Goal: Task Accomplishment & Management: Complete application form

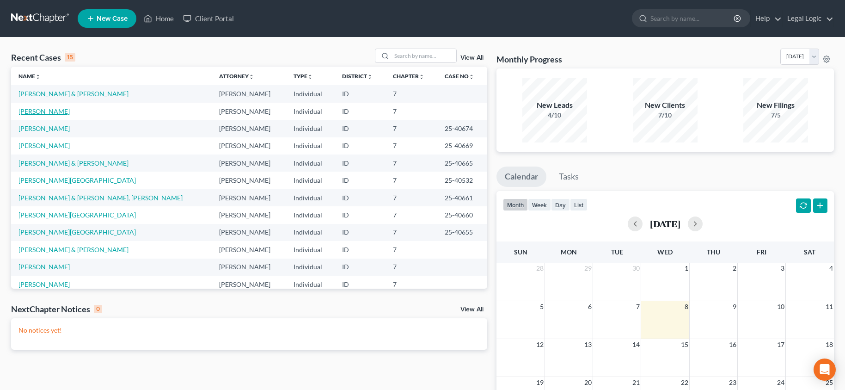
click at [41, 112] on link "[PERSON_NAME]" at bounding box center [43, 111] width 51 height 8
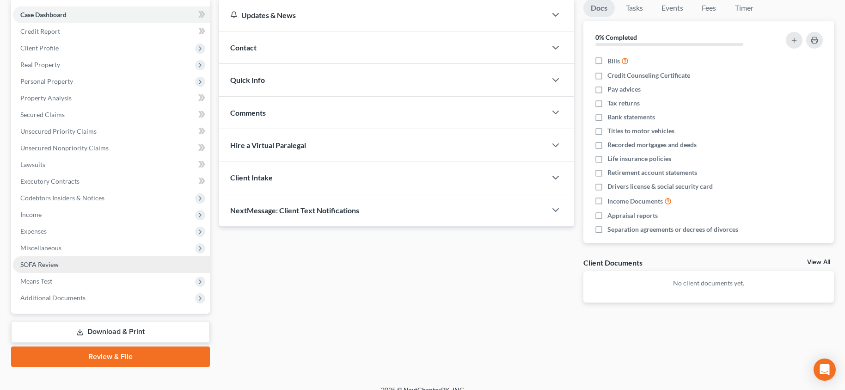
scroll to position [92, 0]
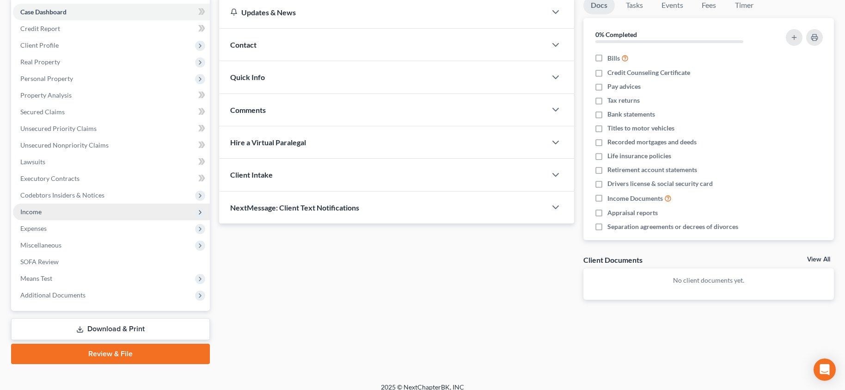
click at [29, 213] on span "Income" at bounding box center [30, 212] width 21 height 8
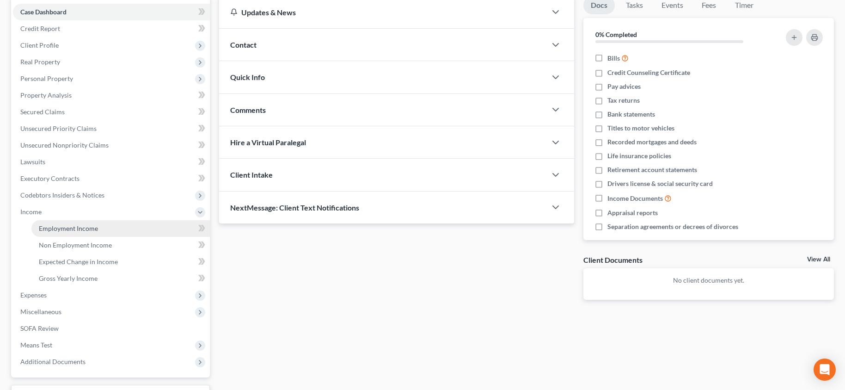
click at [62, 227] on span "Employment Income" at bounding box center [68, 228] width 59 height 8
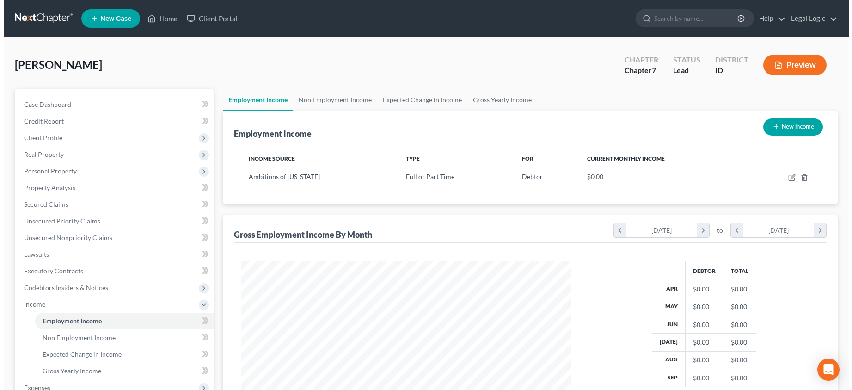
scroll to position [166, 348]
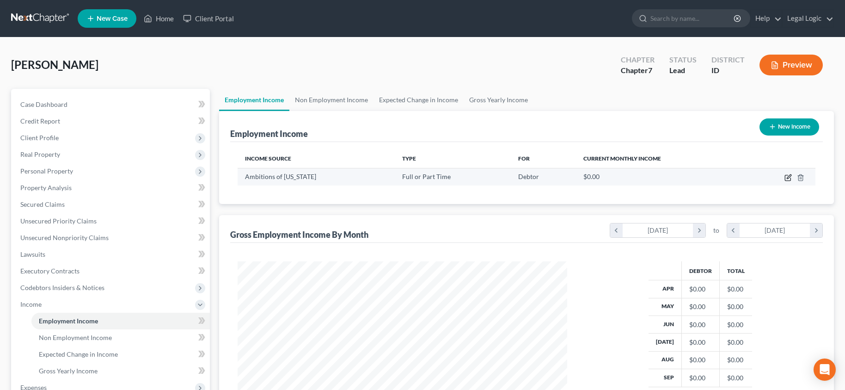
click at [790, 177] on icon "button" at bounding box center [789, 176] width 4 height 4
select select "0"
select select "13"
select select "1"
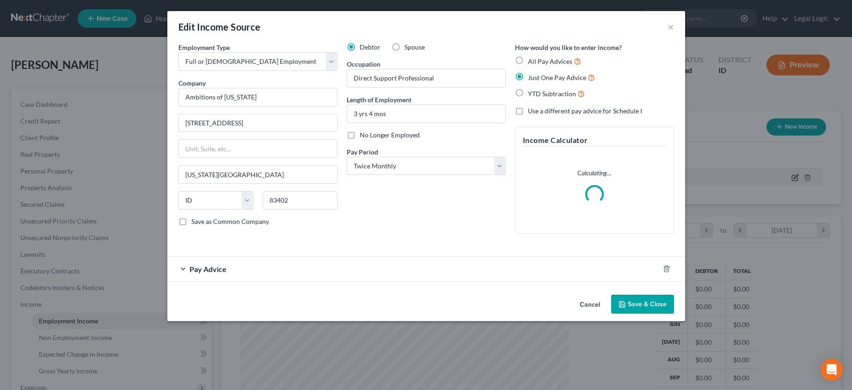
scroll to position [166, 351]
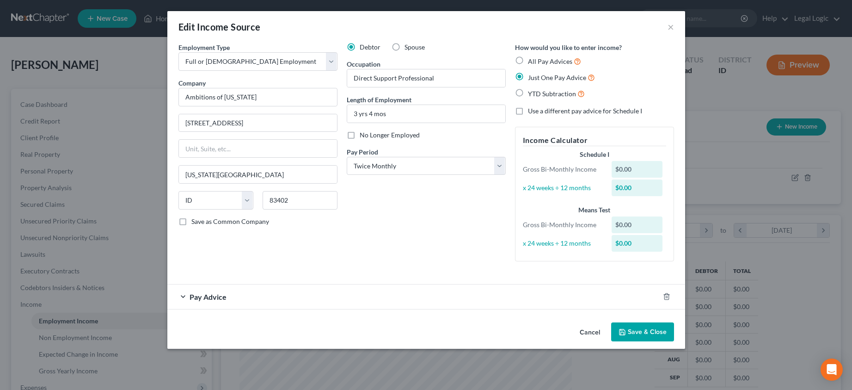
click at [185, 298] on div "Pay Advice" at bounding box center [413, 296] width 492 height 25
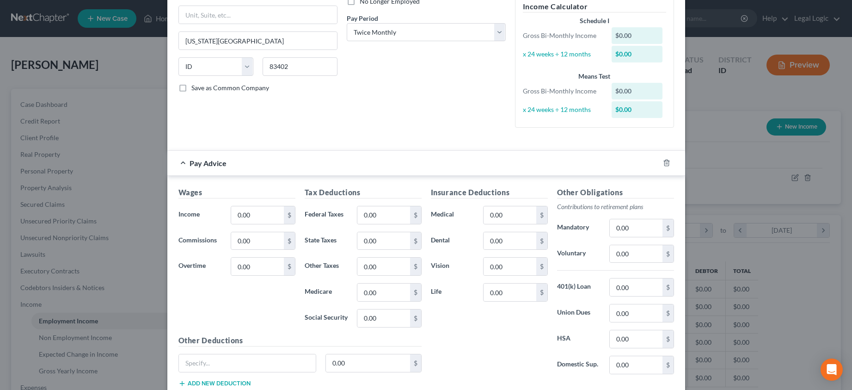
scroll to position [139, 0]
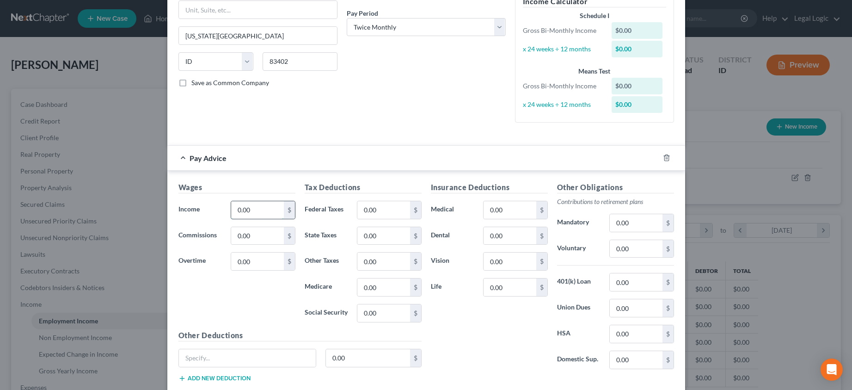
click at [264, 214] on input "0.00" at bounding box center [257, 210] width 52 height 18
drag, startPoint x: 264, startPoint y: 209, endPoint x: 211, endPoint y: 209, distance: 53.2
click at [211, 209] on div "Income * 1,347.25 $" at bounding box center [237, 210] width 126 height 18
type input "179.51"
click at [381, 213] on input "0.00" at bounding box center [383, 210] width 52 height 18
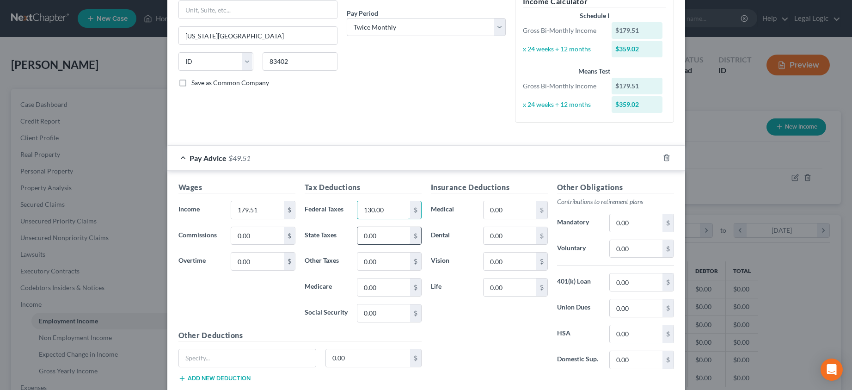
type input "130.00"
click at [378, 237] on input "0.00" at bounding box center [383, 236] width 52 height 18
type input "62.00"
click at [384, 262] on input "0.00" at bounding box center [383, 261] width 52 height 18
click at [386, 289] on input "0.00" at bounding box center [383, 287] width 52 height 18
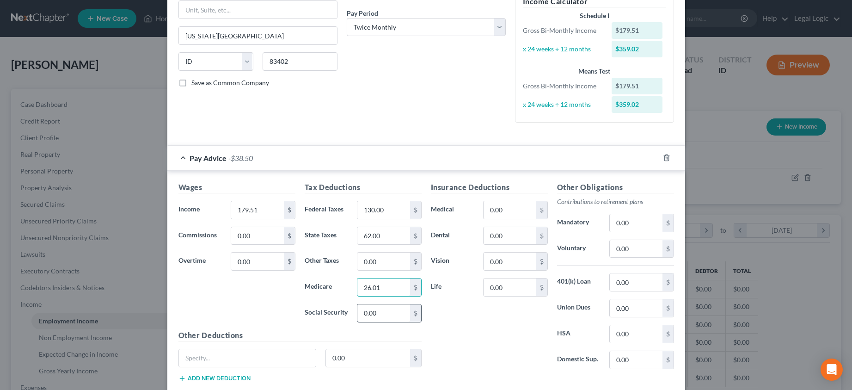
type input "26.01"
click at [378, 315] on input "0.00" at bounding box center [383, 313] width 52 height 18
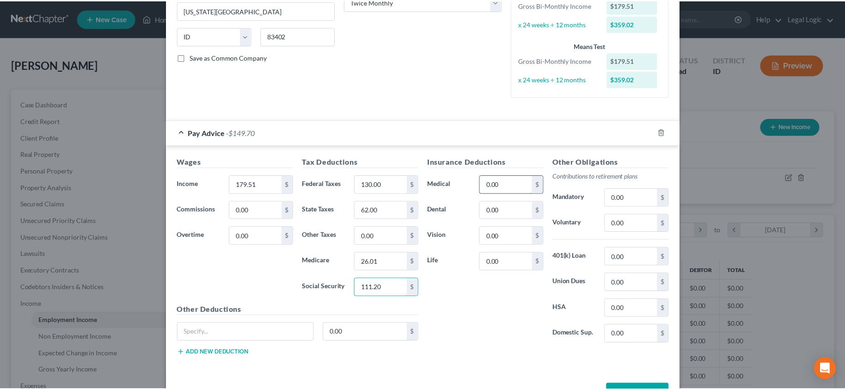
scroll to position [196, 0]
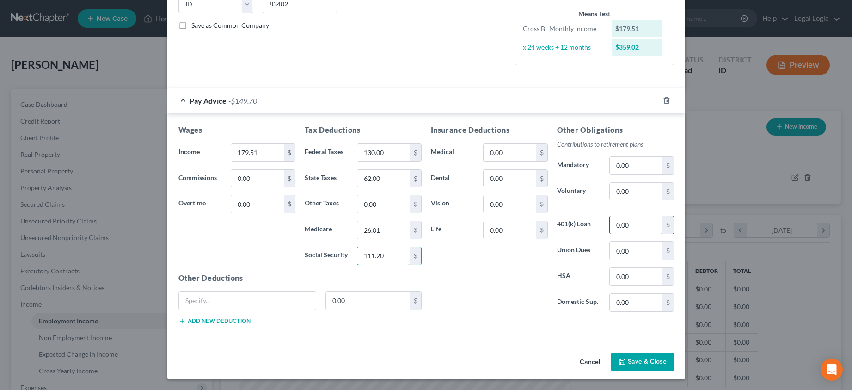
type input "111.20"
click at [631, 225] on input "0.00" at bounding box center [636, 225] width 52 height 18
type input "35.87"
click at [514, 300] on div "Insurance Deductions Medical 0.00 $ Dental 0.00 $ Vision 0.00 $ Life 0.00 $" at bounding box center [489, 221] width 126 height 195
click at [639, 357] on button "Save & Close" at bounding box center [642, 361] width 63 height 19
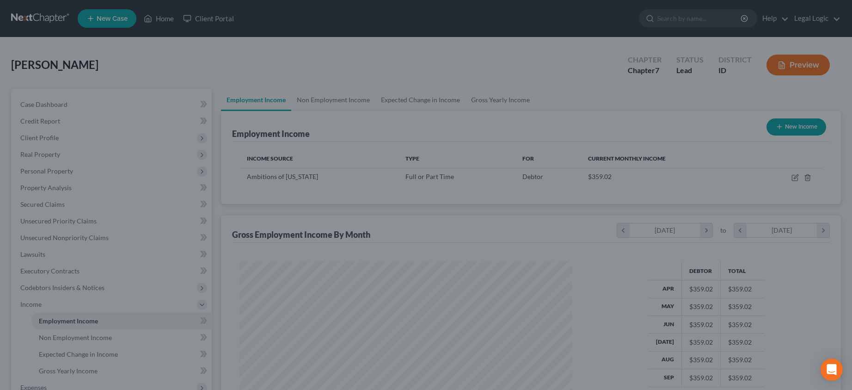
scroll to position [462119, 461937]
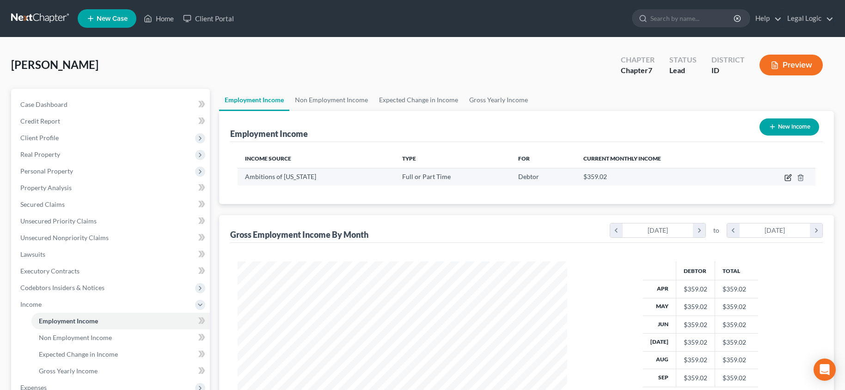
click at [791, 178] on icon "button" at bounding box center [788, 178] width 6 height 6
select select "0"
select select "13"
select select "1"
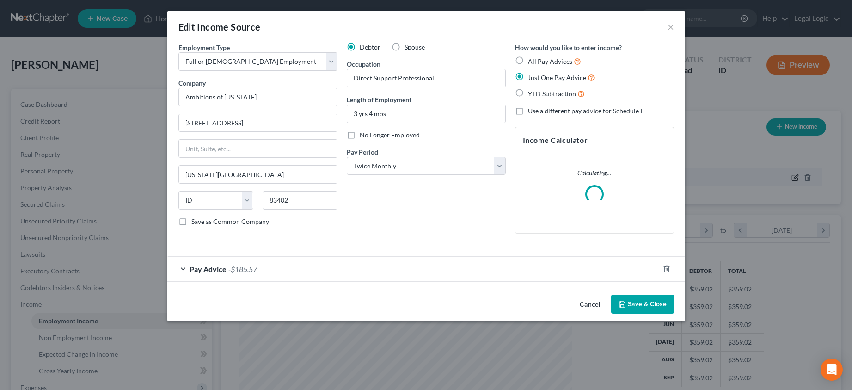
scroll to position [166, 351]
click at [219, 267] on form "Employment Type * Select Full or Part Time Employment Self Employment Company *…" at bounding box center [426, 162] width 496 height 239
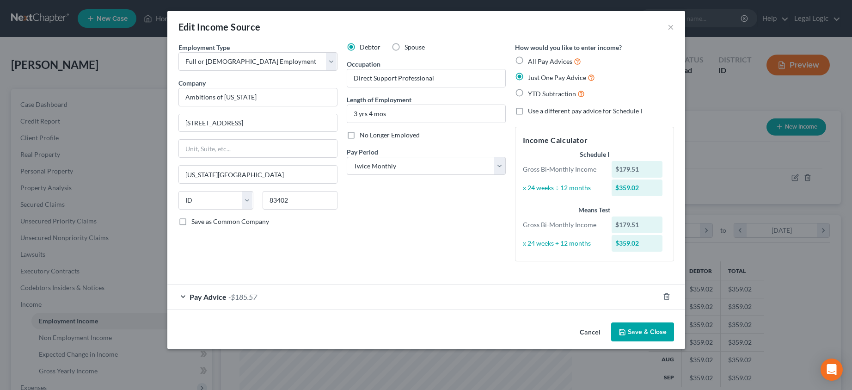
click at [185, 297] on div "Pay Advice -$185.57" at bounding box center [413, 296] width 492 height 25
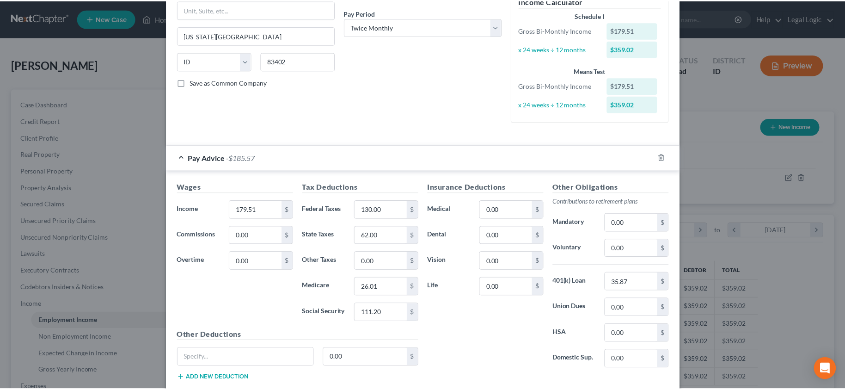
scroll to position [185, 0]
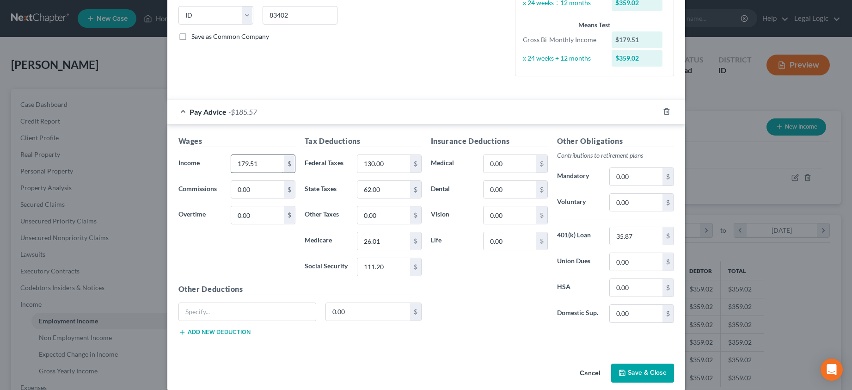
click at [245, 162] on input "179.51" at bounding box center [257, 164] width 52 height 18
type input "1,793.51"
drag, startPoint x: 265, startPoint y: 261, endPoint x: 268, endPoint y: 251, distance: 10.4
click at [265, 259] on div "Wages Income * 1,793.51 $ Commissions 0.00 $ Overtime 0.00 $" at bounding box center [237, 209] width 126 height 148
click at [645, 372] on button "Save & Close" at bounding box center [642, 372] width 63 height 19
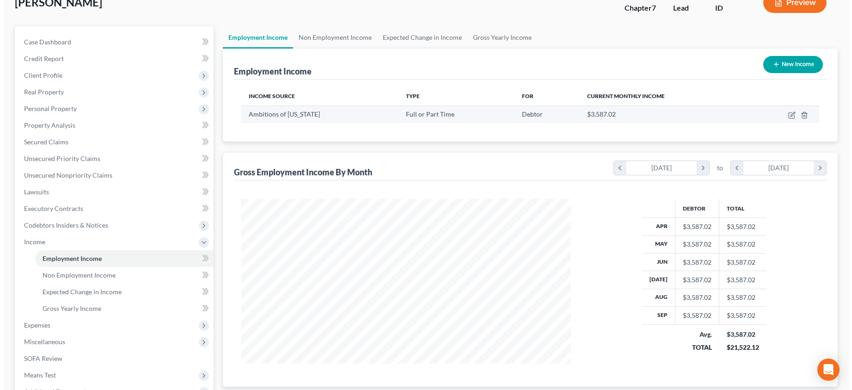
scroll to position [46, 0]
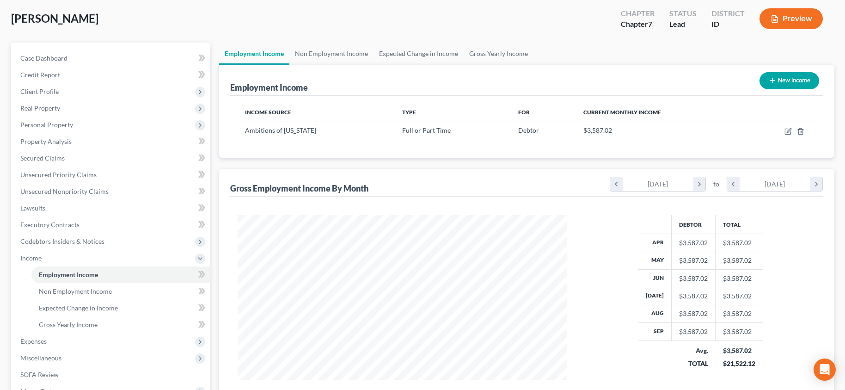
click at [779, 79] on button "New Income" at bounding box center [790, 80] width 60 height 17
select select "0"
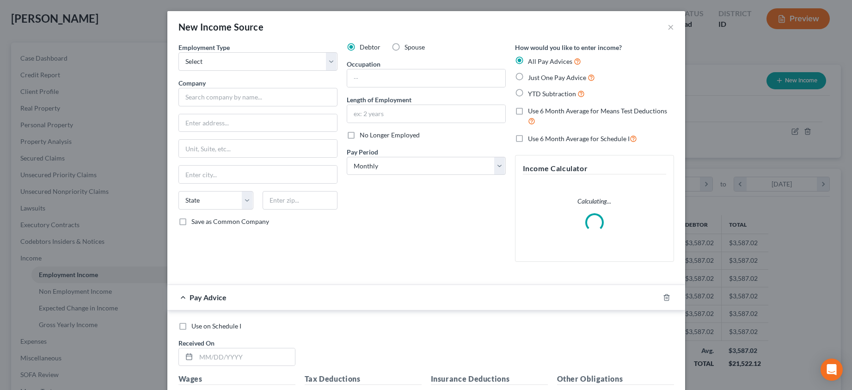
scroll to position [166, 351]
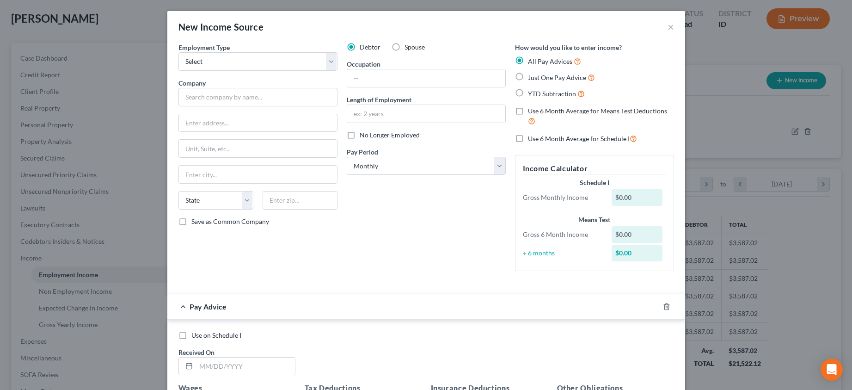
click at [404, 48] on label "Spouse" at bounding box center [414, 47] width 20 height 9
click at [408, 48] on input "Spouse" at bounding box center [411, 46] width 6 height 6
radio input "true"
click at [325, 60] on select "Select Full or Part Time Employment Self Employment" at bounding box center [257, 61] width 159 height 18
select select "0"
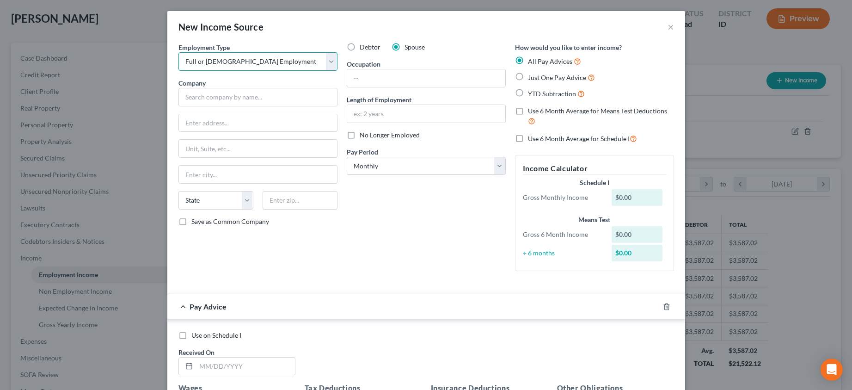
click at [178, 52] on select "Select Full or Part Time Employment Self Employment" at bounding box center [257, 61] width 159 height 18
drag, startPoint x: 254, startPoint y: 93, endPoint x: 257, endPoint y: 101, distance: 8.8
click at [254, 93] on input "text" at bounding box center [257, 97] width 159 height 18
type input "Ambitions of Idaho, Inc."
type input "1831 N. Lakewood Drive, Ste B"
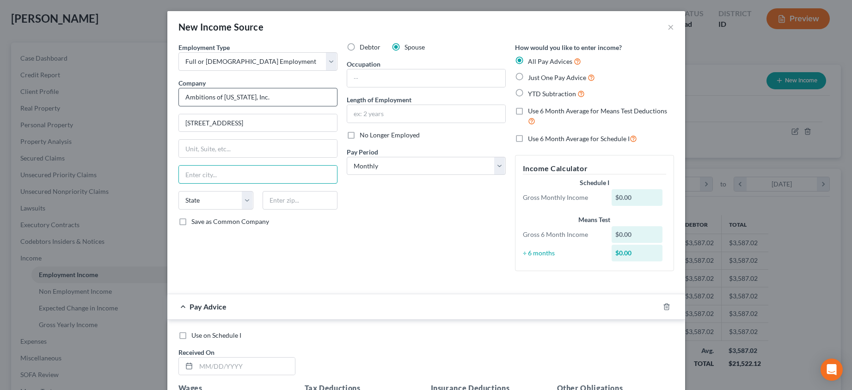
type input "B"
type input "Coeur d'Alene"
select select "13"
type input "83814"
click at [463, 195] on div "Debtor Spouse Occupation Length of Employment No Longer Employed Pay Period * S…" at bounding box center [426, 161] width 168 height 236
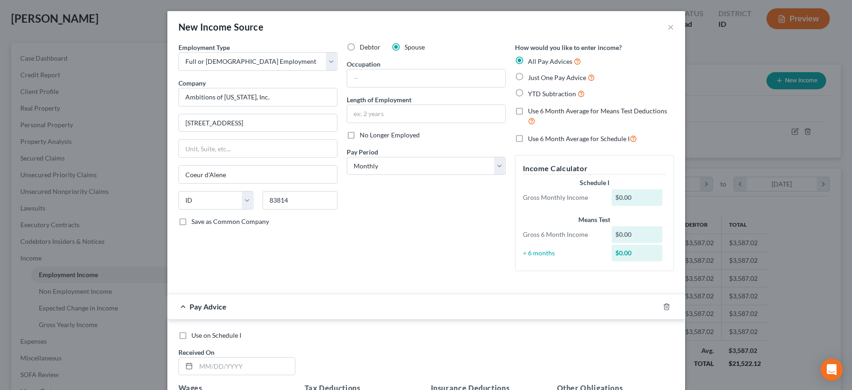
type input "Coeur D Alene"
click at [361, 82] on input "text" at bounding box center [426, 78] width 158 height 18
click at [370, 255] on div "Debtor Spouse Occupation Length of Employment No Longer Employed Pay Period * S…" at bounding box center [426, 161] width 168 height 236
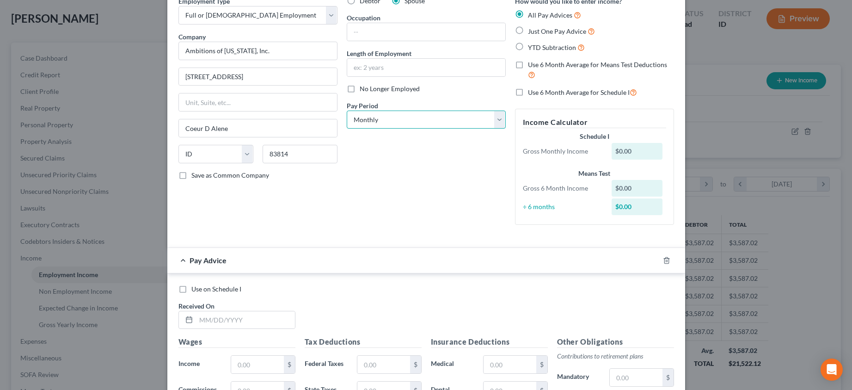
click at [498, 120] on select "Select Monthly Twice Monthly Every Other Week Weekly" at bounding box center [426, 119] width 159 height 18
select select "1"
click at [347, 110] on select "Select Monthly Twice Monthly Every Other Week Weekly" at bounding box center [426, 119] width 159 height 18
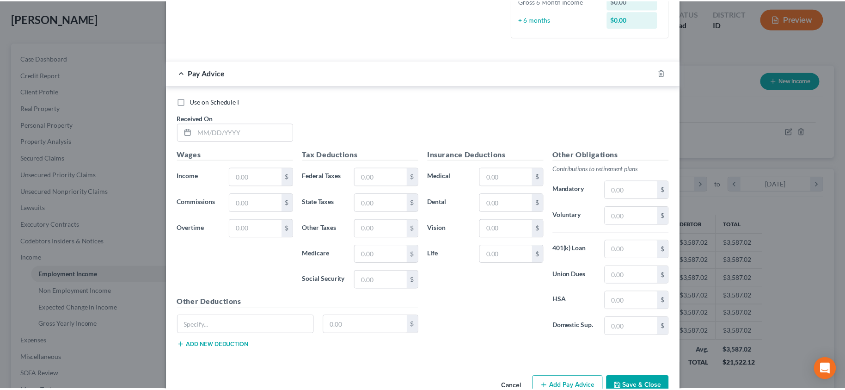
scroll to position [277, 0]
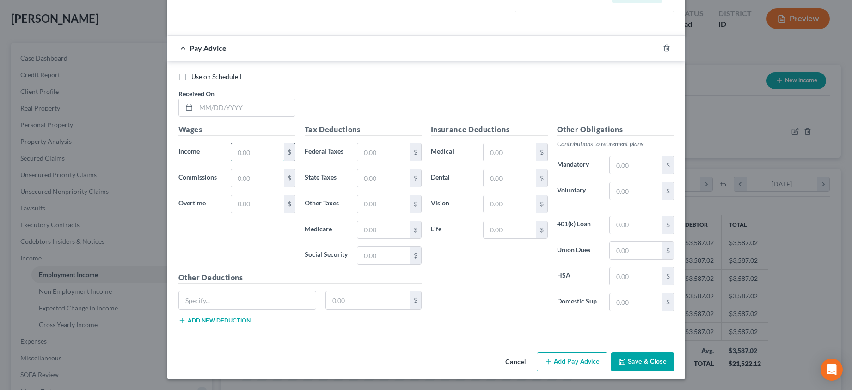
click at [252, 153] on input "text" at bounding box center [257, 152] width 52 height 18
type input "1,768.00"
click at [380, 150] on input "text" at bounding box center [383, 152] width 52 height 18
click at [499, 153] on input "text" at bounding box center [510, 152] width 52 height 18
type input "116.67"
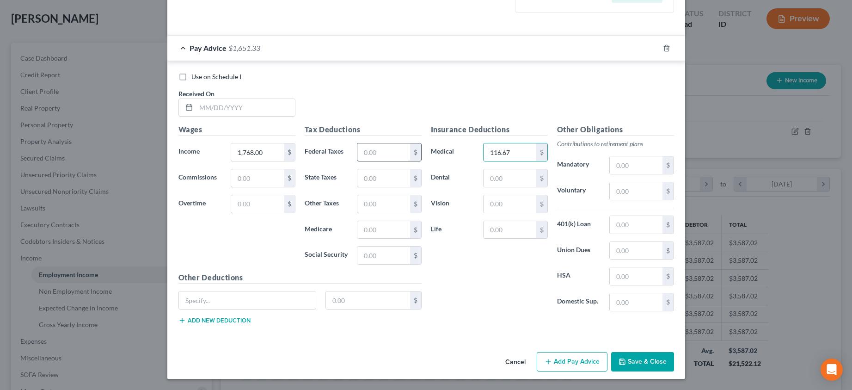
click at [387, 148] on input "text" at bounding box center [383, 152] width 52 height 18
type input "113.00"
click at [374, 178] on input "text" at bounding box center [383, 178] width 52 height 18
type input "54.00"
click at [376, 204] on input "text" at bounding box center [383, 204] width 52 height 18
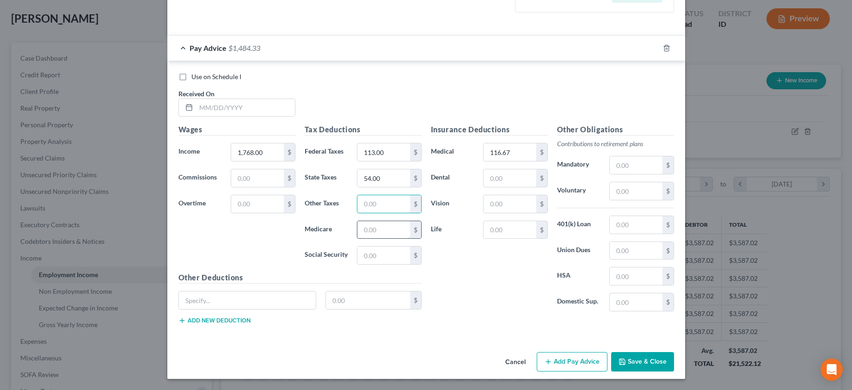
click at [359, 231] on input "text" at bounding box center [383, 230] width 52 height 18
click at [362, 252] on input "text" at bounding box center [383, 255] width 52 height 18
type input "102.39"
click at [485, 287] on div "Insurance Deductions Medical 116.67 $ Dental $ Vision $ Life $" at bounding box center [489, 221] width 126 height 195
click at [629, 221] on input "text" at bounding box center [636, 225] width 52 height 18
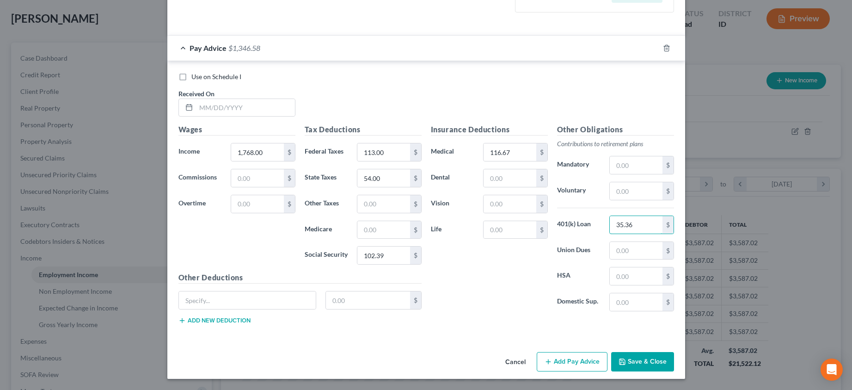
type input "35.36"
click at [506, 304] on div "Insurance Deductions Medical 116.67 $ Dental $ Vision $ Life $" at bounding box center [489, 221] width 126 height 195
click at [637, 362] on button "Save & Close" at bounding box center [642, 361] width 63 height 19
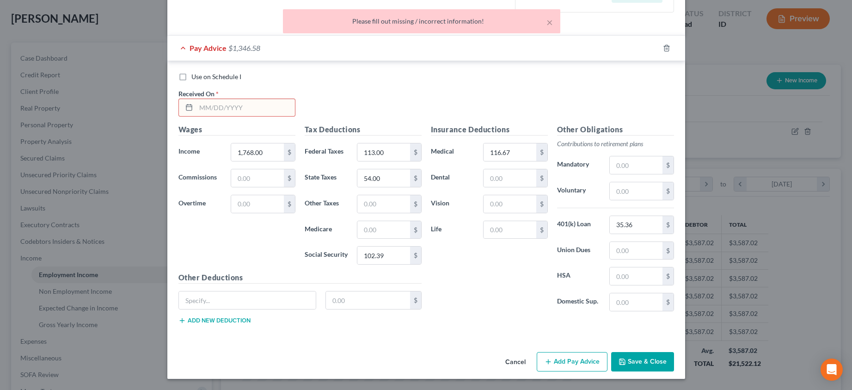
click at [238, 108] on input "text" at bounding box center [245, 108] width 99 height 18
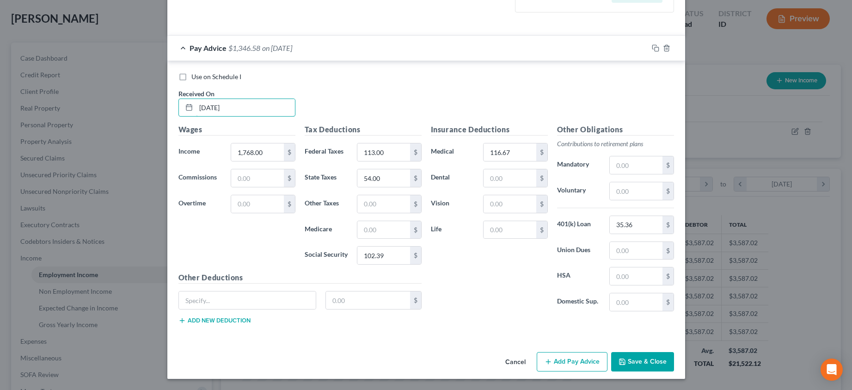
type input "9/25/25"
click at [630, 362] on button "Save & Close" at bounding box center [642, 361] width 63 height 19
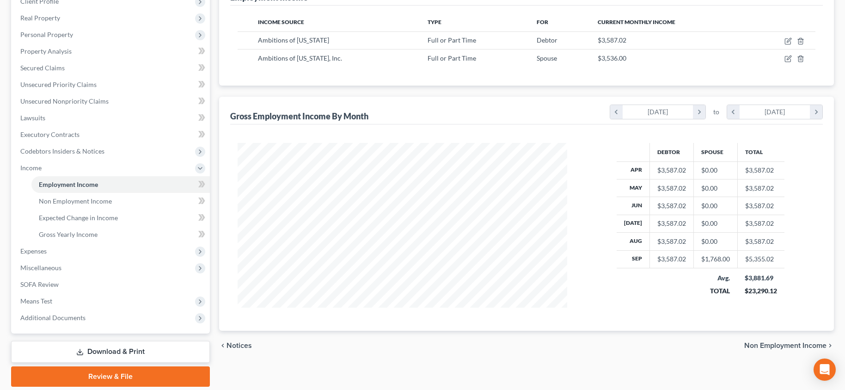
scroll to position [139, 0]
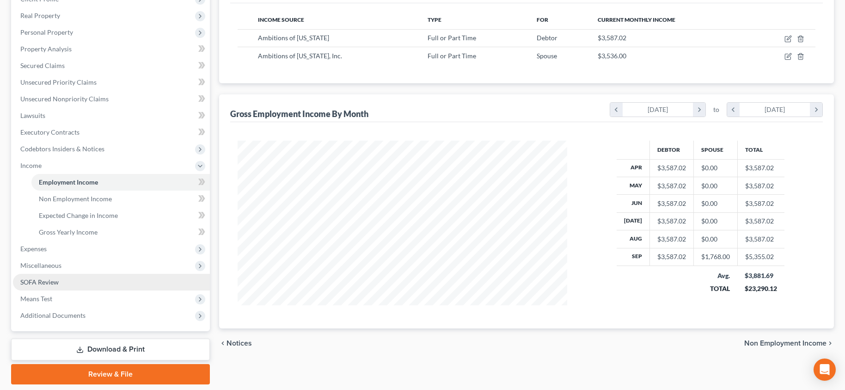
click at [40, 284] on span "SOFA Review" at bounding box center [39, 282] width 38 height 8
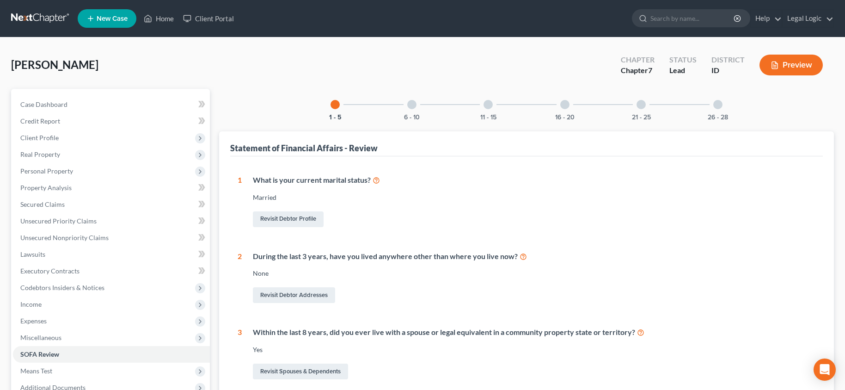
click at [0, 114] on html "Home New Case Client Portal Legal Logic holly@aaronjtolsonlaw.com My Account Se…" at bounding box center [422, 347] width 845 height 695
click at [48, 240] on span "Unsecured Nonpriority Claims" at bounding box center [64, 237] width 88 height 8
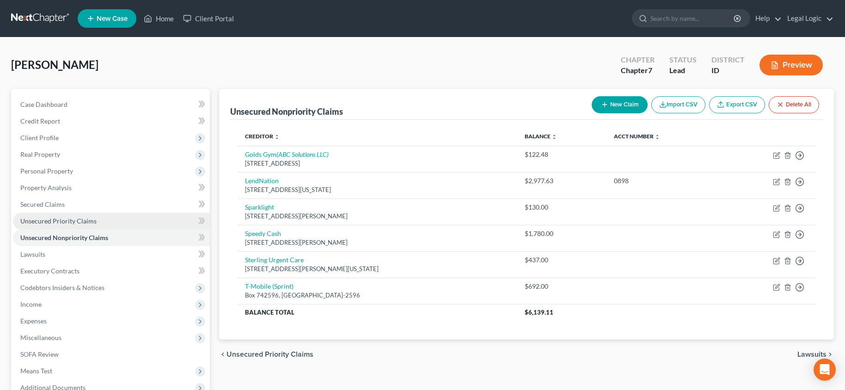
click at [49, 221] on span "Unsecured Priority Claims" at bounding box center [58, 221] width 76 height 8
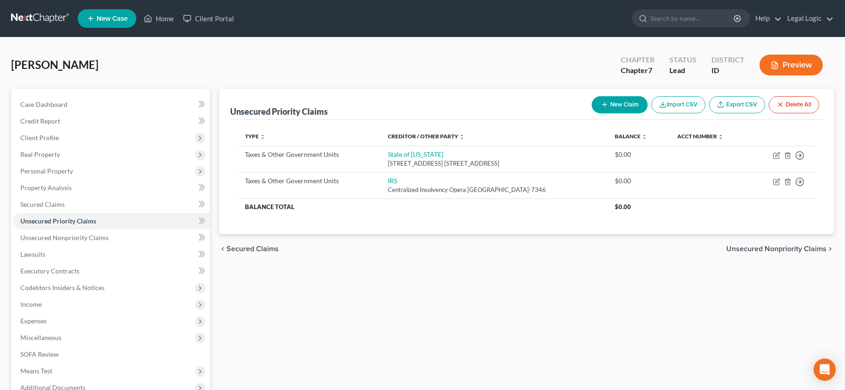
click at [202, 62] on div "Heinle, Bridgette Upgraded Chapter Chapter 7 Status Lead District ID Preview" at bounding box center [422, 69] width 823 height 40
click at [322, 24] on ul "New Case Home Client Portal - No Result - See all results Or Press Enter... Hel…" at bounding box center [456, 18] width 756 height 24
click at [159, 15] on link "Home" at bounding box center [158, 18] width 39 height 17
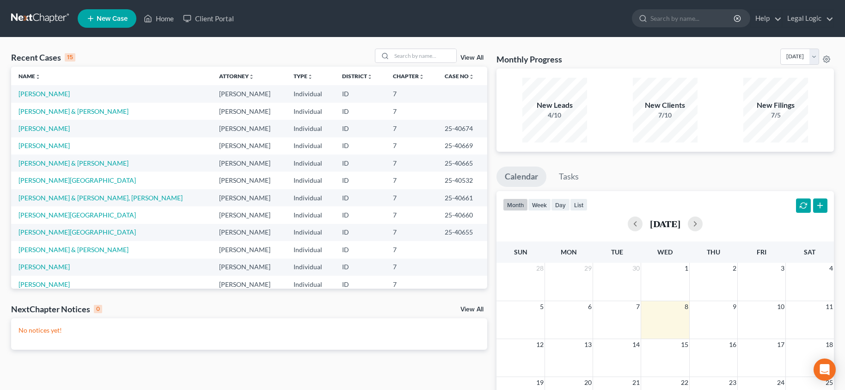
click at [285, 16] on ul "New Case Home Client Portal - No Result - See all results Or Press Enter... Hel…" at bounding box center [456, 18] width 756 height 24
click at [183, 53] on div "Recent Cases 15 View All" at bounding box center [249, 58] width 476 height 18
click at [52, 94] on link "[PERSON_NAME]" at bounding box center [43, 94] width 51 height 8
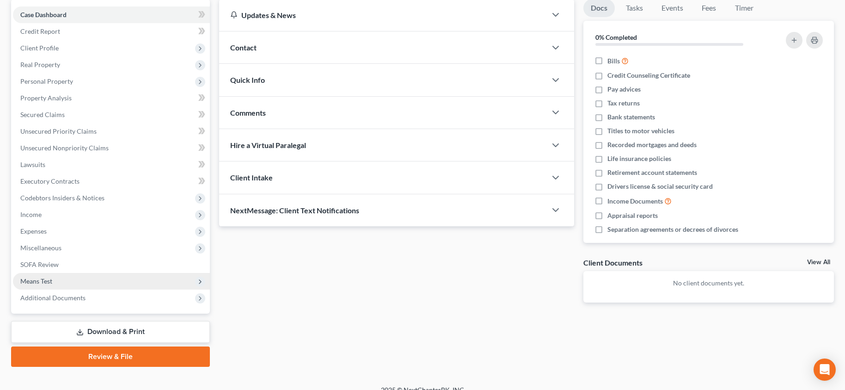
scroll to position [92, 0]
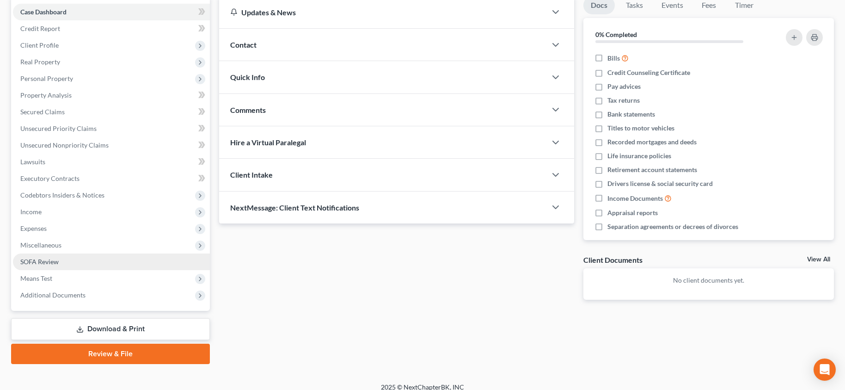
click at [48, 264] on span "SOFA Review" at bounding box center [39, 261] width 38 height 8
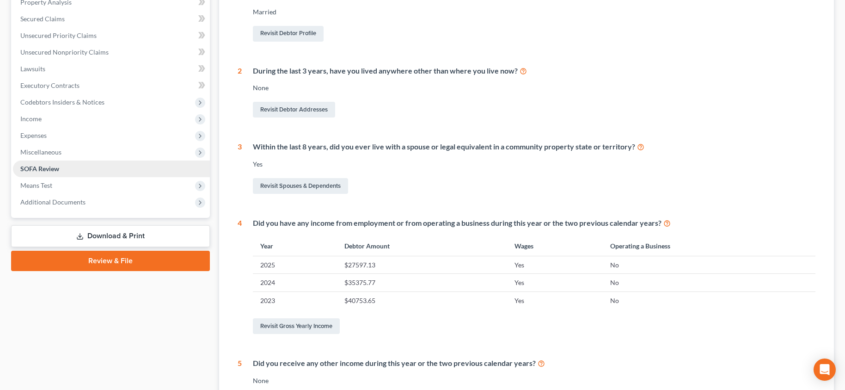
scroll to position [185, 0]
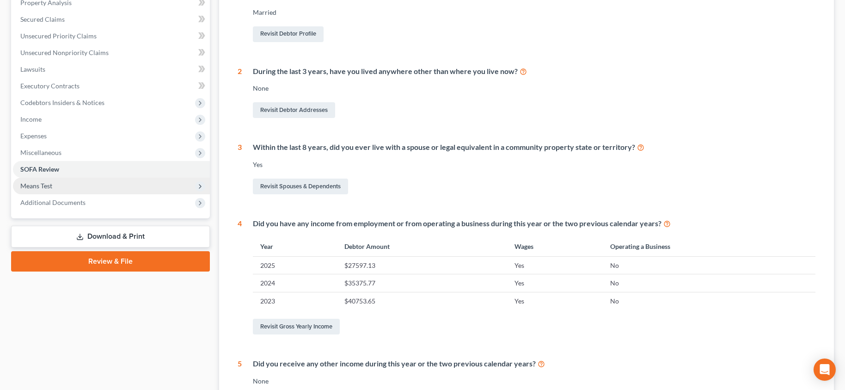
click at [67, 187] on span "Means Test" at bounding box center [111, 186] width 197 height 17
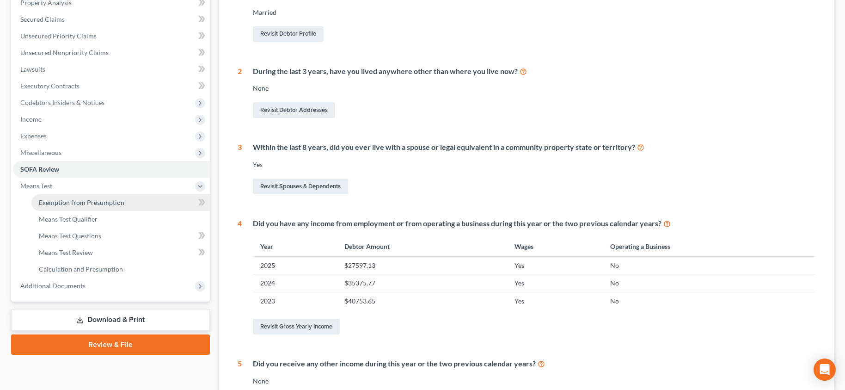
click at [69, 200] on span "Exemption from Presumption" at bounding box center [82, 202] width 86 height 8
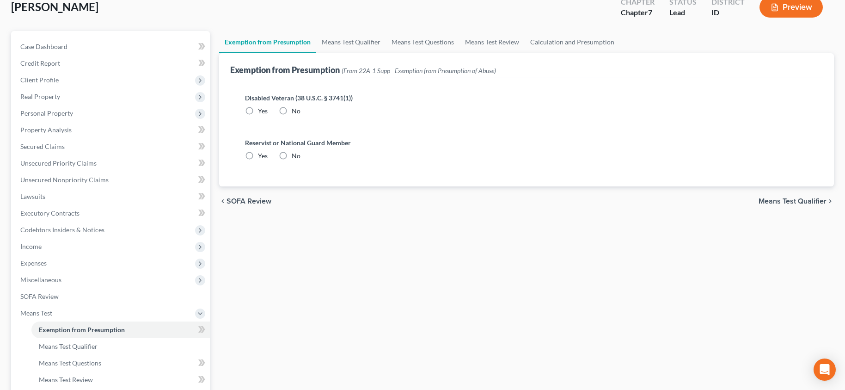
scroll to position [185, 0]
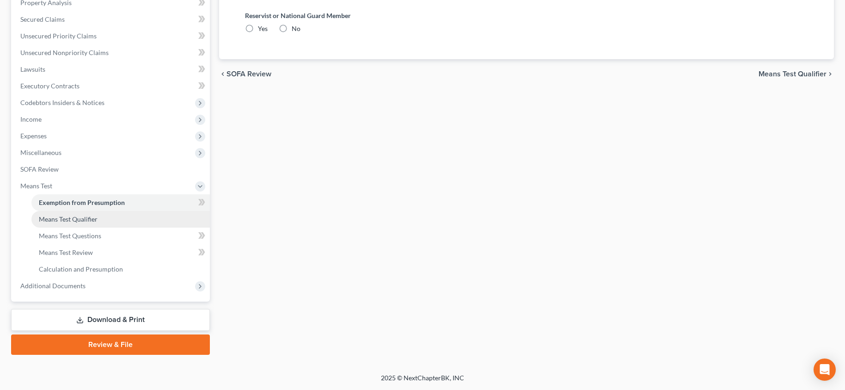
click at [64, 220] on span "Means Test Qualifier" at bounding box center [68, 219] width 59 height 8
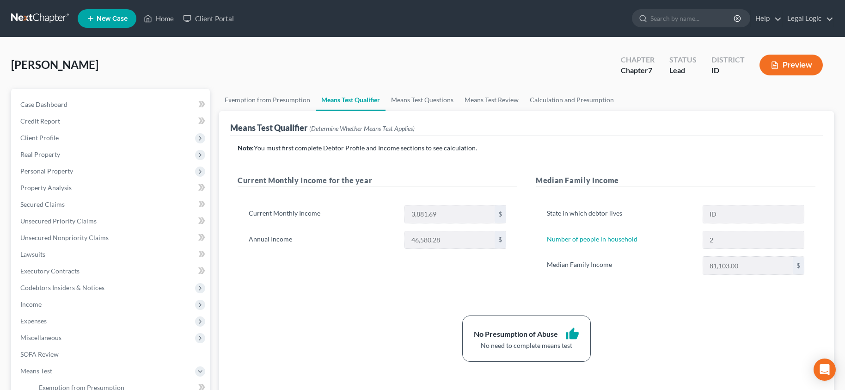
click at [443, 73] on div "Heinle, Bridgette Upgraded Chapter Chapter 7 Status Lead District ID Preview" at bounding box center [422, 69] width 823 height 40
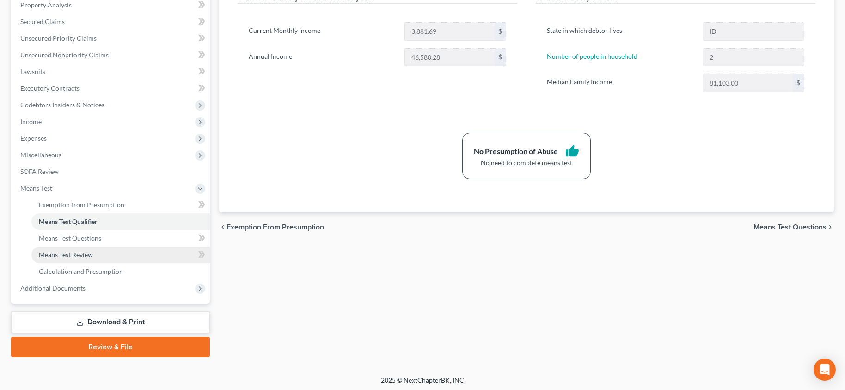
scroll to position [185, 0]
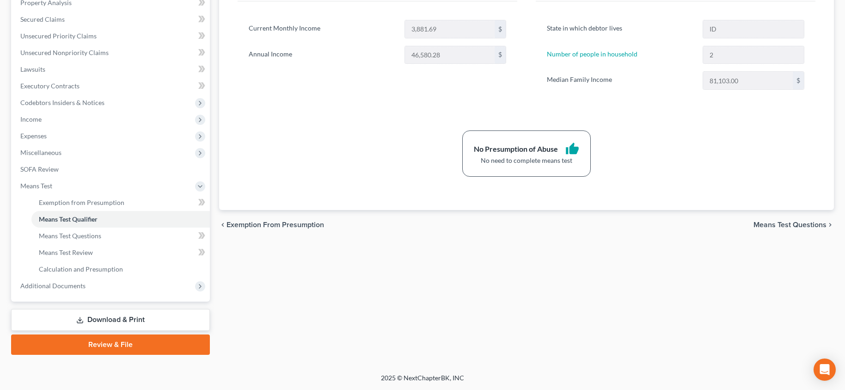
click at [121, 316] on link "Download & Print" at bounding box center [110, 320] width 199 height 22
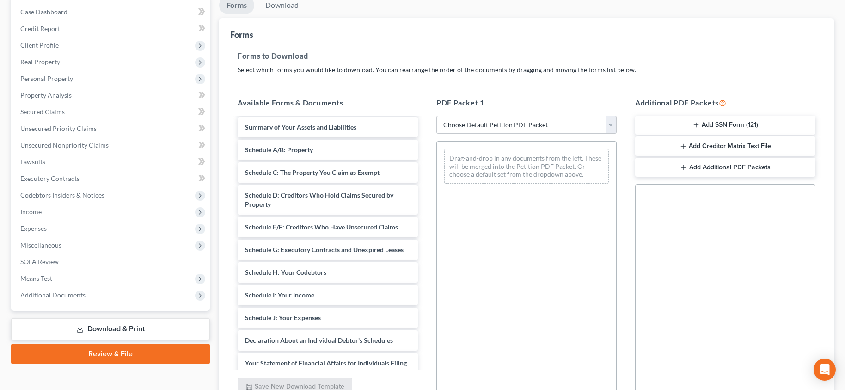
scroll to position [17, 0]
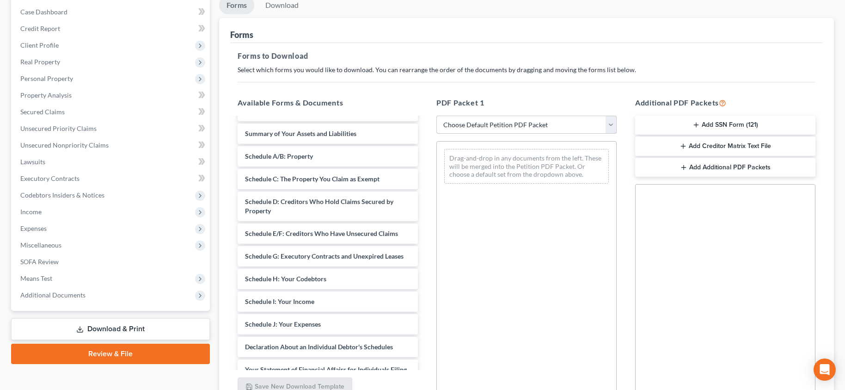
click at [611, 124] on select "Choose Default Petition PDF Packet Complete Bankruptcy Petition (all forms and …" at bounding box center [526, 125] width 180 height 18
select select "0"
click at [436, 116] on select "Choose Default Petition PDF Packet Complete Bankruptcy Petition (all forms and …" at bounding box center [526, 125] width 180 height 18
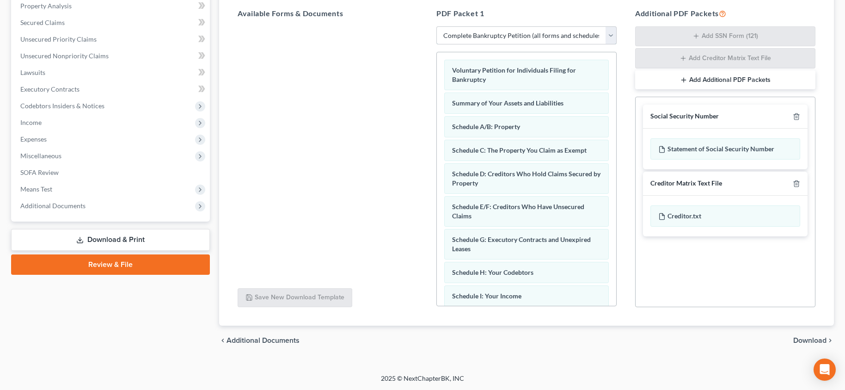
scroll to position [182, 0]
click at [797, 183] on line "button" at bounding box center [797, 184] width 0 height 2
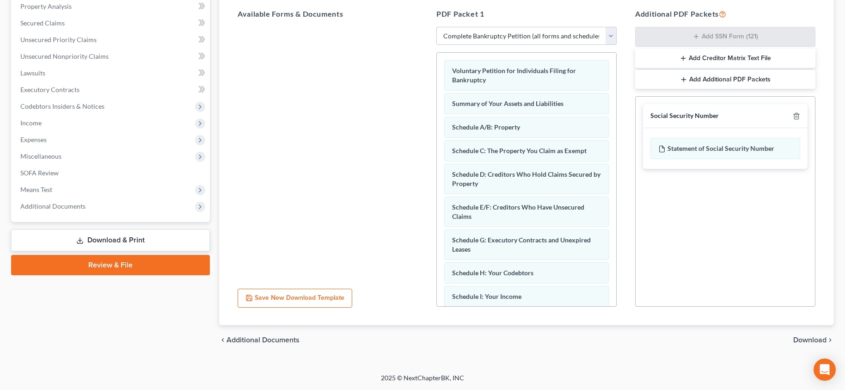
click at [809, 335] on div "chevron_left Additional Documents Download chevron_right" at bounding box center [526, 340] width 615 height 30
click at [806, 341] on span "Download" at bounding box center [809, 339] width 33 height 7
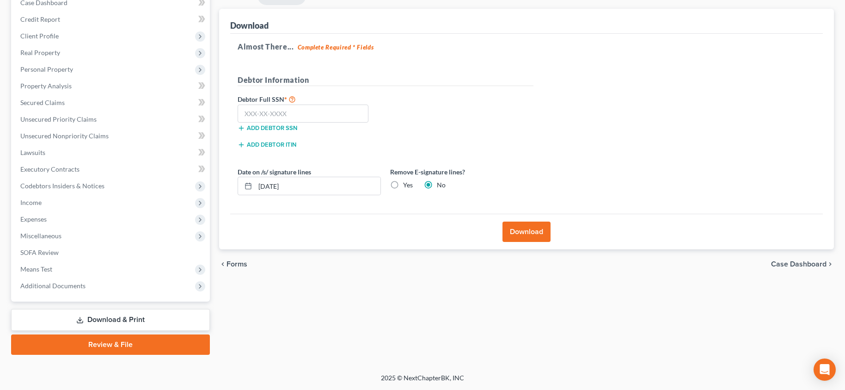
scroll to position [102, 0]
click at [305, 121] on input "text" at bounding box center [303, 113] width 131 height 18
type input "474-33-7479"
drag, startPoint x: 299, startPoint y: 188, endPoint x: 259, endPoint y: 185, distance: 40.3
click at [259, 185] on input "10/08/2025" at bounding box center [317, 186] width 125 height 18
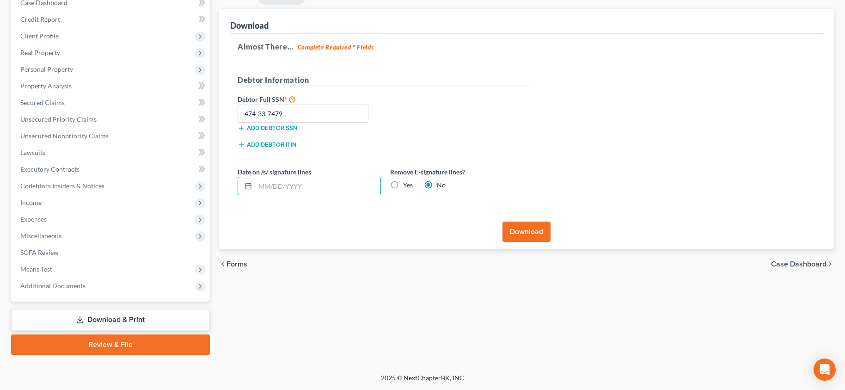
drag, startPoint x: 393, startPoint y: 185, endPoint x: 437, endPoint y: 215, distance: 52.6
click at [403, 184] on label "Yes" at bounding box center [408, 184] width 10 height 9
click at [407, 184] on input "Yes" at bounding box center [410, 183] width 6 height 6
radio input "true"
radio input "false"
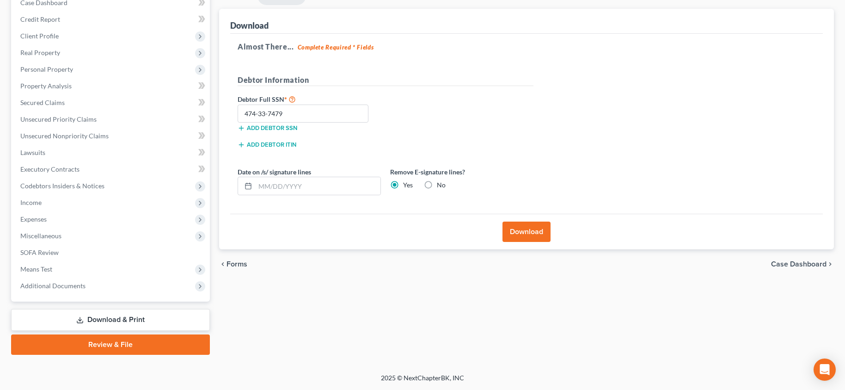
click at [523, 228] on button "Download" at bounding box center [527, 231] width 48 height 20
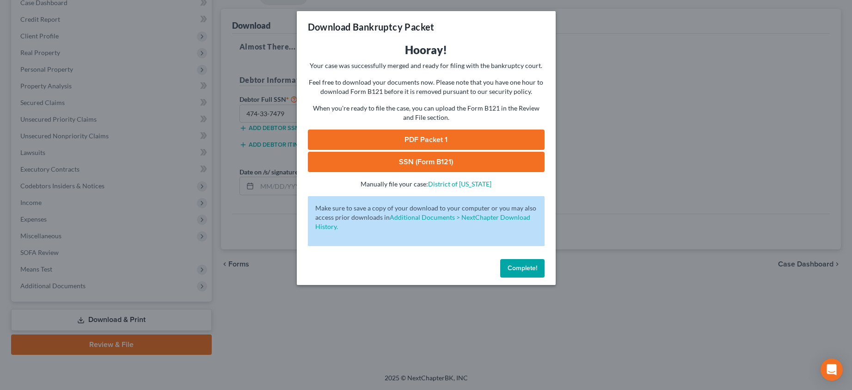
drag, startPoint x: 444, startPoint y: 141, endPoint x: 434, endPoint y: 158, distance: 19.7
click at [444, 141] on link "PDF Packet 1" at bounding box center [426, 139] width 237 height 20
click at [414, 159] on link "SSN (Form B121)" at bounding box center [426, 162] width 237 height 20
click at [525, 268] on span "Complete!" at bounding box center [523, 268] width 30 height 8
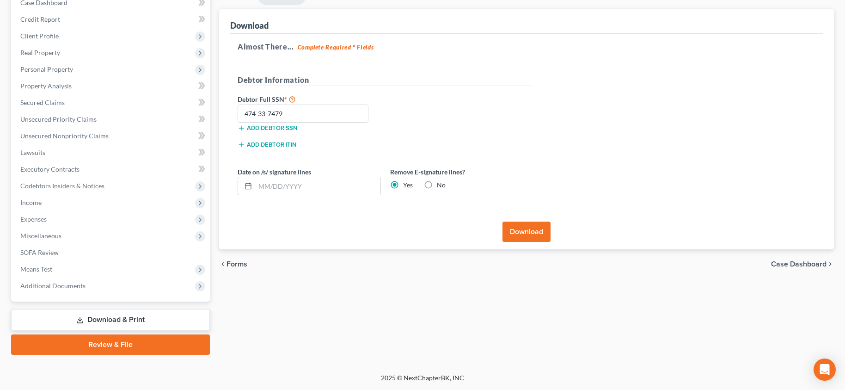
scroll to position [0, 0]
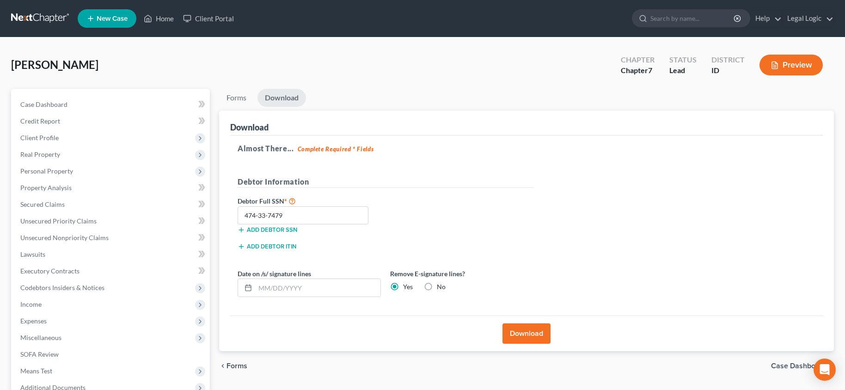
click at [493, 64] on div "Heinle, Bridgette Upgraded Chapter Chapter 7 Status Lead District ID Preview" at bounding box center [422, 69] width 823 height 40
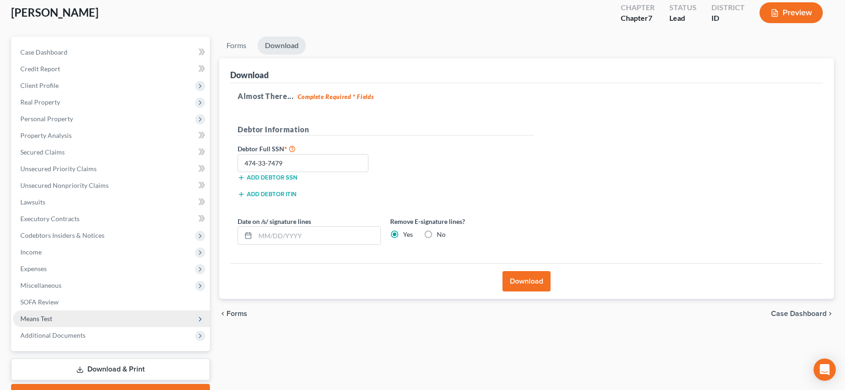
scroll to position [102, 0]
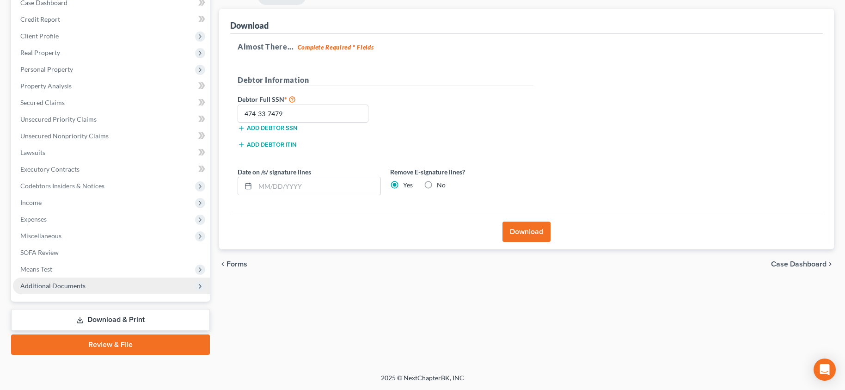
click at [45, 284] on span "Additional Documents" at bounding box center [52, 286] width 65 height 8
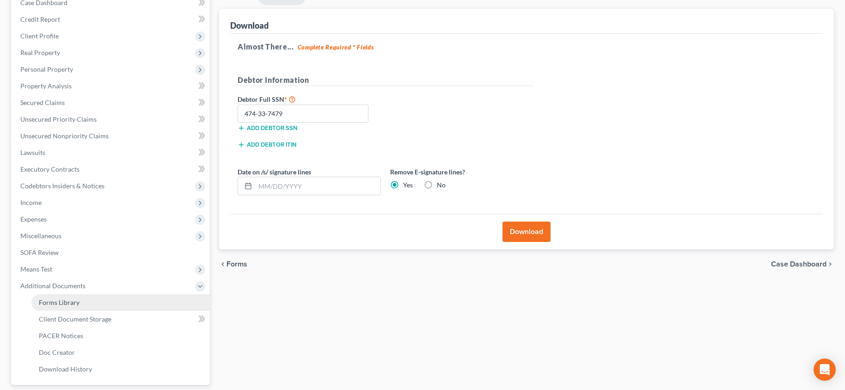
click at [45, 304] on span "Forms Library" at bounding box center [59, 302] width 41 height 8
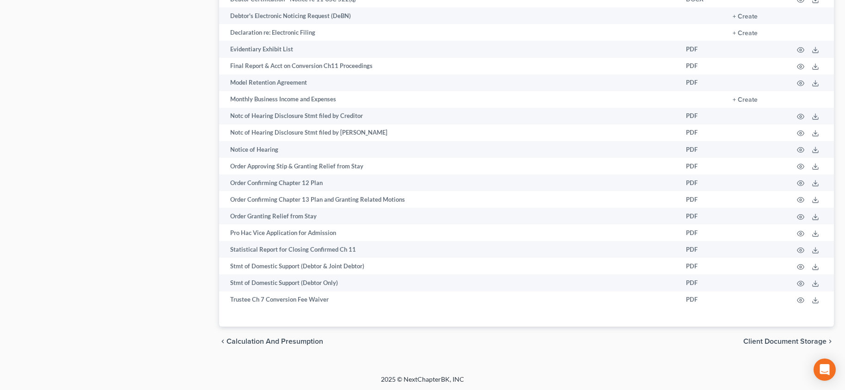
scroll to position [582, 0]
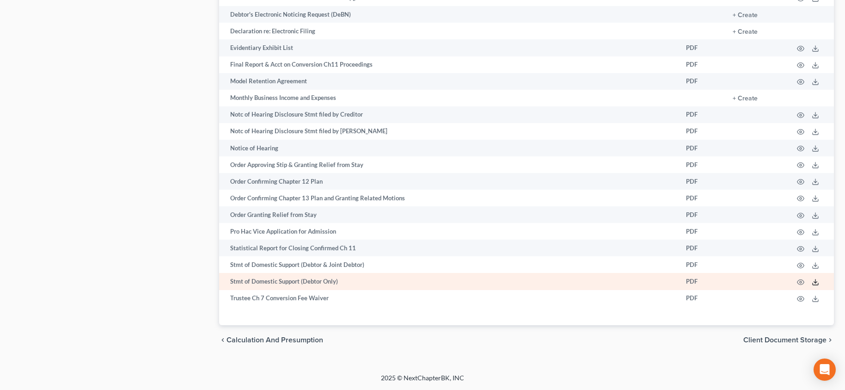
click at [816, 282] on polyline at bounding box center [815, 281] width 3 height 1
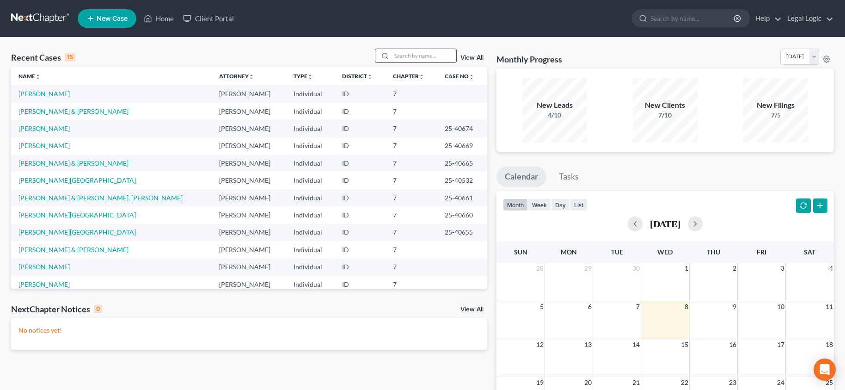
click at [437, 51] on input "search" at bounding box center [424, 55] width 65 height 13
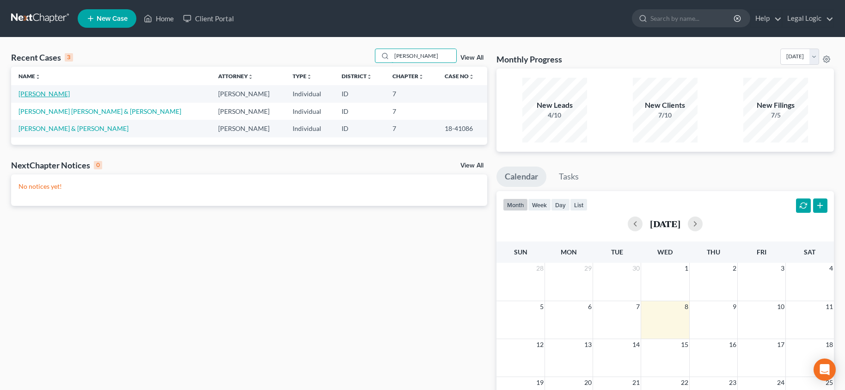
type input "[PERSON_NAME]"
click at [53, 95] on link "[PERSON_NAME]" at bounding box center [43, 94] width 51 height 8
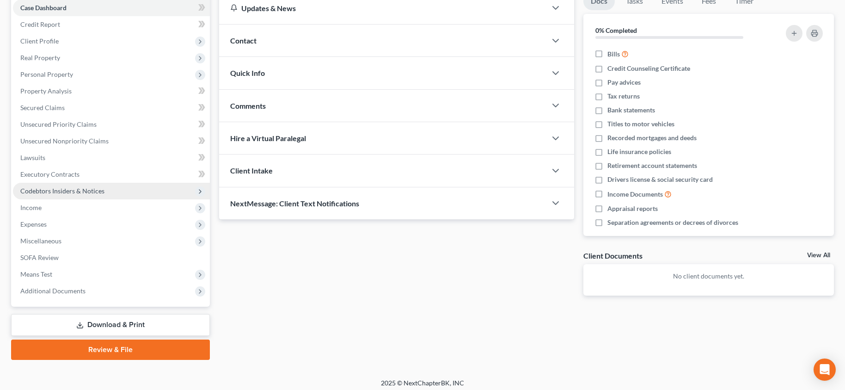
scroll to position [102, 0]
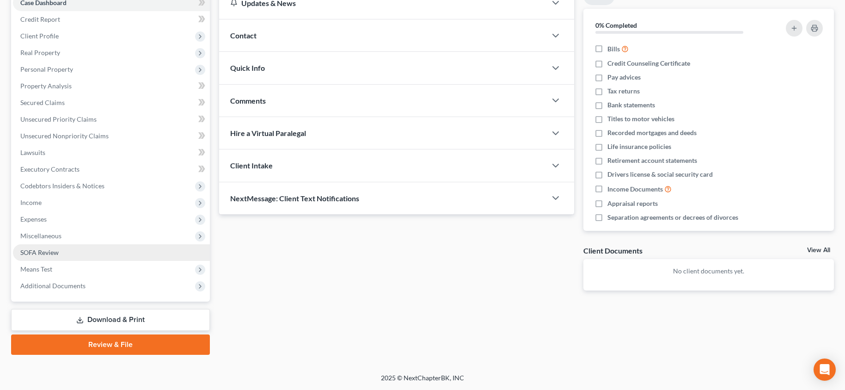
click at [55, 251] on span "SOFA Review" at bounding box center [39, 252] width 38 height 8
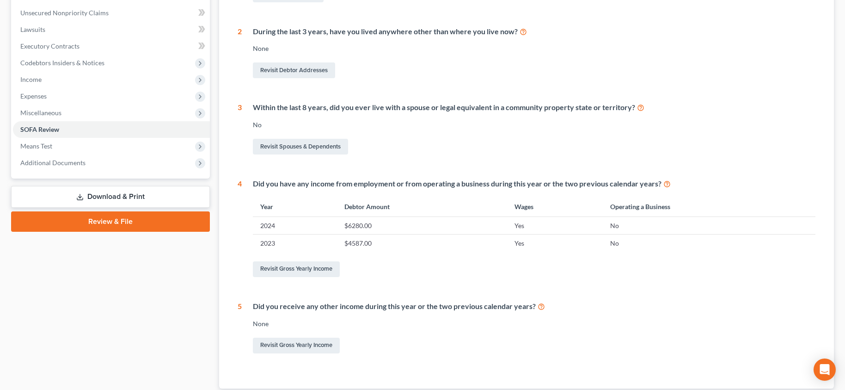
scroll to position [231, 0]
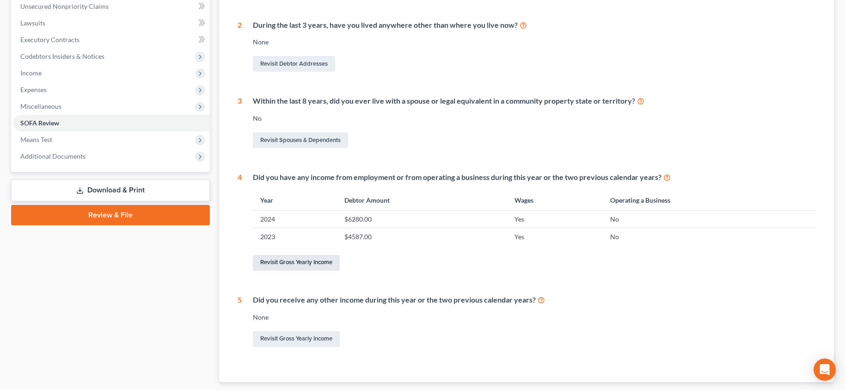
click at [288, 261] on link "Revisit Gross Yearly Income" at bounding box center [296, 263] width 87 height 16
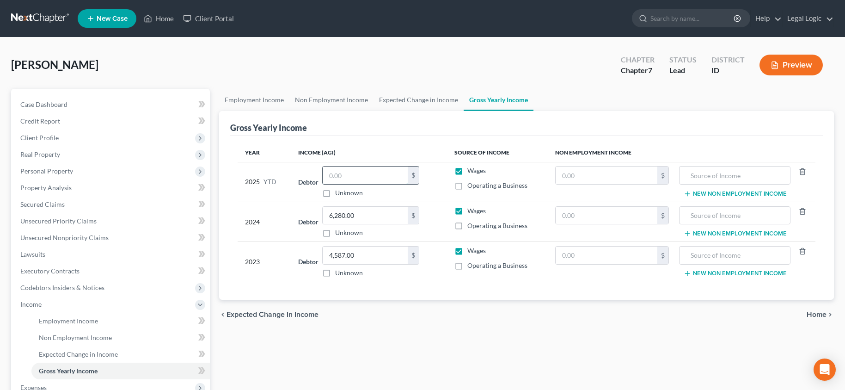
drag, startPoint x: 352, startPoint y: 166, endPoint x: 368, endPoint y: 180, distance: 21.7
click at [352, 166] on div "$" at bounding box center [370, 175] width 97 height 18
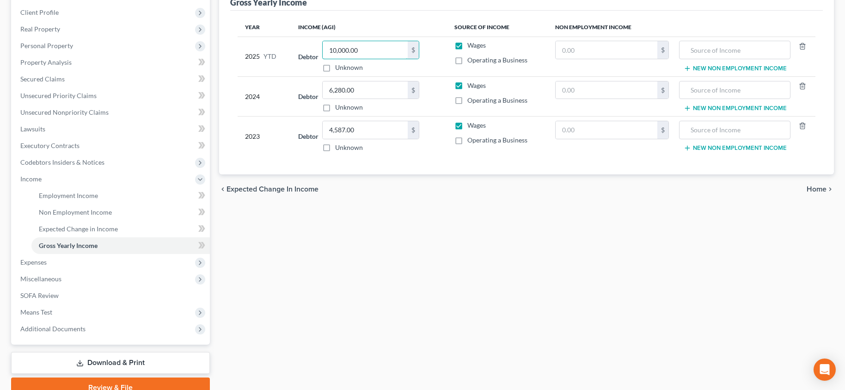
scroll to position [168, 0]
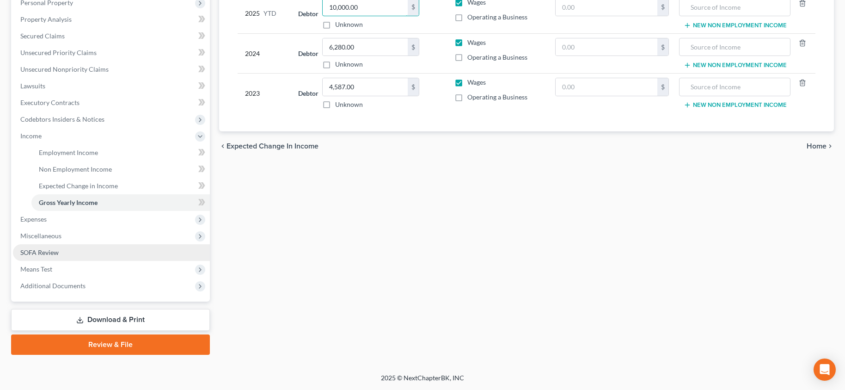
type input "10,000.00"
click at [52, 256] on link "SOFA Review" at bounding box center [111, 252] width 197 height 17
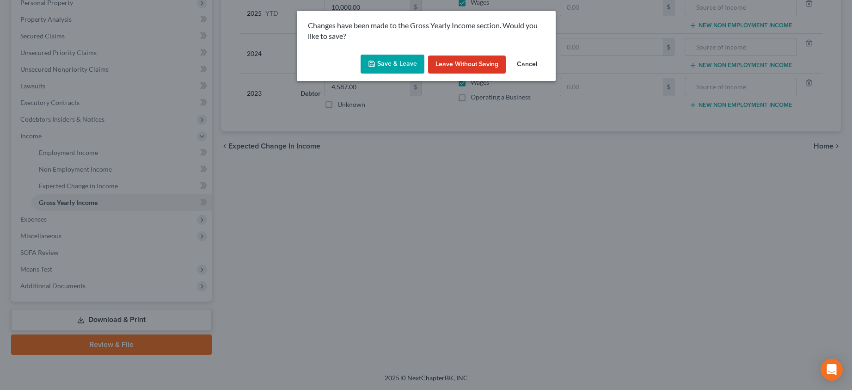
click at [392, 64] on button "Save & Leave" at bounding box center [393, 64] width 64 height 19
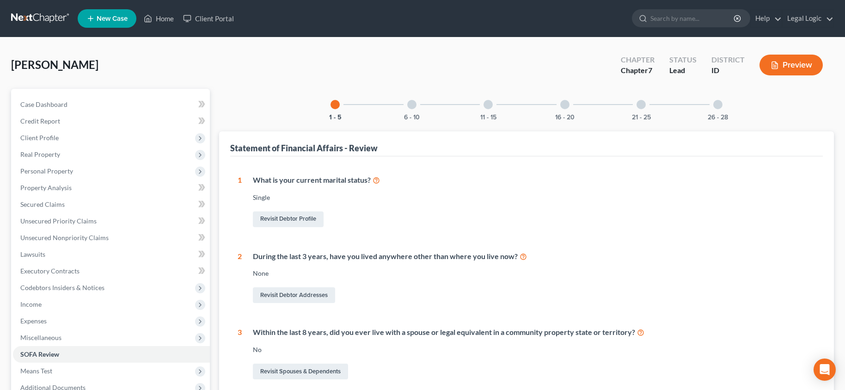
click at [411, 107] on div at bounding box center [411, 104] width 9 height 9
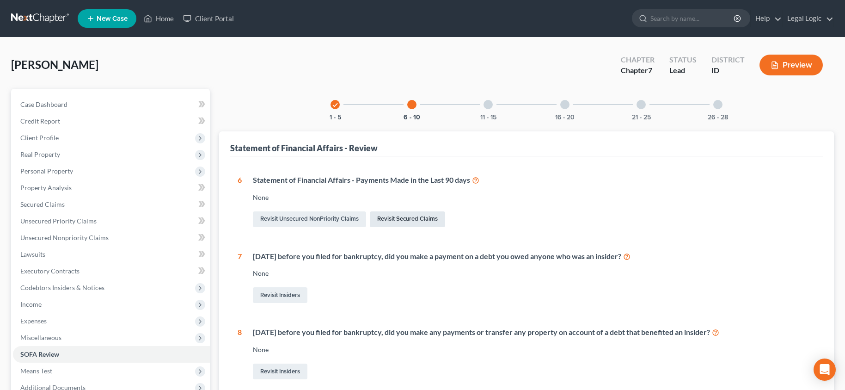
click at [406, 216] on link "Revisit Secured Claims" at bounding box center [407, 219] width 75 height 16
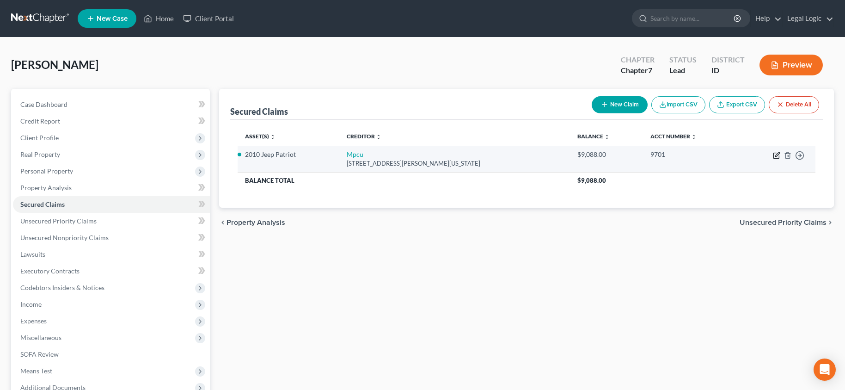
click at [777, 157] on icon "button" at bounding box center [776, 155] width 7 height 7
select select "13"
select select "2"
select select "0"
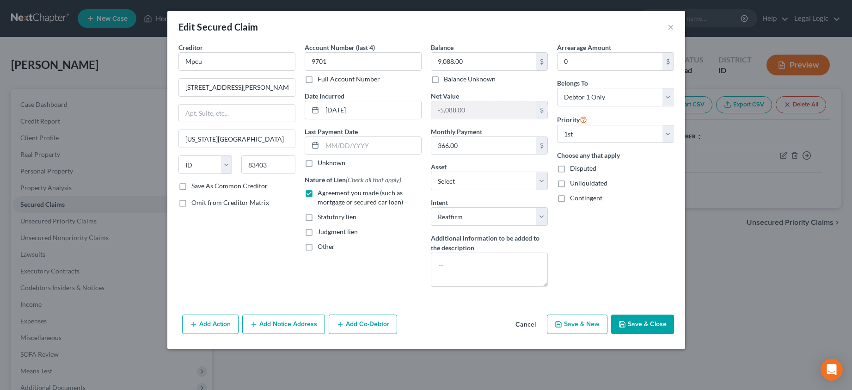
click at [210, 323] on button "Add Action" at bounding box center [210, 323] width 56 height 19
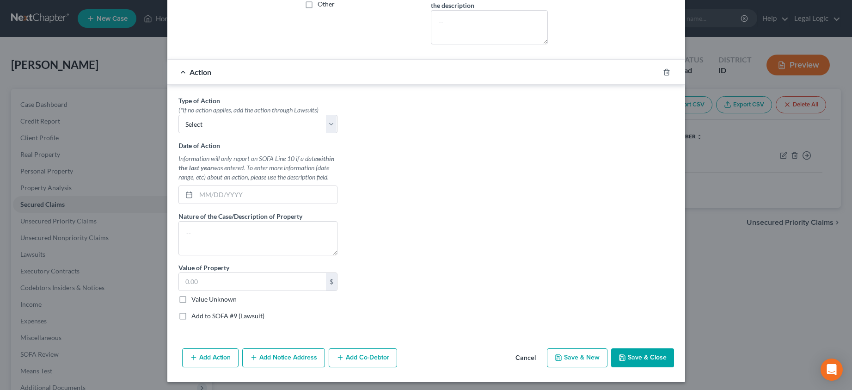
scroll to position [245, 0]
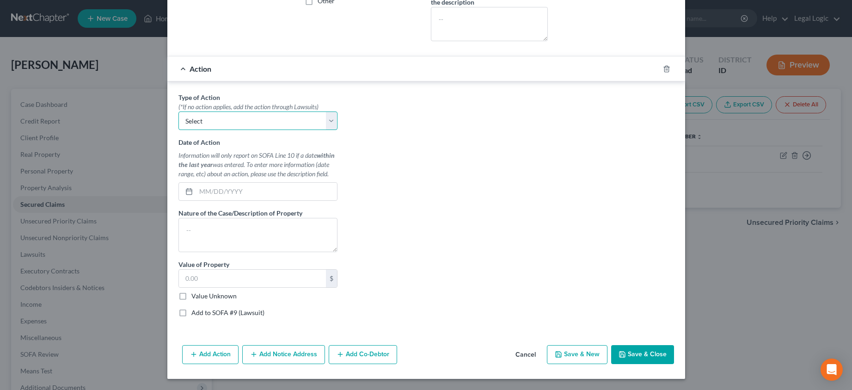
click at [329, 119] on select "Select Repossession Garnishment Foreclosure Personal Injury Attached, Seized, O…" at bounding box center [257, 120] width 159 height 18
click at [393, 132] on div "Type of Action * (*If no action applies, add the action through Lawsuits) Selec…" at bounding box center [426, 208] width 505 height 232
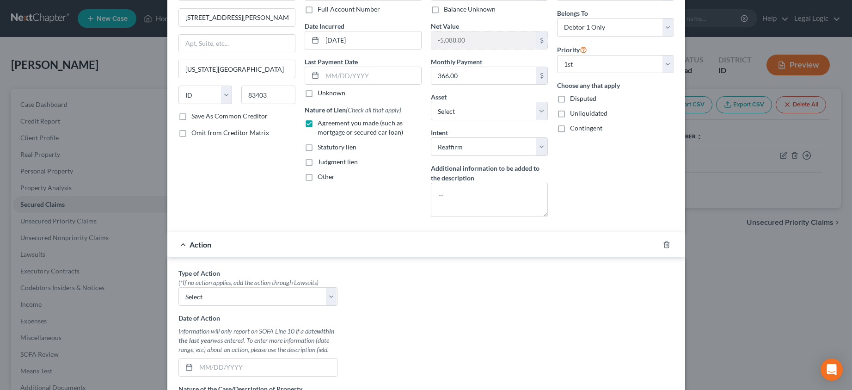
scroll to position [61, 0]
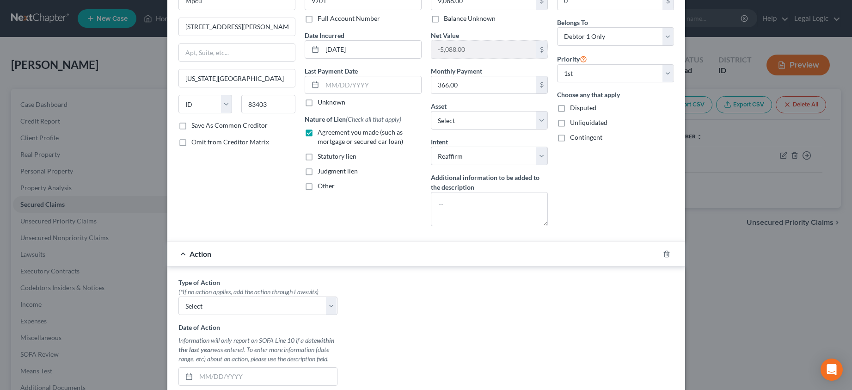
click at [182, 252] on div "Action" at bounding box center [413, 253] width 492 height 25
click at [177, 253] on div "Action" at bounding box center [413, 253] width 492 height 25
click at [666, 253] on line "button" at bounding box center [666, 254] width 0 height 2
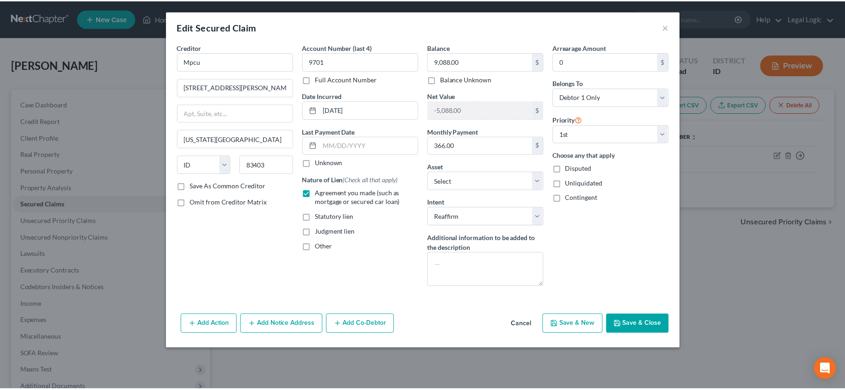
scroll to position [0, 0]
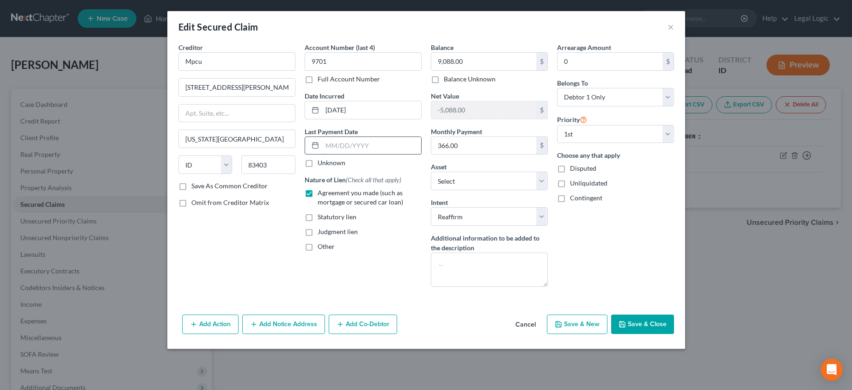
click at [365, 145] on input "text" at bounding box center [371, 146] width 99 height 18
type input "[DATE]"
click at [384, 159] on div "Unknown" at bounding box center [363, 162] width 117 height 9
click at [318, 190] on label "Agreement you made (such as mortgage or secured car loan)" at bounding box center [370, 197] width 104 height 18
click at [321, 190] on input "Agreement you made (such as mortgage or secured car loan)" at bounding box center [324, 191] width 6 height 6
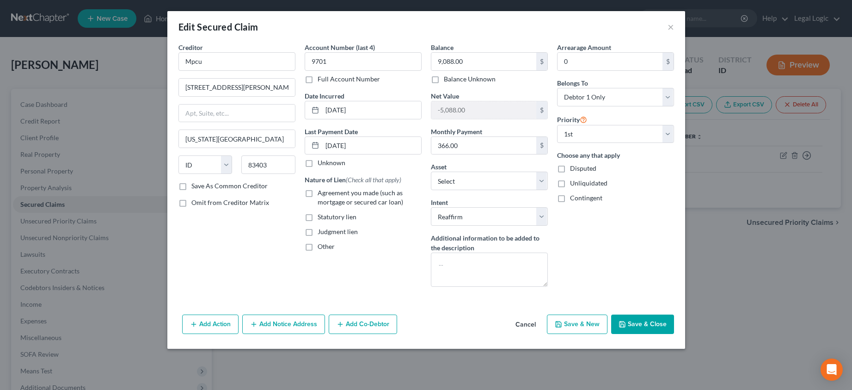
click at [318, 190] on label "Agreement you made (such as mortgage or secured car loan)" at bounding box center [370, 197] width 104 height 18
click at [321, 190] on input "Agreement you made (such as mortgage or secured car loan)" at bounding box center [324, 191] width 6 height 6
checkbox input "true"
drag, startPoint x: 361, startPoint y: 147, endPoint x: 321, endPoint y: 149, distance: 39.8
click at [321, 149] on div "[DATE]" at bounding box center [363, 145] width 117 height 18
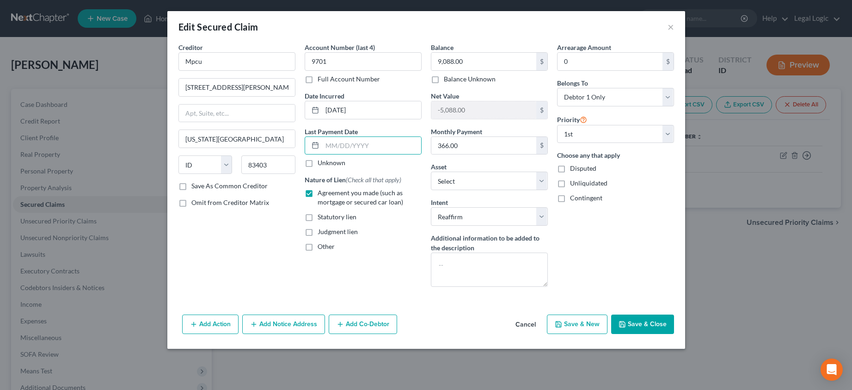
drag, startPoint x: 255, startPoint y: 257, endPoint x: 245, endPoint y: 260, distance: 9.8
click at [257, 255] on div "Creditor * Mpcu [STREET_ADDRESS][PERSON_NAME][US_STATE] Falls State [US_STATE][…" at bounding box center [237, 168] width 126 height 251
click at [642, 329] on button "Save & Close" at bounding box center [642, 323] width 63 height 19
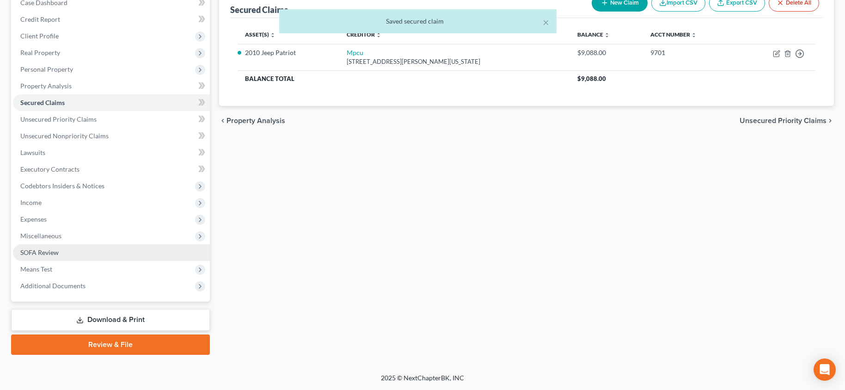
click at [33, 255] on span "SOFA Review" at bounding box center [39, 252] width 38 height 8
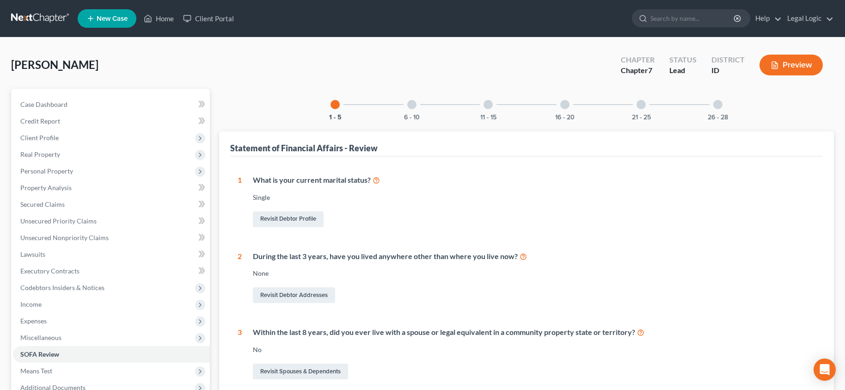
click at [413, 104] on div at bounding box center [411, 104] width 9 height 9
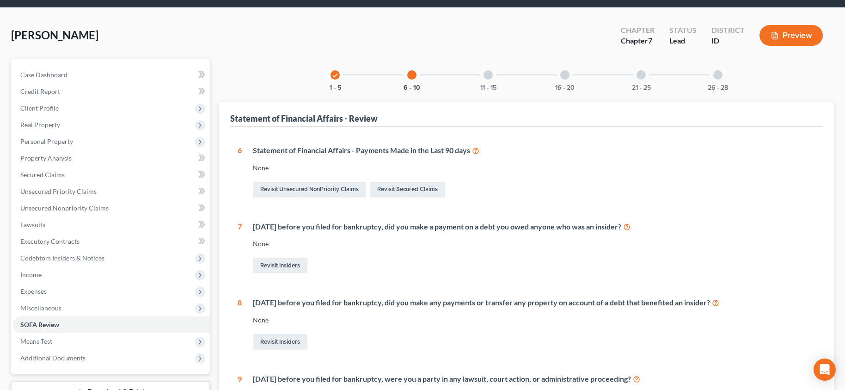
scroll to position [46, 0]
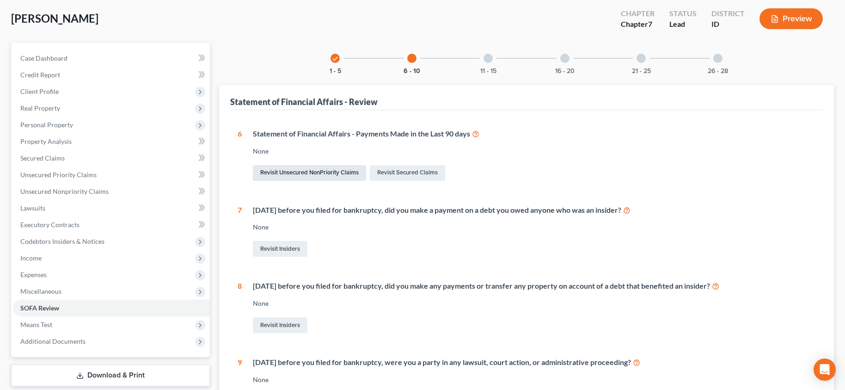
click at [311, 173] on link "Revisit Unsecured NonPriority Claims" at bounding box center [309, 173] width 113 height 16
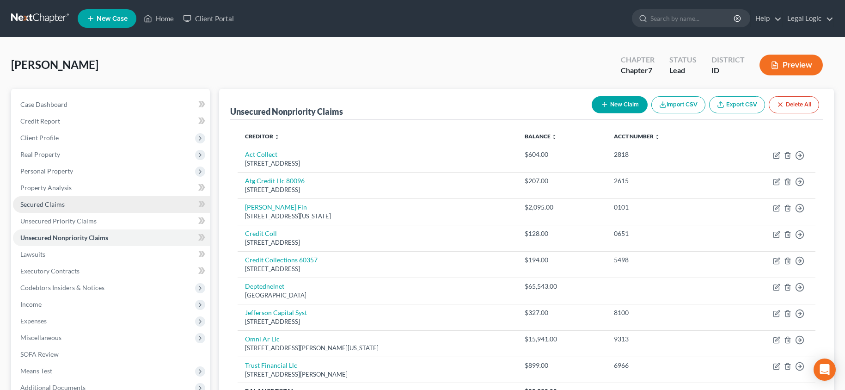
click at [58, 208] on link "Secured Claims" at bounding box center [111, 204] width 197 height 17
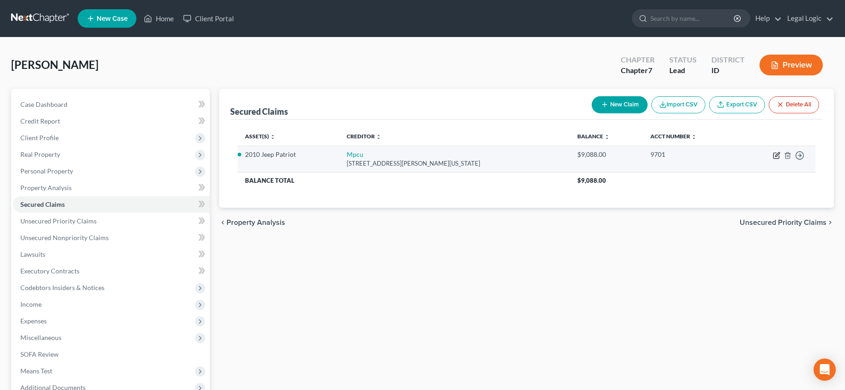
click at [777, 154] on icon "button" at bounding box center [776, 155] width 7 height 7
select select "13"
select select "2"
select select "0"
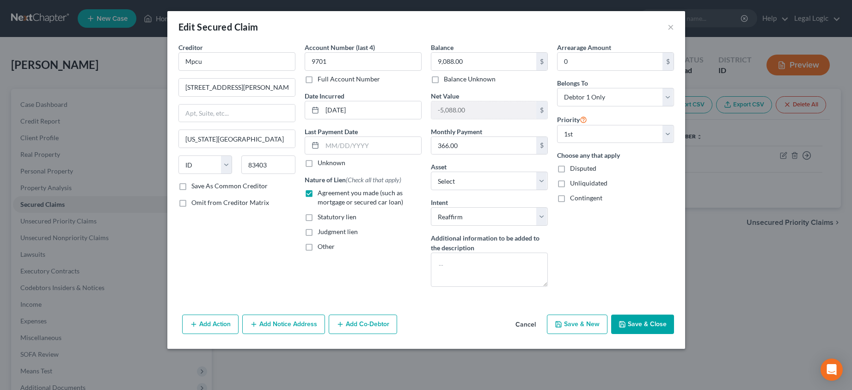
drag, startPoint x: 655, startPoint y: 323, endPoint x: 666, endPoint y: 350, distance: 29.6
click at [655, 324] on button "Save & Close" at bounding box center [642, 323] width 63 height 19
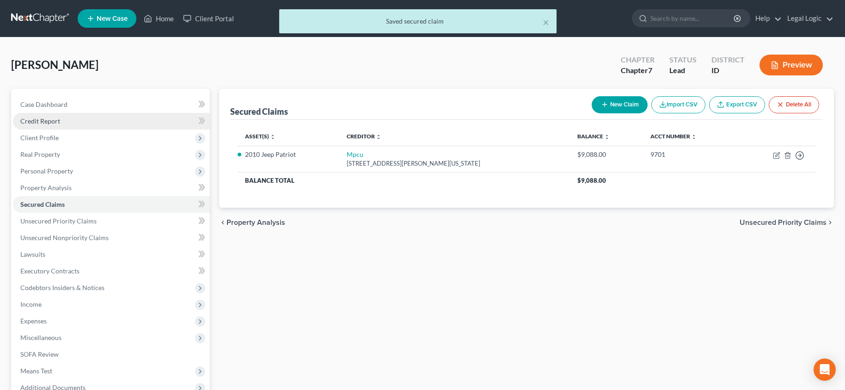
click at [69, 123] on link "Credit Report" at bounding box center [111, 121] width 197 height 17
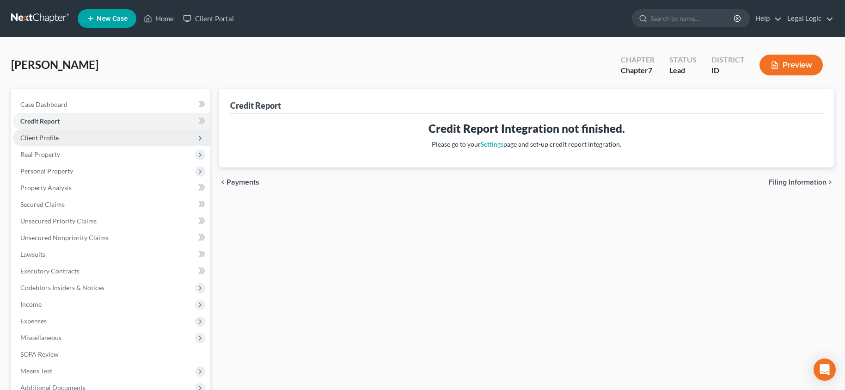
click at [42, 140] on span "Client Profile" at bounding box center [39, 138] width 38 height 8
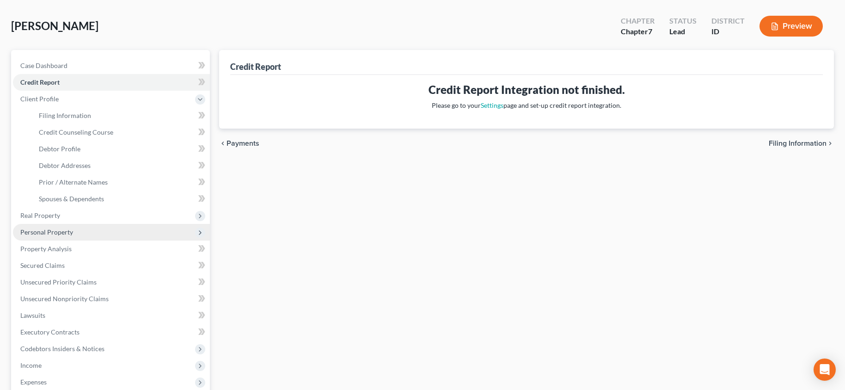
scroll to position [92, 0]
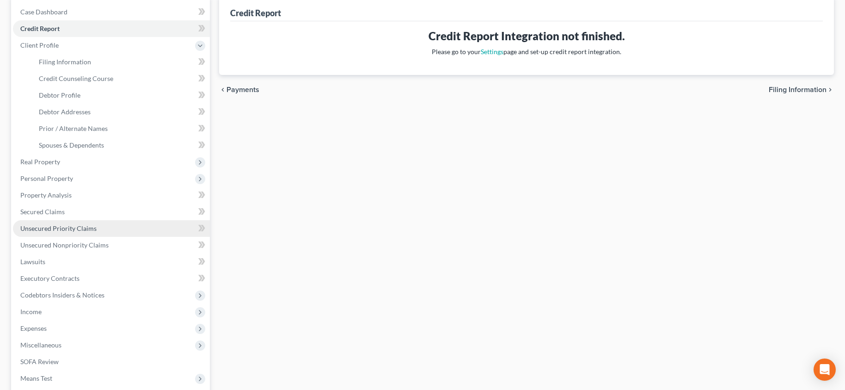
click at [39, 231] on span "Unsecured Priority Claims" at bounding box center [58, 228] width 76 height 8
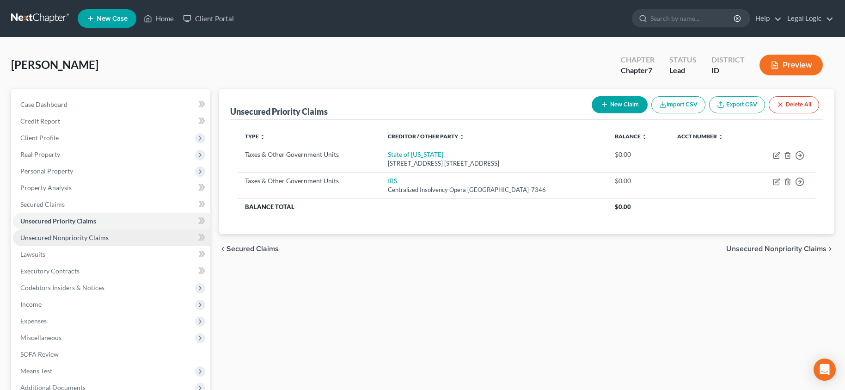
click at [67, 232] on link "Unsecured Nonpriority Claims" at bounding box center [111, 237] width 197 height 17
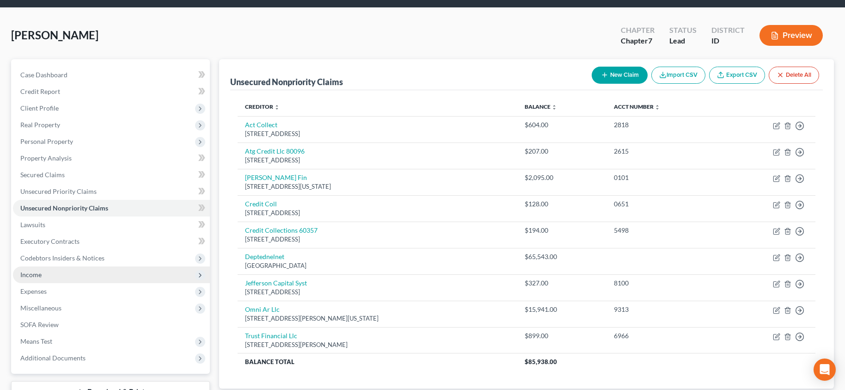
scroll to position [46, 0]
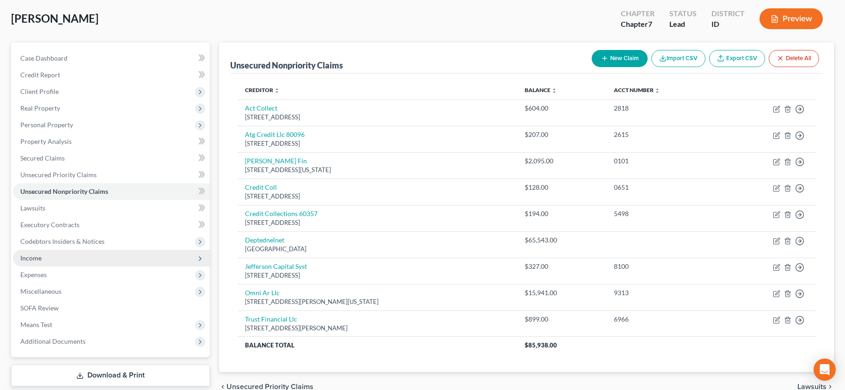
click at [41, 260] on span "Income" at bounding box center [30, 258] width 21 height 8
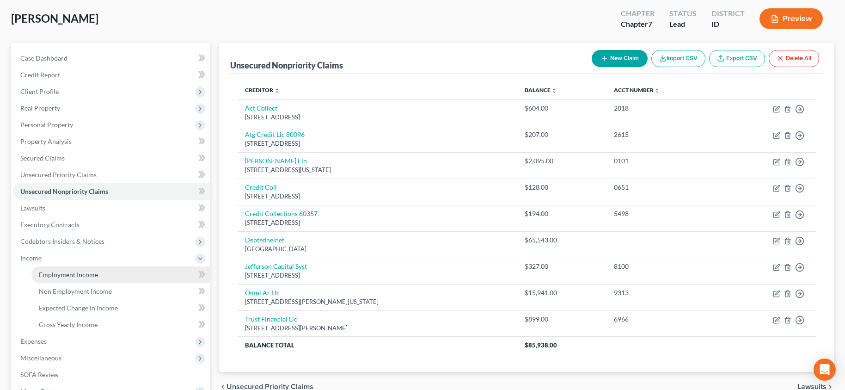
click at [53, 275] on span "Employment Income" at bounding box center [68, 274] width 59 height 8
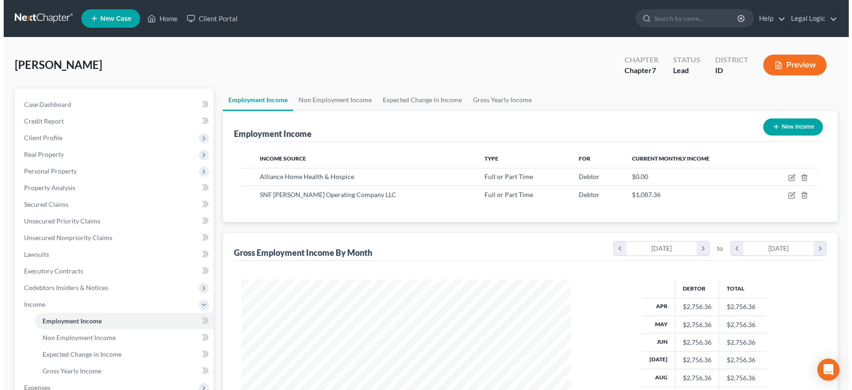
scroll to position [166, 348]
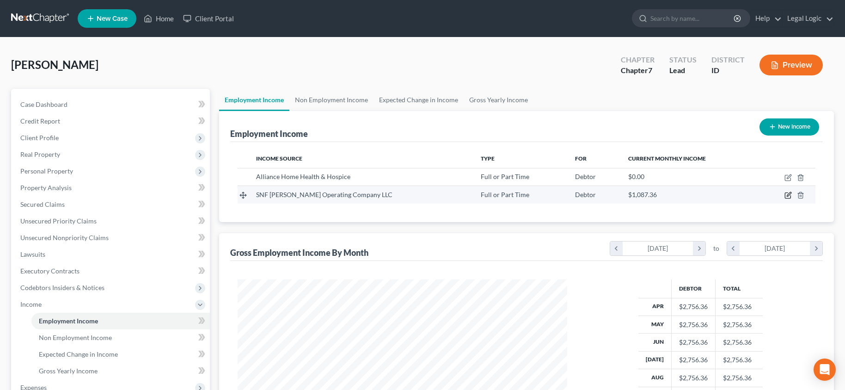
click at [791, 196] on icon "button" at bounding box center [788, 196] width 6 height 6
select select "0"
select select "1"
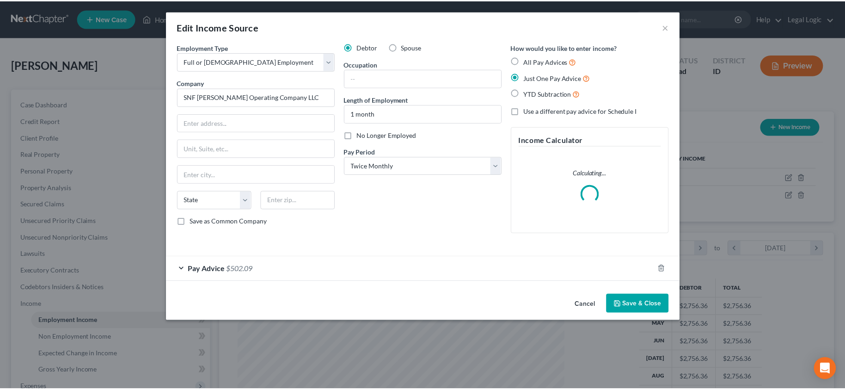
scroll to position [166, 351]
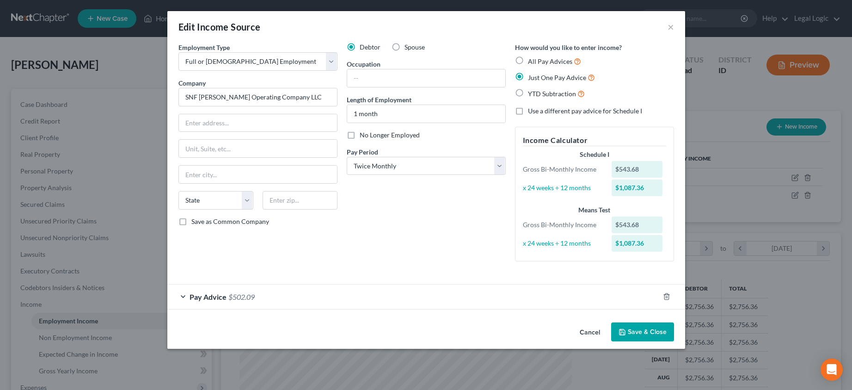
click at [649, 334] on button "Save & Close" at bounding box center [642, 331] width 63 height 19
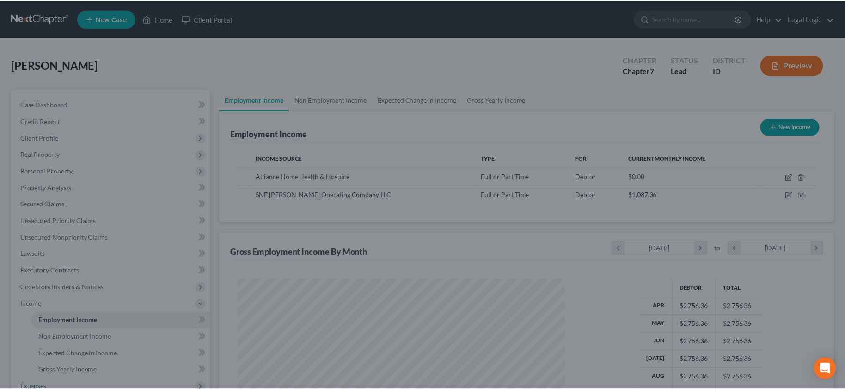
scroll to position [462119, 461937]
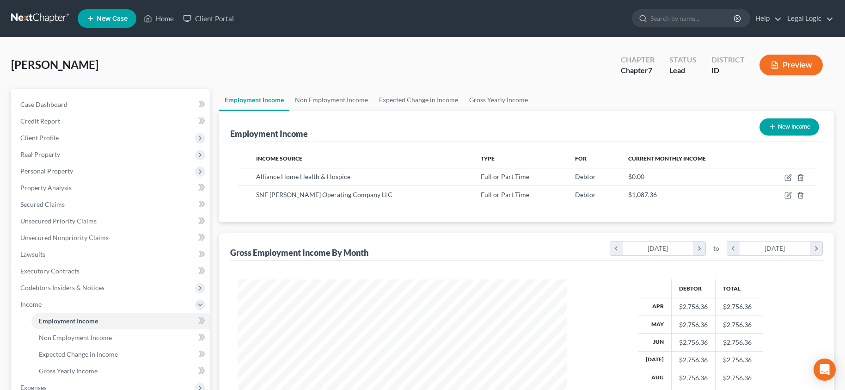
click at [349, 64] on div "[PERSON_NAME] Upgraded Chapter Chapter 7 Status Lead District ID Preview" at bounding box center [422, 69] width 823 height 40
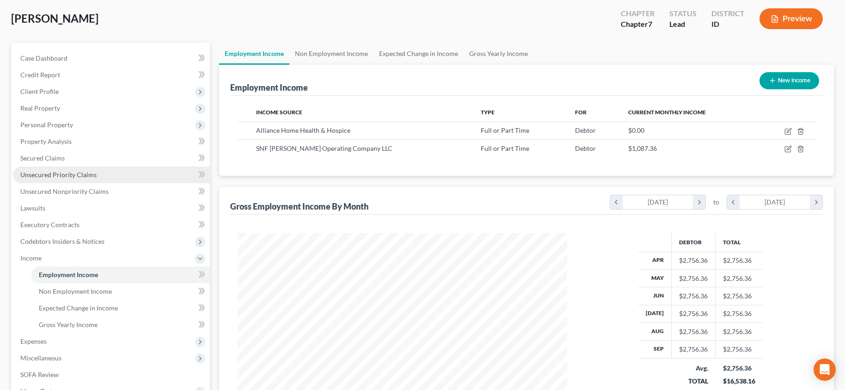
click at [45, 176] on span "Unsecured Priority Claims" at bounding box center [58, 175] width 76 height 8
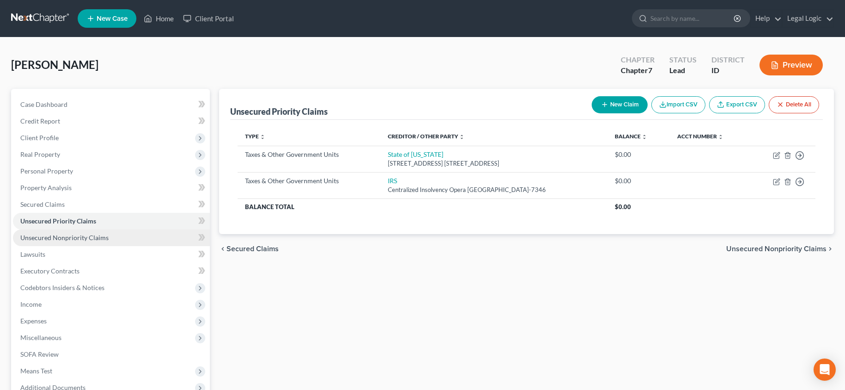
click at [36, 238] on span "Unsecured Nonpriority Claims" at bounding box center [64, 237] width 88 height 8
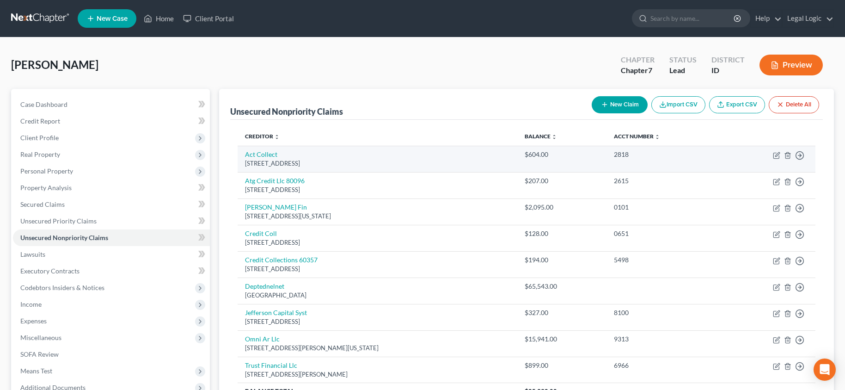
scroll to position [46, 0]
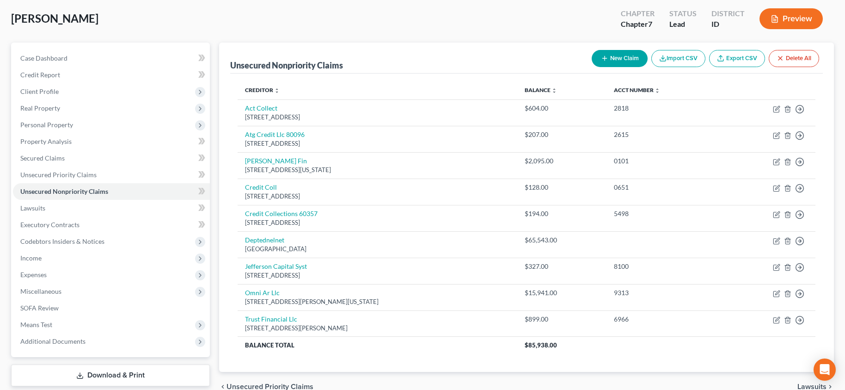
click at [633, 59] on button "New Claim" at bounding box center [620, 58] width 56 height 17
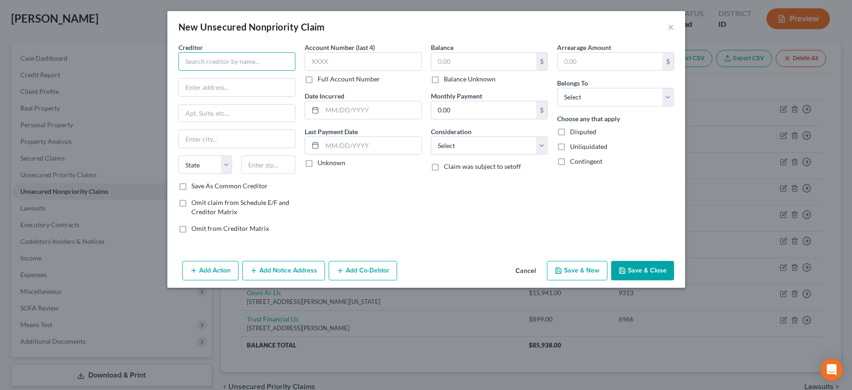
click at [260, 62] on input "text" at bounding box center [236, 61] width 117 height 18
type input "Bonneville County Clerks Office"
type input "[STREET_ADDRESS]"
drag, startPoint x: 227, startPoint y: 144, endPoint x: 225, endPoint y: 128, distance: 15.8
click at [227, 144] on input "[US_STATE][GEOGRAPHIC_DATA]," at bounding box center [237, 139] width 116 height 18
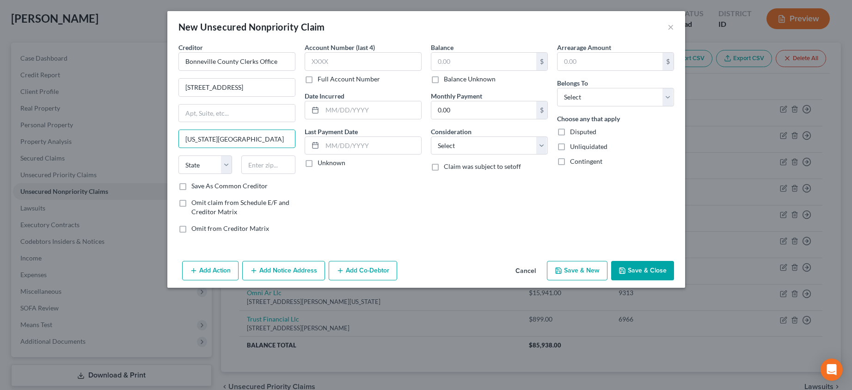
type input "[US_STATE][GEOGRAPHIC_DATA]"
click at [228, 169] on select "State [US_STATE] AK AR AZ CA CO CT DE DC [GEOGRAPHIC_DATA] [GEOGRAPHIC_DATA] GU…" at bounding box center [205, 164] width 54 height 18
select select "13"
click at [178, 155] on select "State [US_STATE] AK AR AZ CA CO CT DE DC [GEOGRAPHIC_DATA] [GEOGRAPHIC_DATA] GU…" at bounding box center [205, 164] width 54 height 18
drag, startPoint x: 249, startPoint y: 166, endPoint x: 248, endPoint y: 179, distance: 13.0
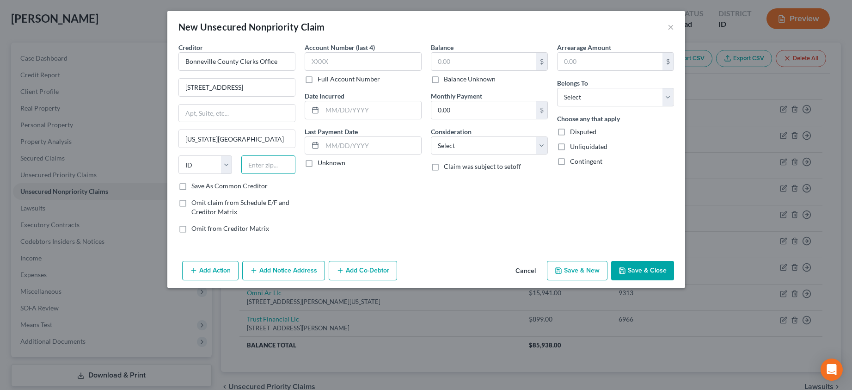
click at [249, 166] on input "text" at bounding box center [268, 164] width 54 height 18
type input "83402"
click at [191, 185] on label "Save As Common Creditor" at bounding box center [229, 185] width 76 height 9
click at [195, 185] on input "Save As Common Creditor" at bounding box center [198, 184] width 6 height 6
checkbox input "true"
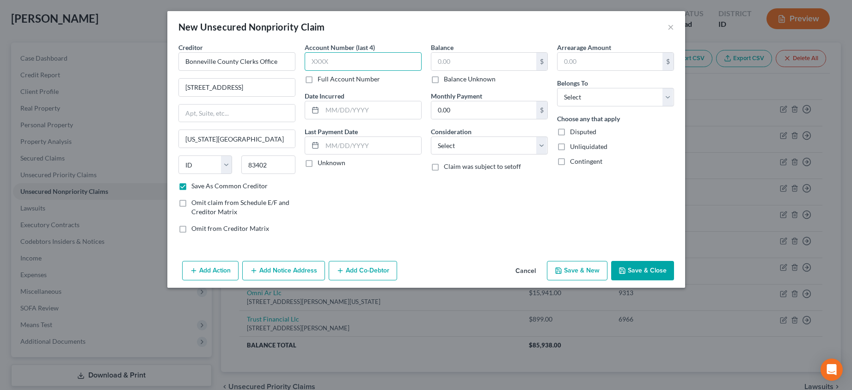
click at [331, 65] on input "text" at bounding box center [363, 61] width 117 height 18
type input "2402"
click at [379, 113] on input "text" at bounding box center [371, 110] width 99 height 18
click at [458, 60] on input "text" at bounding box center [483, 62] width 105 height 18
type input "8,865.92"
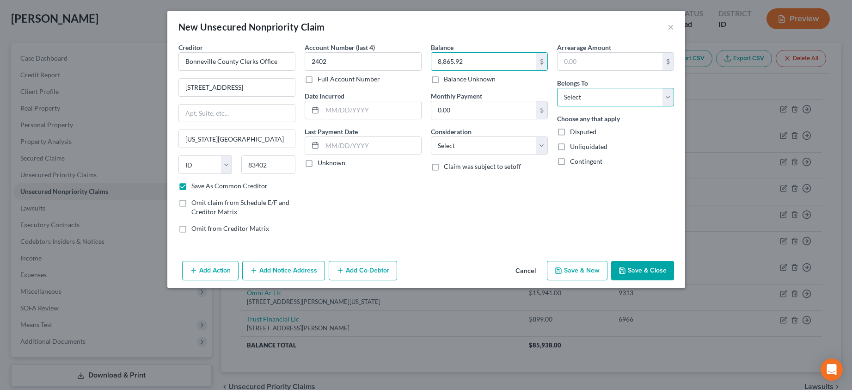
drag, startPoint x: 672, startPoint y: 93, endPoint x: 668, endPoint y: 101, distance: 8.5
click at [672, 93] on select "Select Debtor 1 Only Debtor 2 Only Debtor 1 And Debtor 2 Only At Least One Of T…" at bounding box center [615, 97] width 117 height 18
select select "0"
click at [557, 88] on select "Select Debtor 1 Only Debtor 2 Only Debtor 1 And Debtor 2 Only At Least One Of T…" at bounding box center [615, 97] width 117 height 18
click at [641, 268] on button "Save & Close" at bounding box center [642, 270] width 63 height 19
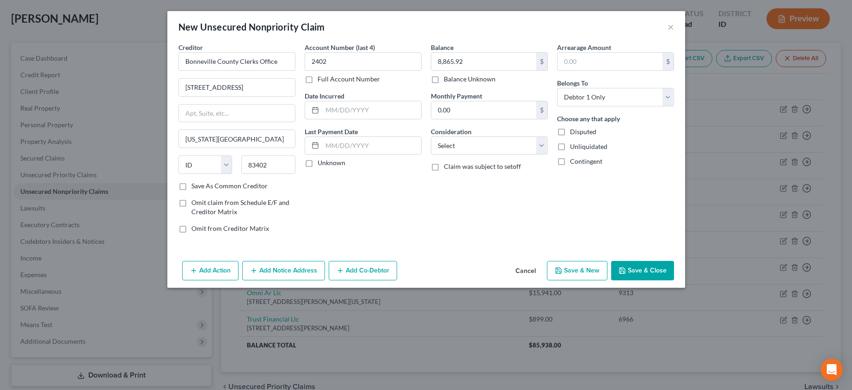
checkbox input "false"
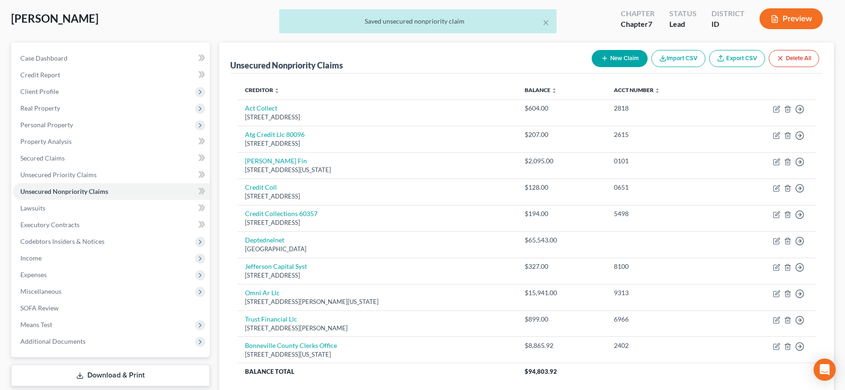
click at [635, 60] on button "New Claim" at bounding box center [620, 58] width 56 height 17
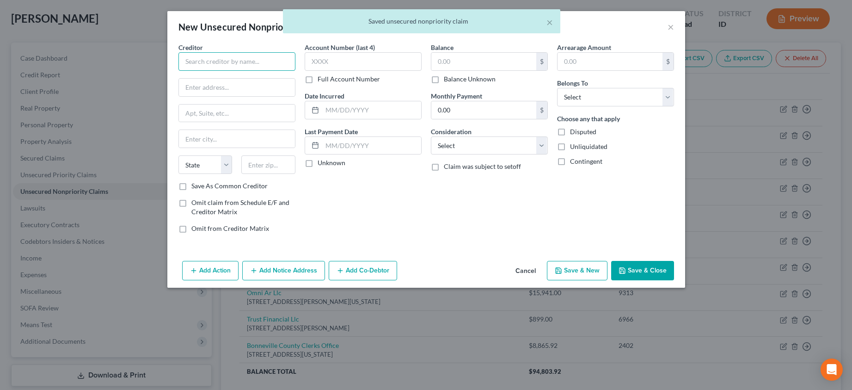
click at [264, 59] on input "text" at bounding box center [236, 61] width 117 height 18
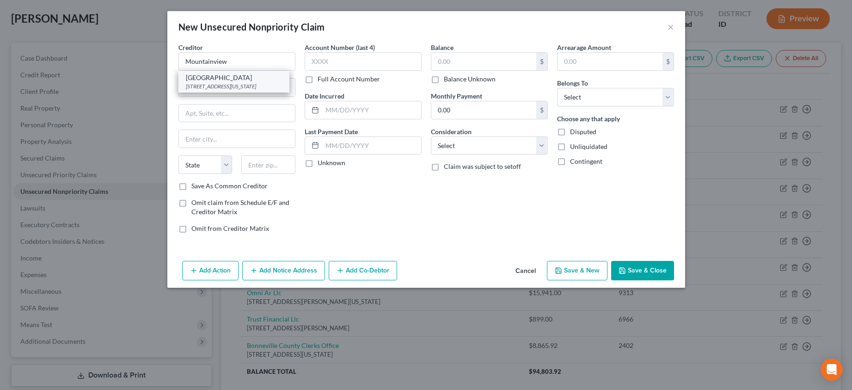
click at [234, 82] on div "[STREET_ADDRESS][US_STATE]" at bounding box center [234, 86] width 96 height 8
type input "[GEOGRAPHIC_DATA]"
type input "[STREET_ADDRESS]"
type input "[US_STATE][GEOGRAPHIC_DATA]"
select select "13"
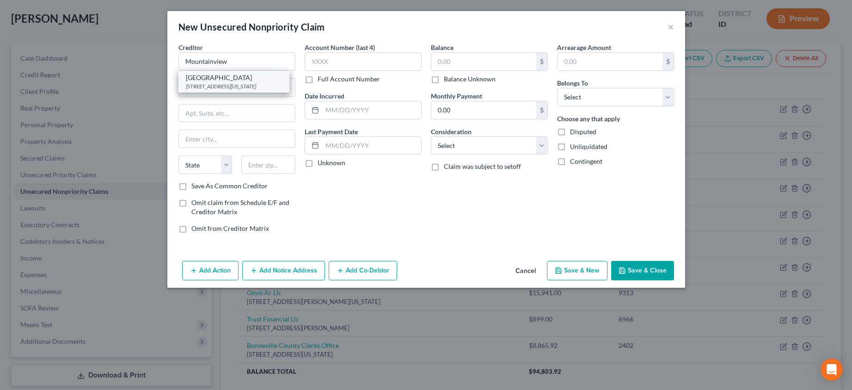
type input "83404"
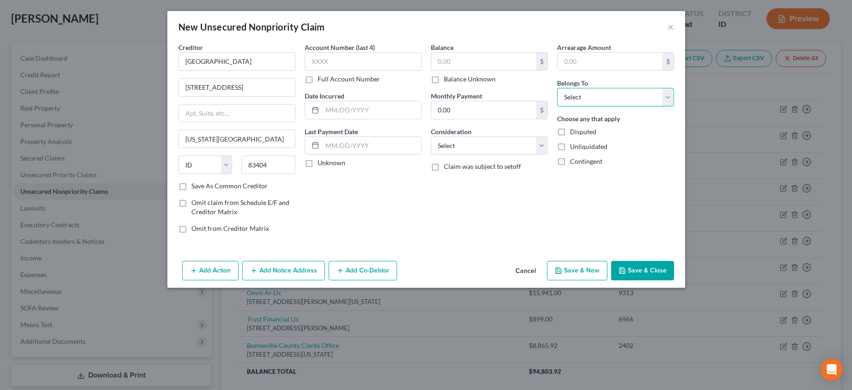
click at [665, 96] on select "Select Debtor 1 Only Debtor 2 Only Debtor 1 And Debtor 2 Only At Least One Of T…" at bounding box center [615, 97] width 117 height 18
select select "0"
click at [557, 88] on select "Select Debtor 1 Only Debtor 2 Only Debtor 1 And Debtor 2 Only At Least One Of T…" at bounding box center [615, 97] width 117 height 18
click at [646, 269] on button "Save & Close" at bounding box center [642, 270] width 63 height 19
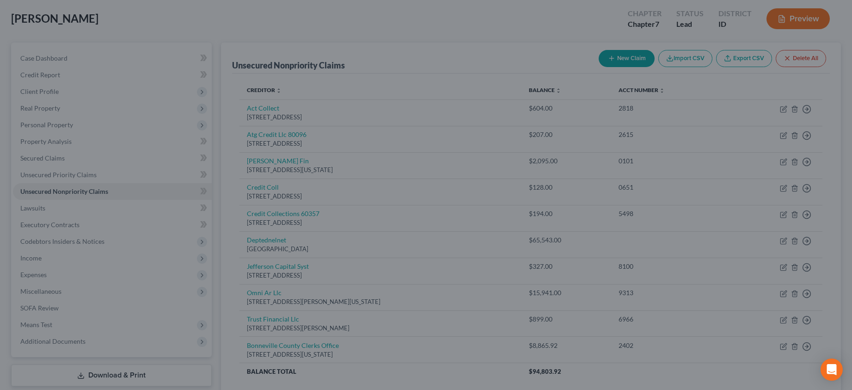
type input "0.00"
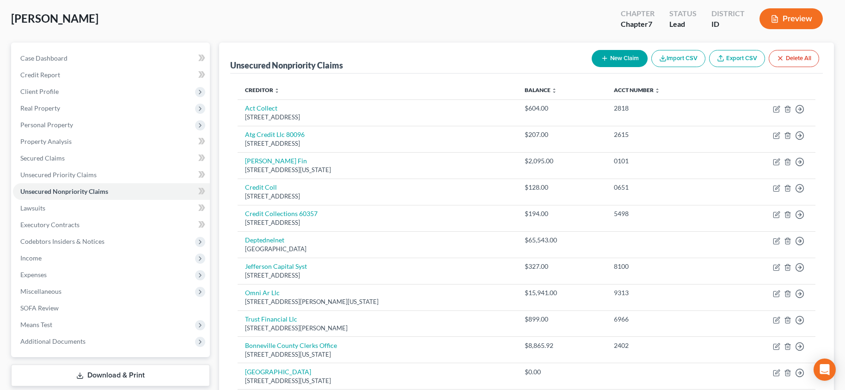
click at [630, 55] on button "New Claim" at bounding box center [620, 58] width 56 height 17
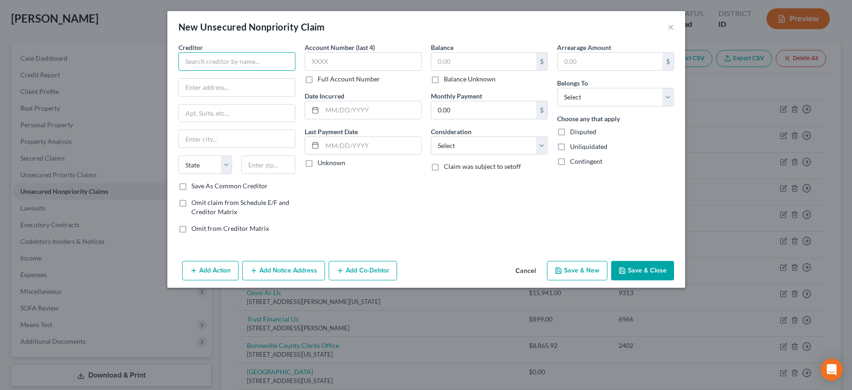
click at [270, 57] on input "text" at bounding box center [236, 61] width 117 height 18
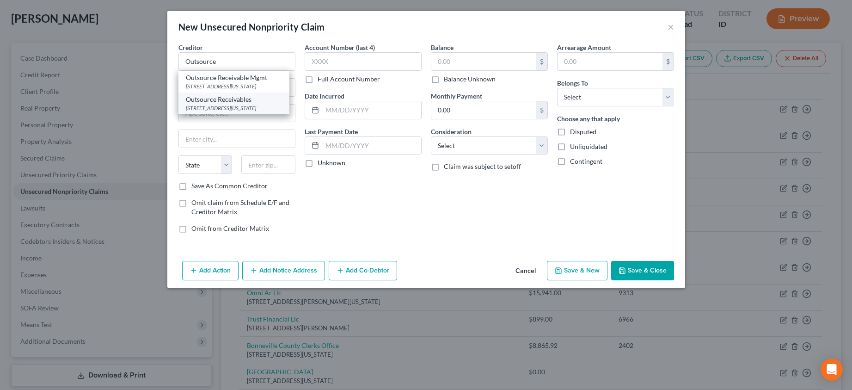
click at [245, 110] on div "[STREET_ADDRESS][US_STATE]" at bounding box center [234, 108] width 96 height 8
type input "Outsource Receivables"
type input "PO Box 3069"
type input "[US_STATE][GEOGRAPHIC_DATA]"
select select "13"
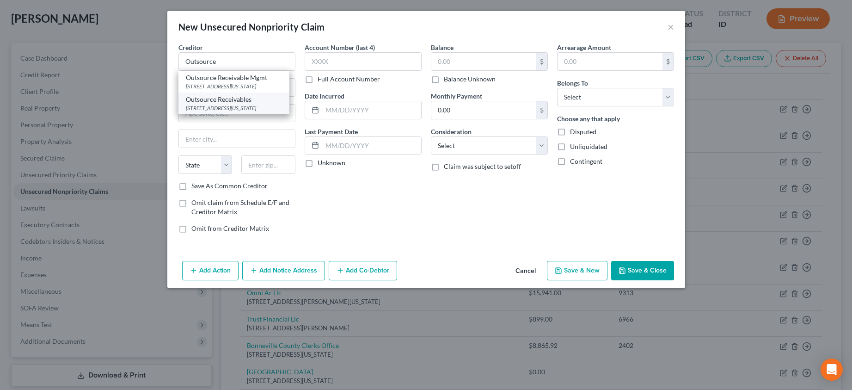
type input "83403"
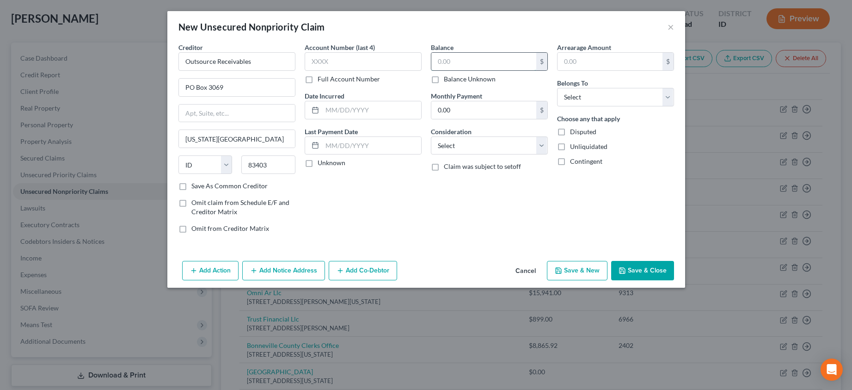
click at [463, 60] on input "text" at bounding box center [483, 62] width 105 height 18
type input "3,471.34"
click at [670, 97] on select "Select Debtor 1 Only Debtor 2 Only Debtor 1 And Debtor 2 Only At Least One Of T…" at bounding box center [615, 97] width 117 height 18
select select "0"
click at [557, 88] on select "Select Debtor 1 Only Debtor 2 Only Debtor 1 And Debtor 2 Only At Least One Of T…" at bounding box center [615, 97] width 117 height 18
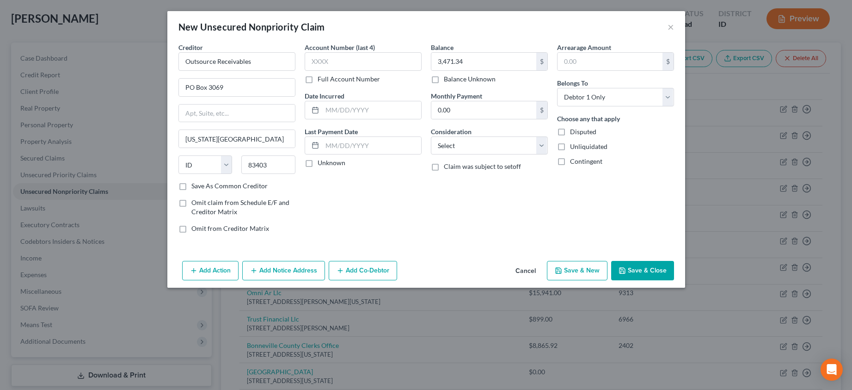
drag, startPoint x: 644, startPoint y: 269, endPoint x: 652, endPoint y: 269, distance: 7.9
click at [645, 269] on button "Save & Close" at bounding box center [642, 270] width 63 height 19
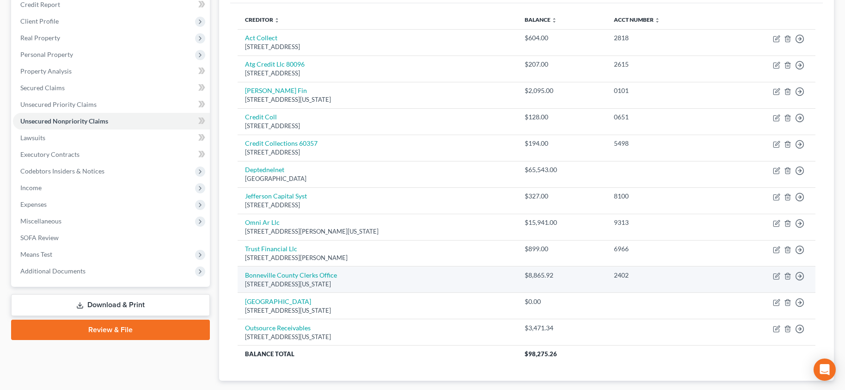
scroll to position [33, 0]
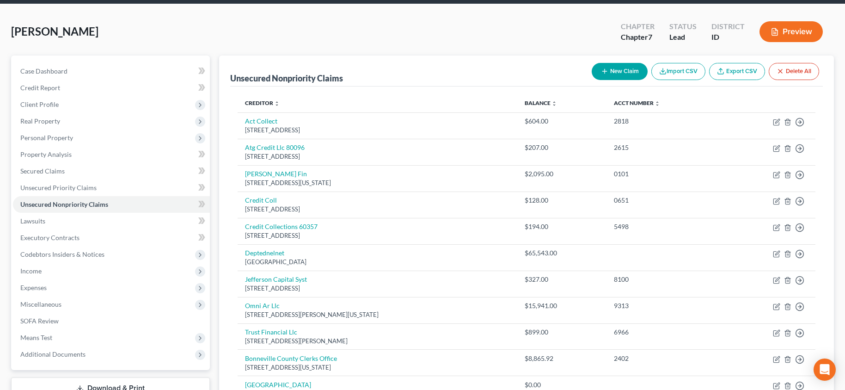
click at [610, 72] on button "New Claim" at bounding box center [620, 71] width 56 height 17
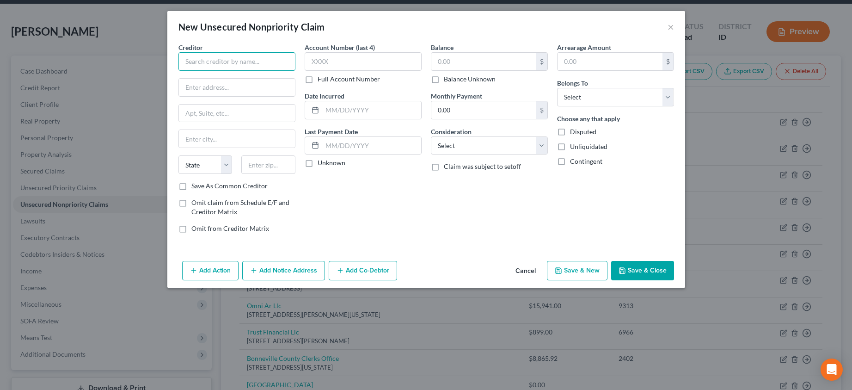
click at [256, 64] on input "text" at bounding box center [236, 61] width 117 height 18
type input "W"
type input "Weinpel Law Ofices"
paste input "[STREET_ADDRESS][US_STATE]"
type input "[STREET_ADDRESS]"
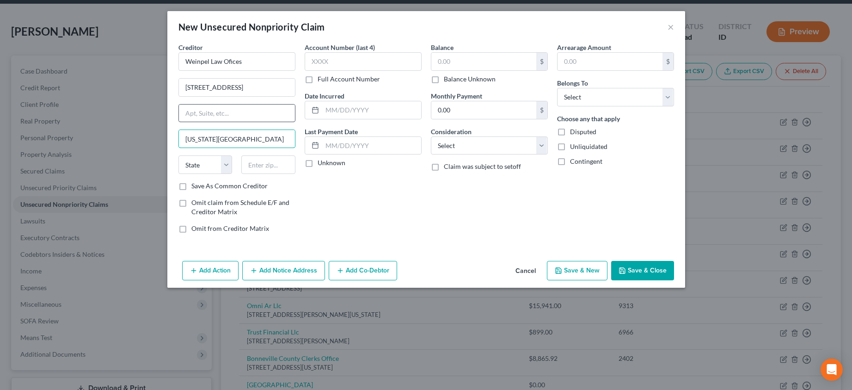
type input "[US_STATE][GEOGRAPHIC_DATA]"
select select "13"
type input "83402"
click at [498, 216] on div "Balance $ Balance Unknown Balance Undetermined $ Balance Unknown Monthly Paymen…" at bounding box center [489, 142] width 126 height 198
drag, startPoint x: 666, startPoint y: 95, endPoint x: 658, endPoint y: 98, distance: 7.9
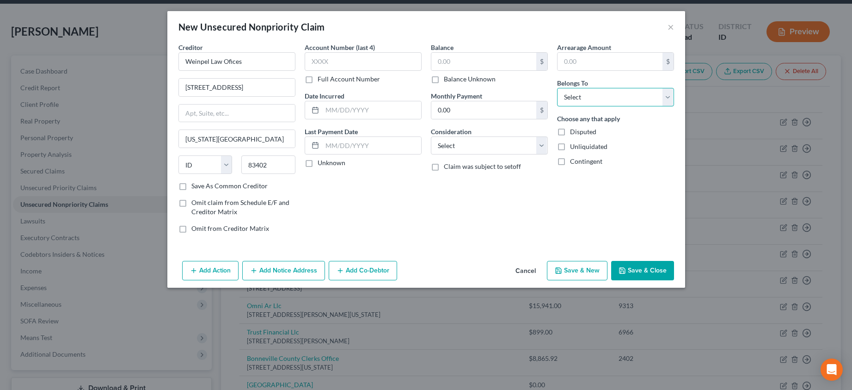
click at [666, 95] on select "Select Debtor 1 Only Debtor 2 Only Debtor 1 And Debtor 2 Only At Least One Of T…" at bounding box center [615, 97] width 117 height 18
select select "0"
click at [557, 88] on select "Select Debtor 1 Only Debtor 2 Only Debtor 1 And Debtor 2 Only At Least One Of T…" at bounding box center [615, 97] width 117 height 18
click at [643, 269] on button "Save & Close" at bounding box center [642, 270] width 63 height 19
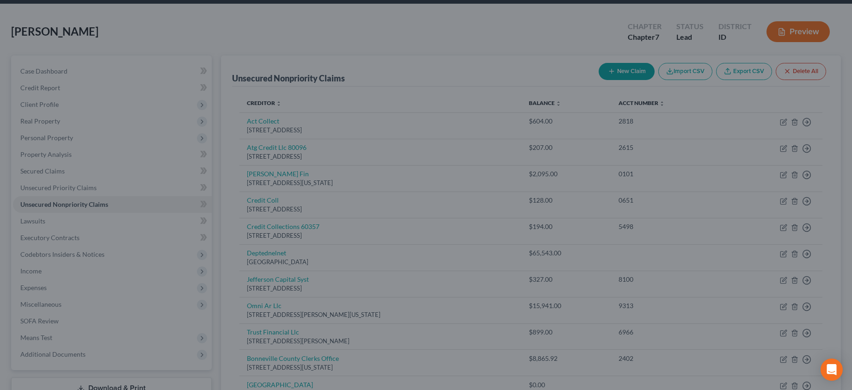
type input "0.00"
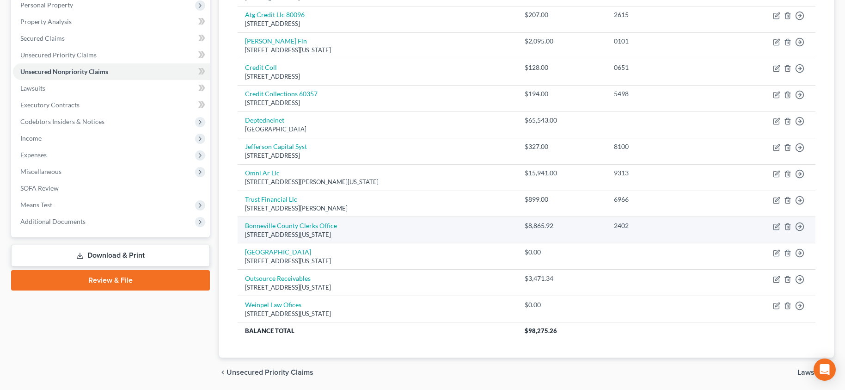
scroll to position [172, 0]
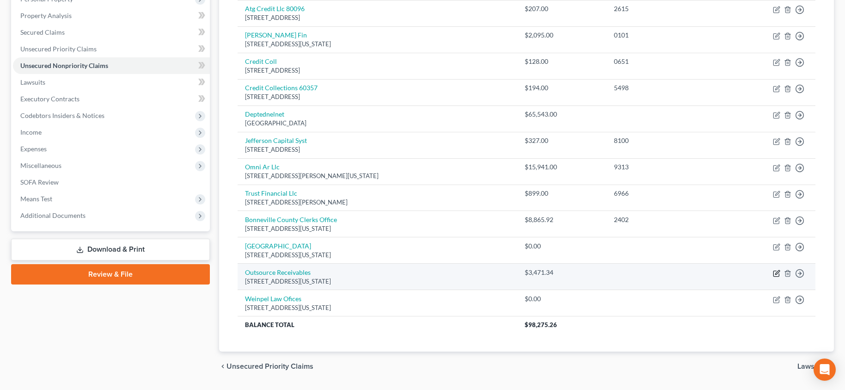
click at [778, 273] on icon "button" at bounding box center [777, 272] width 4 height 4
select select "13"
select select "0"
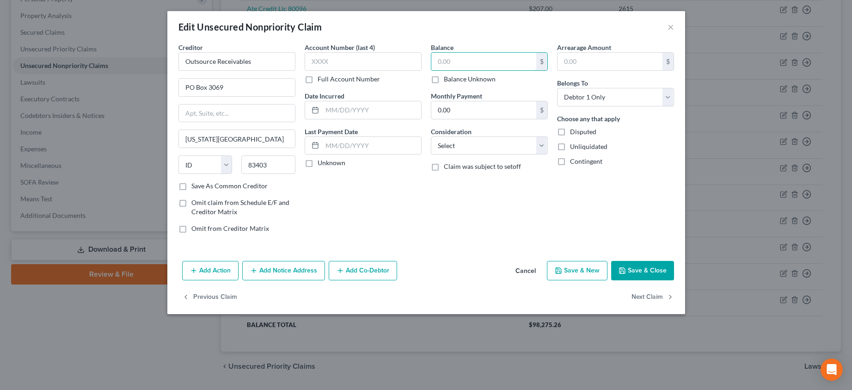
type input "3"
type input "4,359.29"
click at [665, 269] on button "Save & Close" at bounding box center [642, 270] width 63 height 19
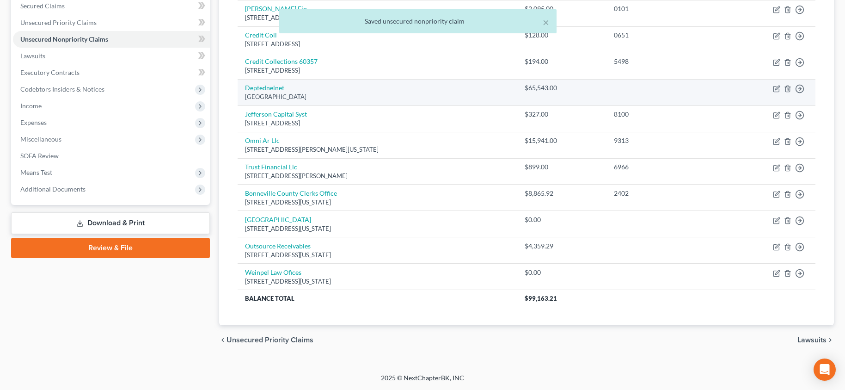
scroll to position [0, 0]
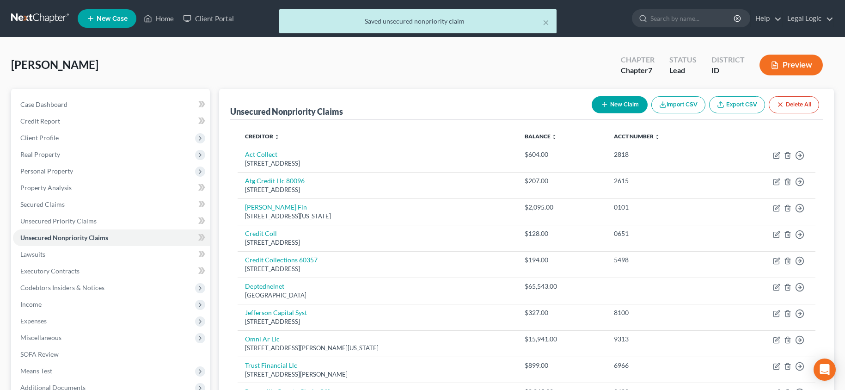
click at [626, 105] on button "New Claim" at bounding box center [620, 104] width 56 height 17
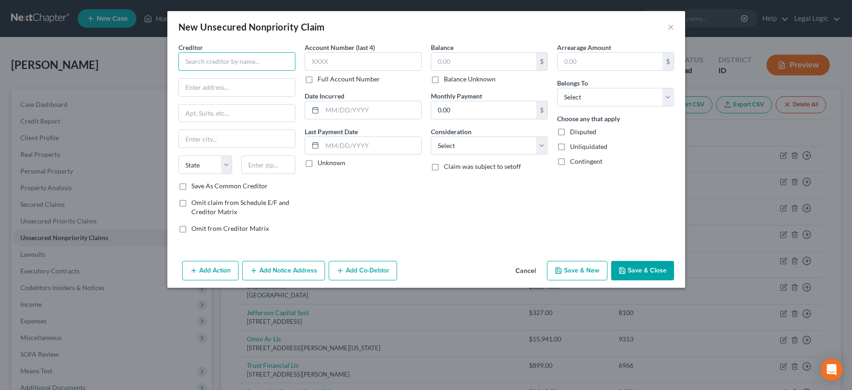
click at [260, 62] on input "text" at bounding box center [236, 61] width 117 height 18
type input "Center for Sight"
type input "[STREET_ADDRESS]"
type input "[US_STATE][GEOGRAPHIC_DATA]"
select select "13"
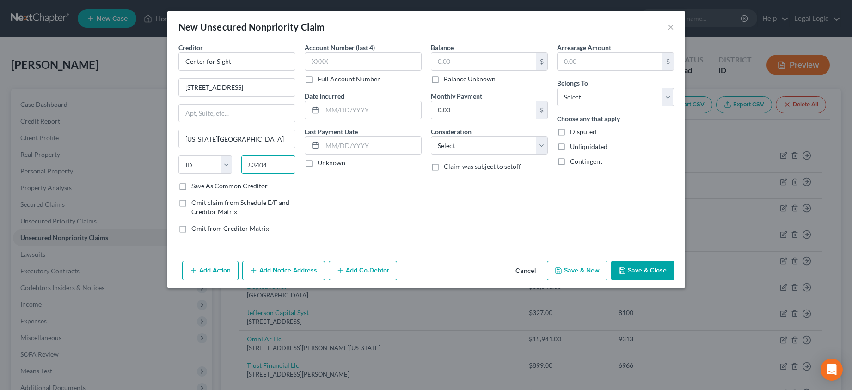
type input "83404"
click at [502, 198] on div "Balance $ Balance Unknown Balance Undetermined $ Balance Unknown Monthly Paymen…" at bounding box center [489, 142] width 126 height 198
click at [191, 186] on label "Save As Common Creditor" at bounding box center [229, 185] width 76 height 9
click at [195, 186] on input "Save As Common Creditor" at bounding box center [198, 184] width 6 height 6
checkbox input "true"
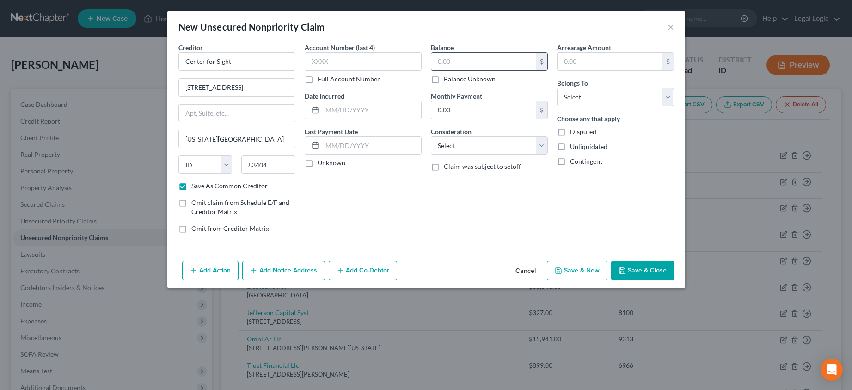
click at [464, 60] on input "text" at bounding box center [483, 62] width 105 height 18
type input "887.95"
drag, startPoint x: 672, startPoint y: 97, endPoint x: 666, endPoint y: 106, distance: 10.8
click at [672, 97] on select "Select Debtor 1 Only Debtor 2 Only Debtor 1 And Debtor 2 Only At Least One Of T…" at bounding box center [615, 97] width 117 height 18
select select "0"
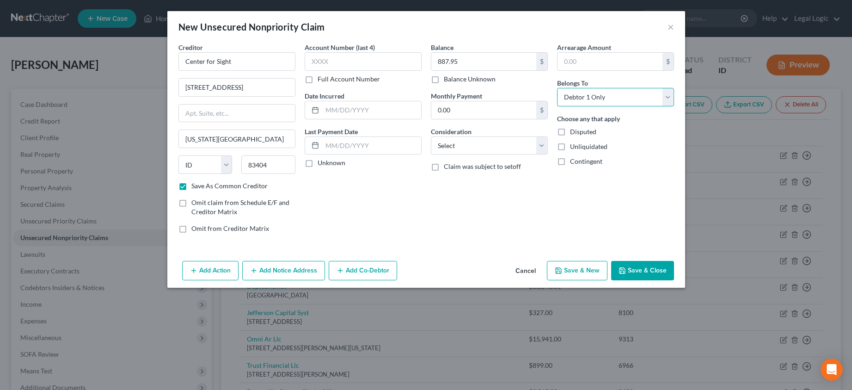
click at [557, 88] on select "Select Debtor 1 Only Debtor 2 Only Debtor 1 And Debtor 2 Only At Least One Of T…" at bounding box center [615, 97] width 117 height 18
click at [643, 267] on button "Save & Close" at bounding box center [642, 270] width 63 height 19
checkbox input "false"
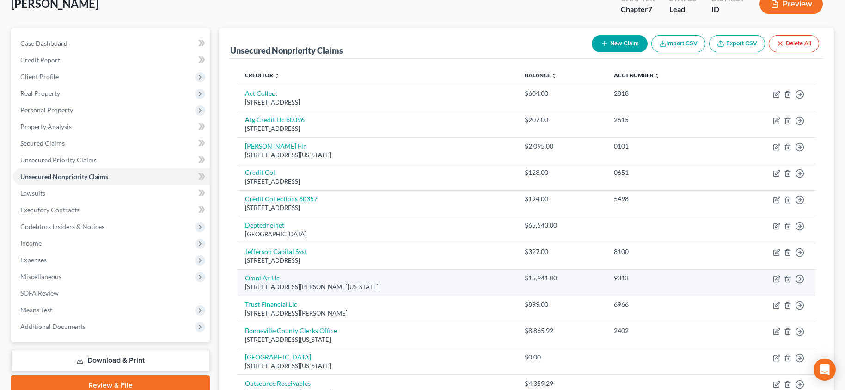
scroll to position [40, 0]
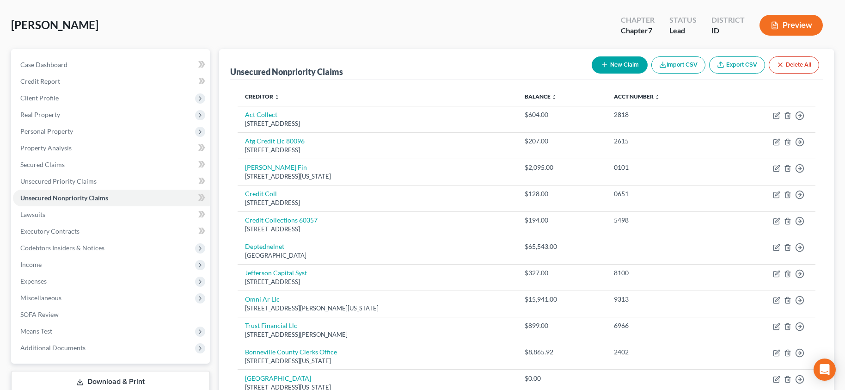
click at [627, 66] on button "New Claim" at bounding box center [620, 64] width 56 height 17
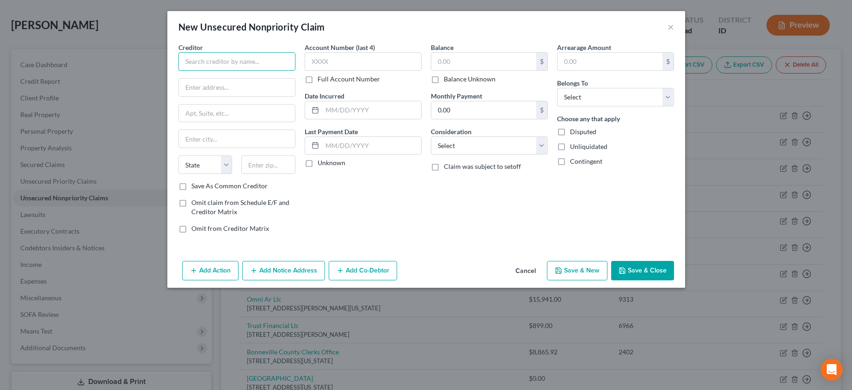
click at [243, 57] on input "text" at bounding box center [236, 61] width 117 height 18
type input "Neighborhood Rentals"
type input "[STREET_ADDRESS][PERSON_NAME]"
type input "[US_STATE][GEOGRAPHIC_DATA]"
select select "13"
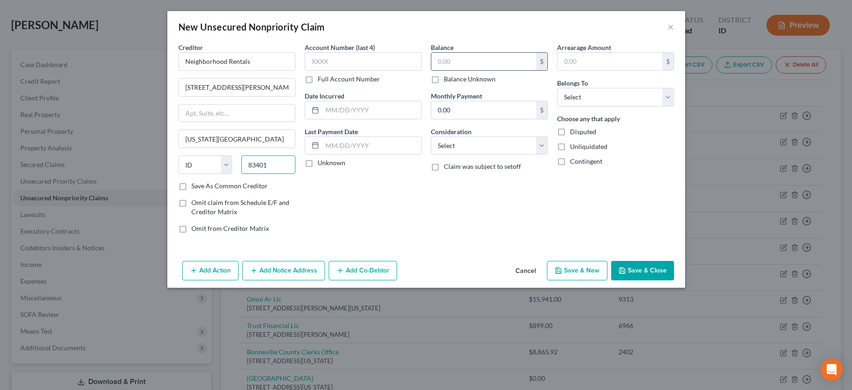
type input "83401"
click at [460, 58] on input "text" at bounding box center [483, 62] width 105 height 18
type input "15,901.75"
click at [663, 104] on select "Select Debtor 1 Only Debtor 2 Only Debtor 1 And Debtor 2 Only At Least One Of T…" at bounding box center [615, 97] width 117 height 18
select select "0"
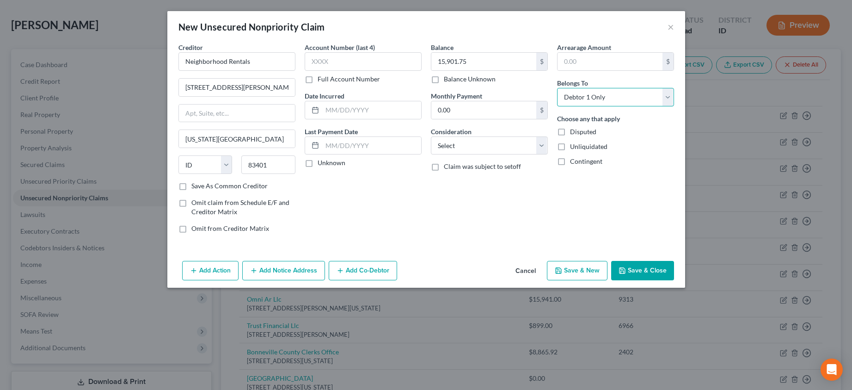
click at [557, 88] on select "Select Debtor 1 Only Debtor 2 Only Debtor 1 And Debtor 2 Only At Least One Of T…" at bounding box center [615, 97] width 117 height 18
click at [639, 269] on button "Save & Close" at bounding box center [642, 270] width 63 height 19
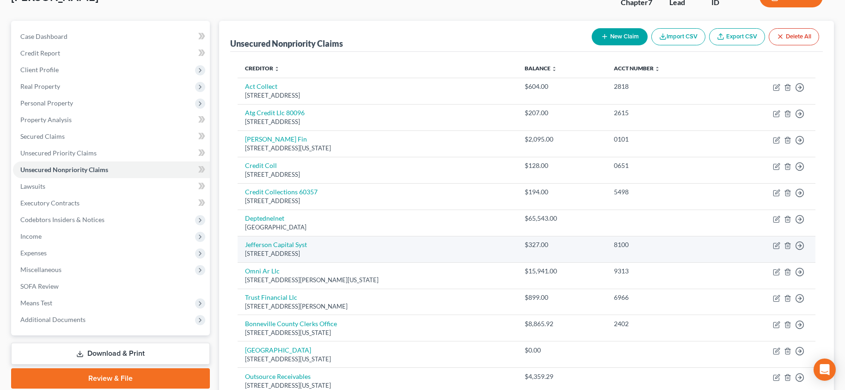
scroll to position [178, 0]
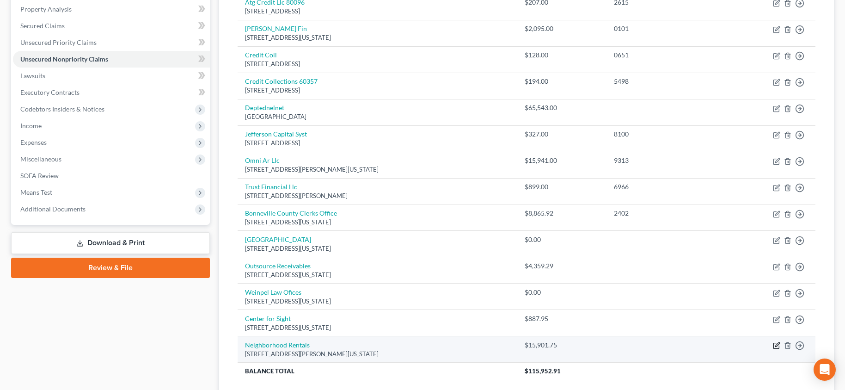
click at [773, 344] on icon "button" at bounding box center [776, 346] width 6 height 6
select select "13"
select select "0"
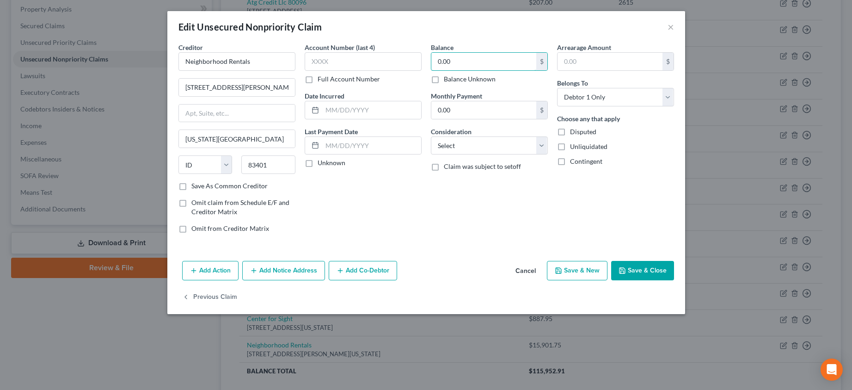
type input "0.00"
click at [444, 76] on label "Balance Unknown" at bounding box center [470, 78] width 52 height 9
click at [447, 76] on input "Balance Unknown" at bounding box center [450, 77] width 6 height 6
checkbox input "true"
click at [645, 271] on button "Save & Close" at bounding box center [642, 270] width 63 height 19
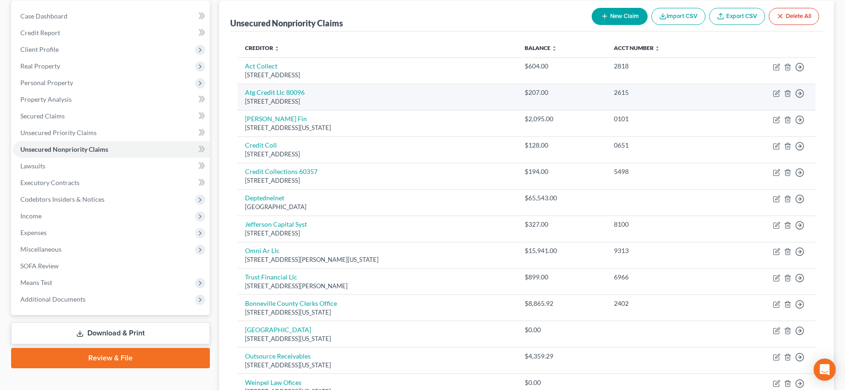
scroll to position [66, 0]
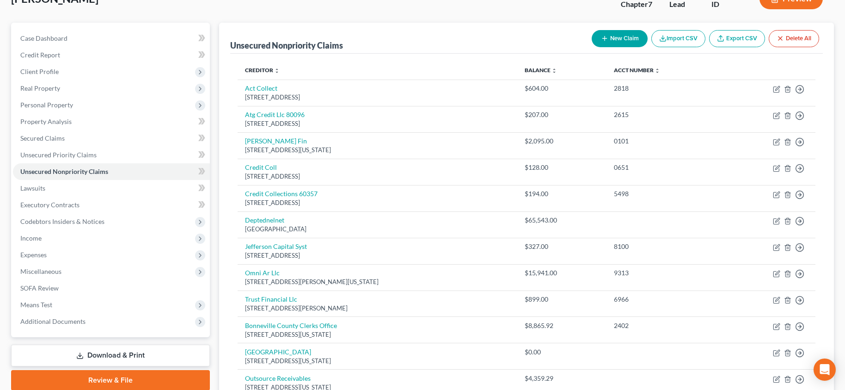
click at [607, 36] on button "New Claim" at bounding box center [620, 38] width 56 height 17
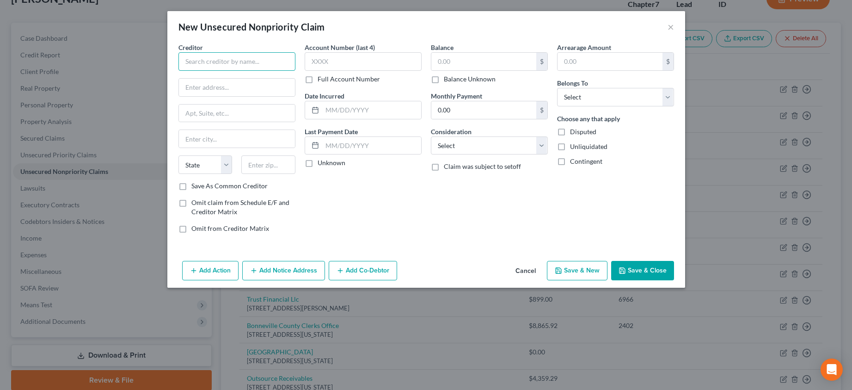
click at [265, 64] on input "text" at bounding box center [236, 61] width 117 height 18
type input "CBS Collections"
type input "[STREET_ADDRESS]"
type input "[PERSON_NAME]"
select select "13"
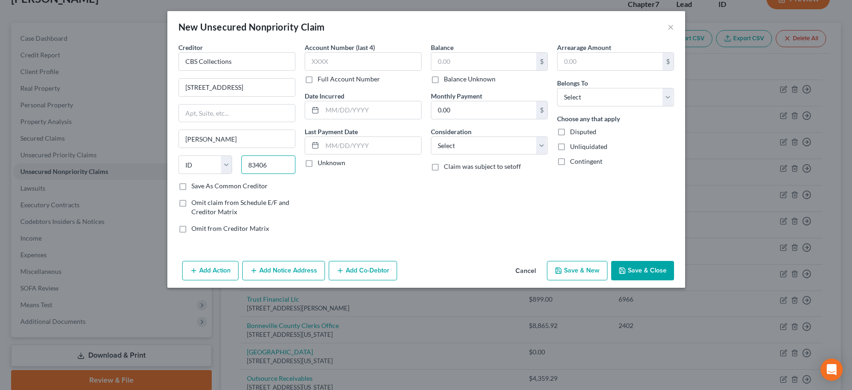
type input "83406"
click at [191, 183] on label "Save As Common Creditor" at bounding box center [229, 185] width 76 height 9
click at [195, 183] on input "Save As Common Creditor" at bounding box center [198, 184] width 6 height 6
checkbox input "true"
type input "[US_STATE][GEOGRAPHIC_DATA]"
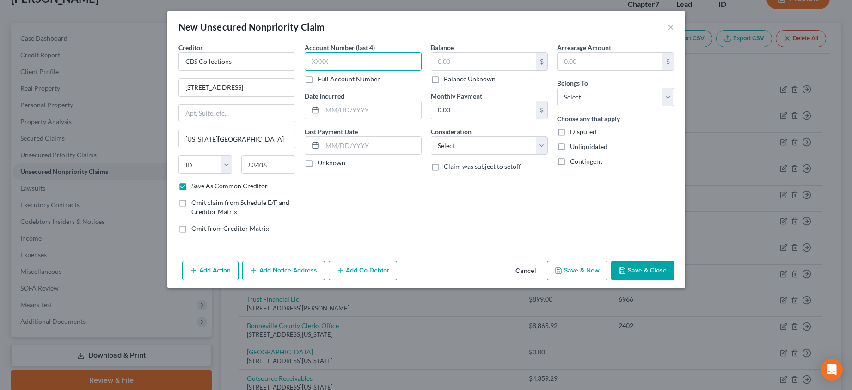
click at [344, 63] on input "text" at bounding box center [363, 61] width 117 height 18
click at [463, 59] on input "text" at bounding box center [483, 62] width 105 height 18
type input "897.38"
click at [666, 92] on select "Select Debtor 1 Only Debtor 2 Only Debtor 1 And Debtor 2 Only At Least One Of T…" at bounding box center [615, 97] width 117 height 18
select select "0"
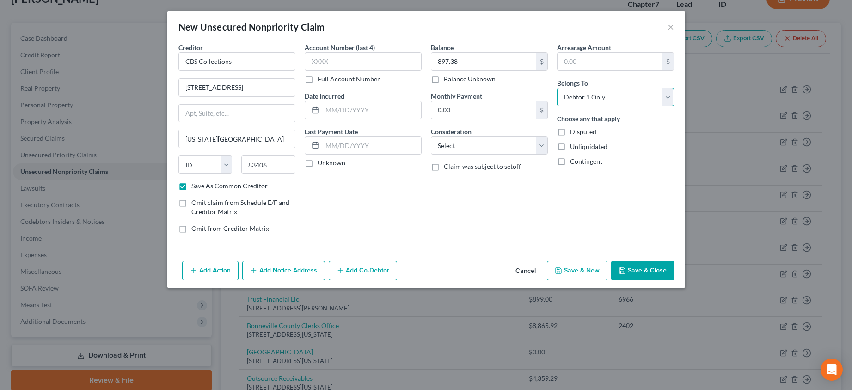
click at [557, 88] on select "Select Debtor 1 Only Debtor 2 Only Debtor 1 And Debtor 2 Only At Least One Of T…" at bounding box center [615, 97] width 117 height 18
click at [639, 267] on button "Save & Close" at bounding box center [642, 270] width 63 height 19
checkbox input "false"
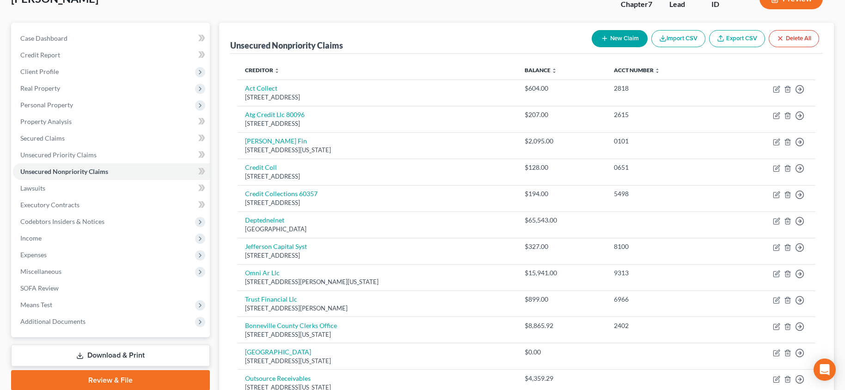
click at [616, 36] on button "New Claim" at bounding box center [620, 38] width 56 height 17
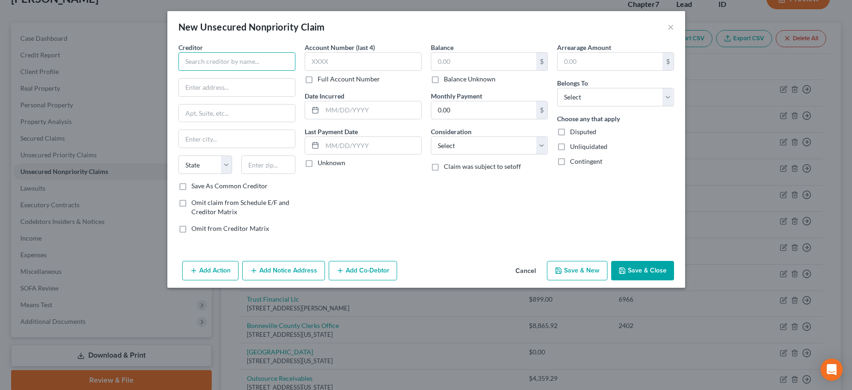
click at [269, 64] on input "text" at bounding box center [236, 61] width 117 height 18
type input "Anthem Broadband of [US_STATE]"
type input "[STREET_ADDRESS]"
type input "[US_STATE][GEOGRAPHIC_DATA]"
select select "13"
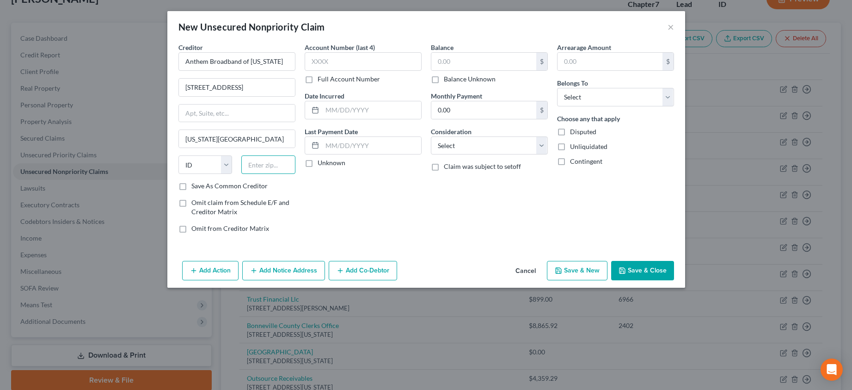
drag, startPoint x: 271, startPoint y: 166, endPoint x: 280, endPoint y: 168, distance: 8.9
click at [272, 166] on input "text" at bounding box center [268, 164] width 54 height 18
type input "83402"
click at [339, 62] on input "text" at bounding box center [363, 61] width 117 height 18
click at [464, 63] on input "text" at bounding box center [483, 62] width 105 height 18
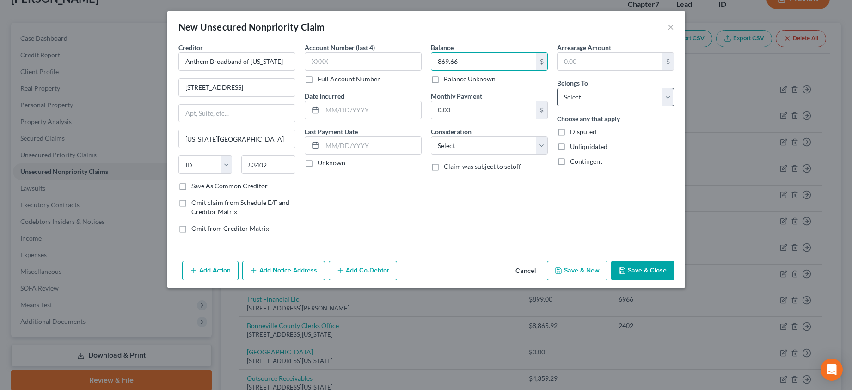
type input "869.66"
drag, startPoint x: 671, startPoint y: 99, endPoint x: 666, endPoint y: 106, distance: 8.5
click at [671, 99] on select "Select Debtor 1 Only Debtor 2 Only Debtor 1 And Debtor 2 Only At Least One Of T…" at bounding box center [615, 97] width 117 height 18
select select "0"
click at [557, 88] on select "Select Debtor 1 Only Debtor 2 Only Debtor 1 And Debtor 2 Only At Least One Of T…" at bounding box center [615, 97] width 117 height 18
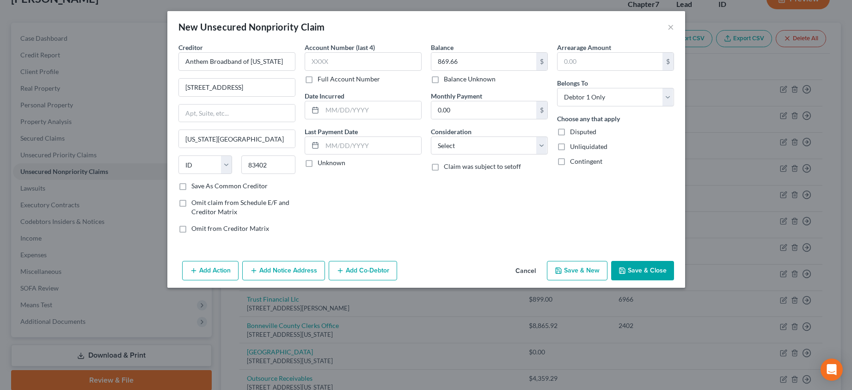
click at [643, 267] on button "Save & Close" at bounding box center [642, 270] width 63 height 19
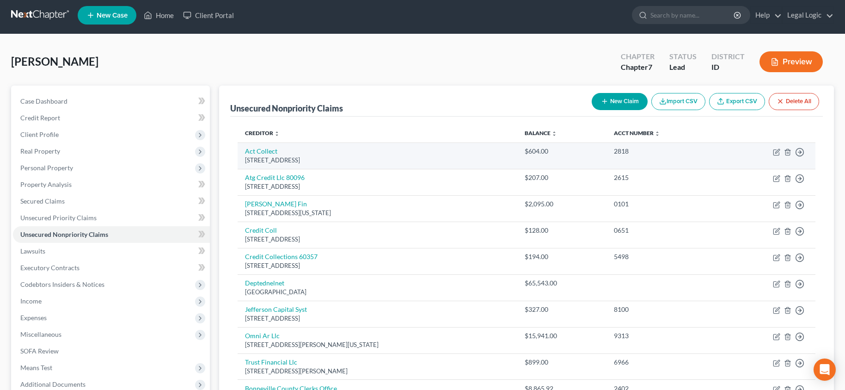
scroll to position [0, 0]
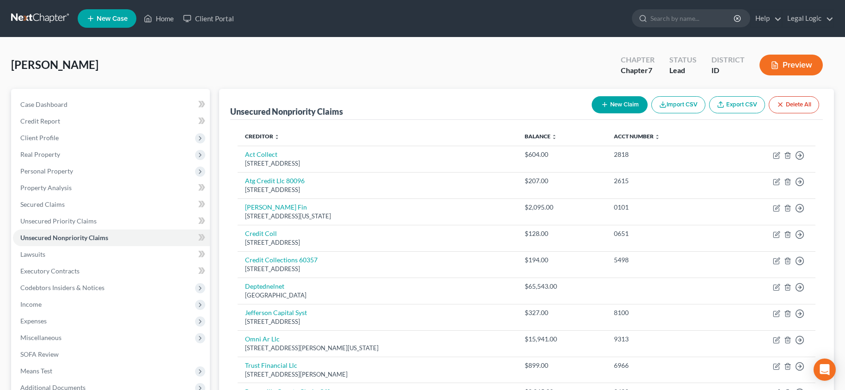
click at [619, 99] on button "New Claim" at bounding box center [620, 104] width 56 height 17
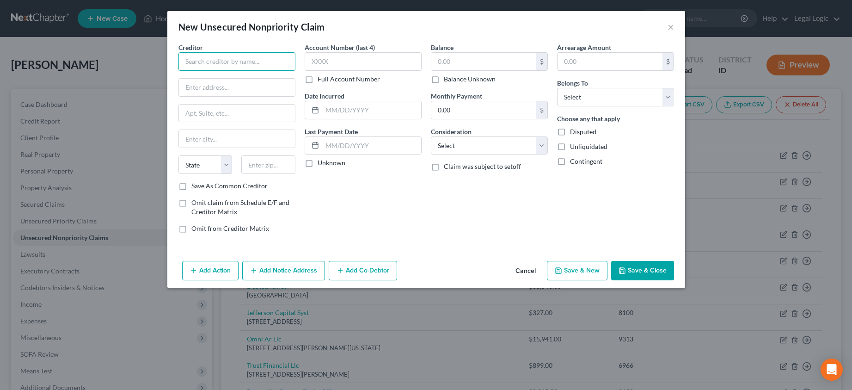
click at [266, 58] on input "text" at bounding box center [236, 61] width 117 height 18
type input "I"
type input "City of [US_STATE][GEOGRAPHIC_DATA]"
type input "[STREET_ADDRESS]"
type input "[US_STATE][GEOGRAPHIC_DATA]"
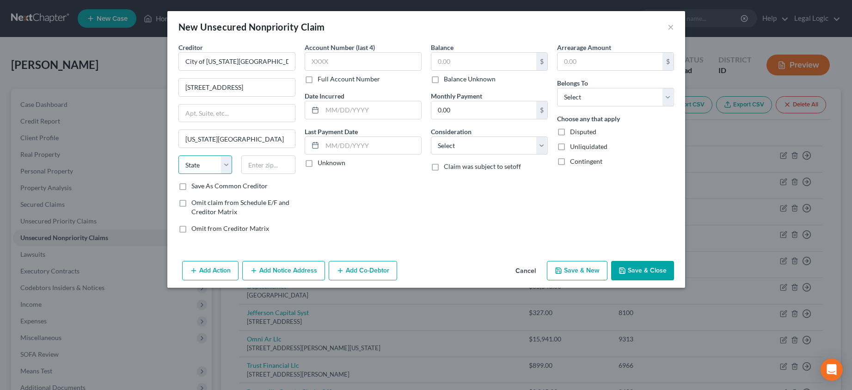
drag, startPoint x: 189, startPoint y: 165, endPoint x: 184, endPoint y: 156, distance: 9.5
click at [187, 162] on select "State [US_STATE] AK AR AZ CA CO CT DE DC [GEOGRAPHIC_DATA] [GEOGRAPHIC_DATA] GU…" at bounding box center [205, 164] width 54 height 18
select select "13"
click at [178, 155] on select "State [US_STATE] AK AR AZ CA CO CT DE DC [GEOGRAPHIC_DATA] [GEOGRAPHIC_DATA] GU…" at bounding box center [205, 164] width 54 height 18
drag, startPoint x: 257, startPoint y: 166, endPoint x: 243, endPoint y: 180, distance: 19.6
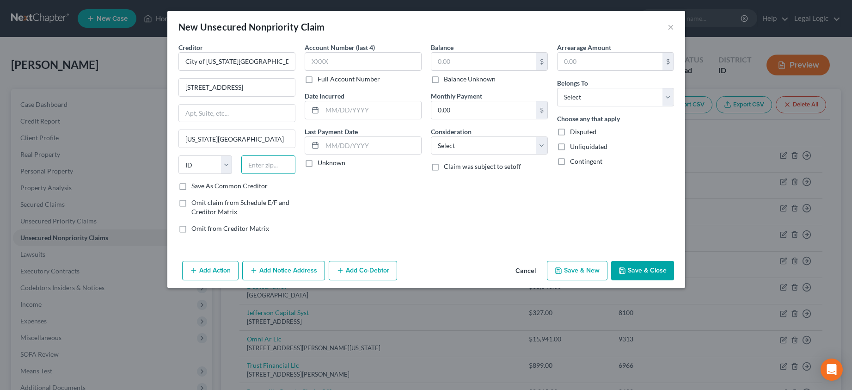
click at [256, 166] on input "text" at bounding box center [268, 164] width 54 height 18
type input "83402"
click at [452, 61] on input "text" at bounding box center [483, 62] width 105 height 18
type input "1,793.90"
click at [671, 96] on select "Select Debtor 1 Only Debtor 2 Only Debtor 1 And Debtor 2 Only At Least One Of T…" at bounding box center [615, 97] width 117 height 18
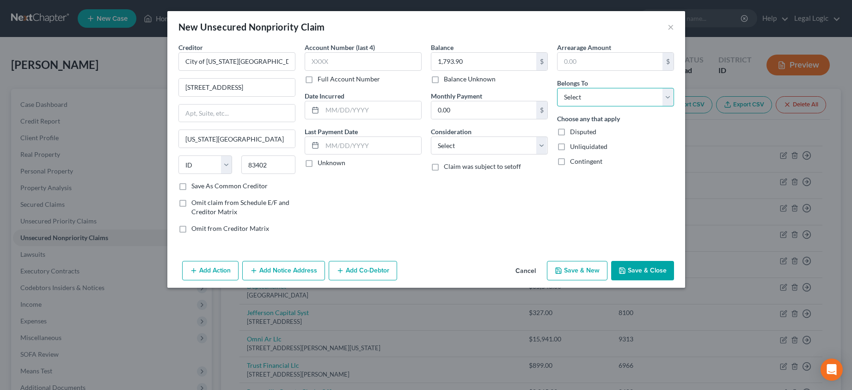
select select "0"
click at [557, 88] on select "Select Debtor 1 Only Debtor 2 Only Debtor 1 And Debtor 2 Only At Least One Of T…" at bounding box center [615, 97] width 117 height 18
click at [641, 273] on button "Save & Close" at bounding box center [642, 270] width 63 height 19
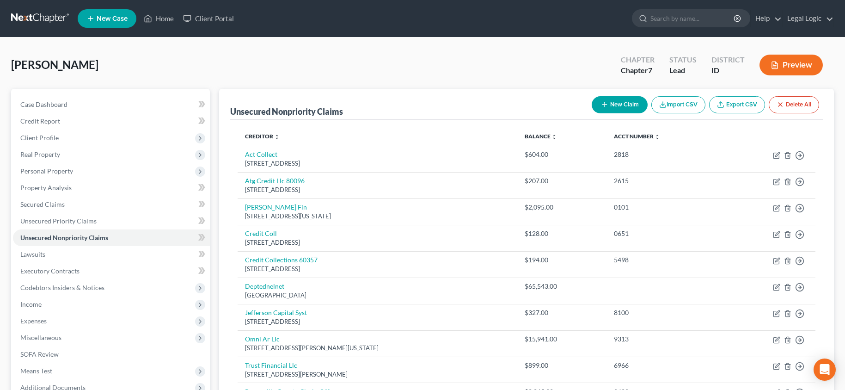
click at [614, 102] on button "New Claim" at bounding box center [620, 104] width 56 height 17
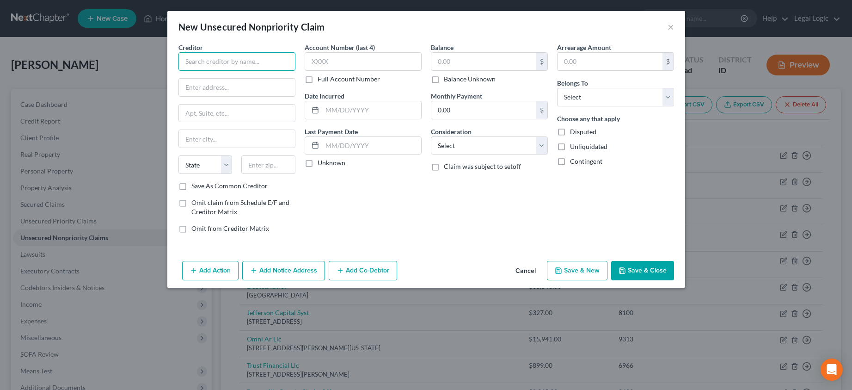
click at [257, 65] on input "text" at bounding box center [236, 61] width 117 height 18
type input "[US_STATE] Falls Utilities"
type input "[STREET_ADDRESS]"
type input "I"
type input "[US_STATE][GEOGRAPHIC_DATA]"
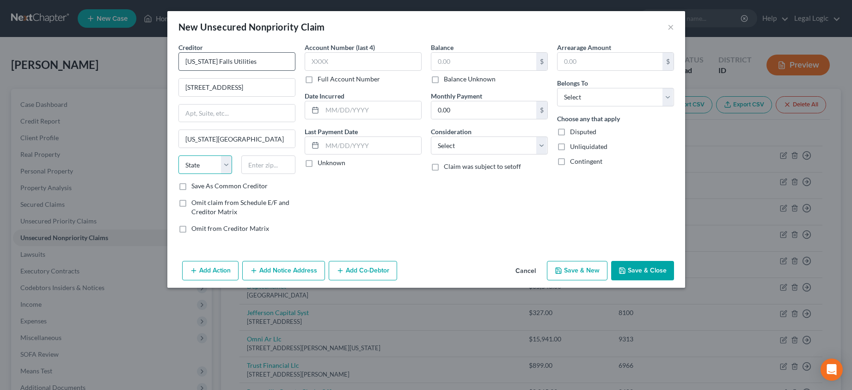
select select "13"
type input "83402"
click at [467, 65] on input "text" at bounding box center [483, 62] width 105 height 18
type input "728.07"
drag, startPoint x: 670, startPoint y: 94, endPoint x: 659, endPoint y: 103, distance: 14.5
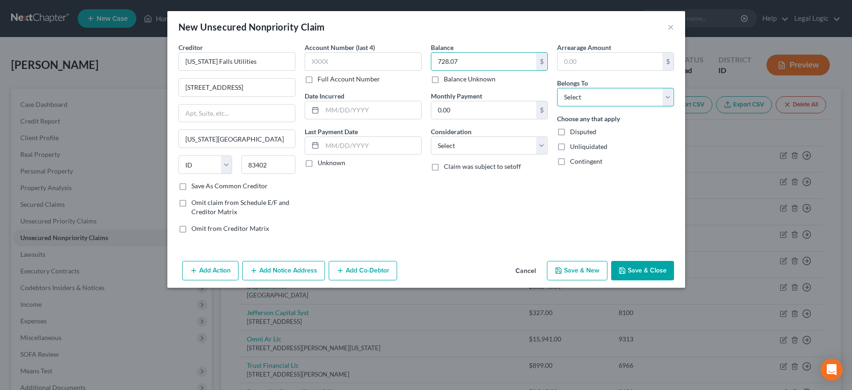
click at [670, 94] on select "Select Debtor 1 Only Debtor 2 Only Debtor 1 And Debtor 2 Only At Least One Of T…" at bounding box center [615, 97] width 117 height 18
select select "0"
click at [557, 88] on select "Select Debtor 1 Only Debtor 2 Only Debtor 1 And Debtor 2 Only At Least One Of T…" at bounding box center [615, 97] width 117 height 18
click at [643, 270] on button "Save & Close" at bounding box center [642, 270] width 63 height 19
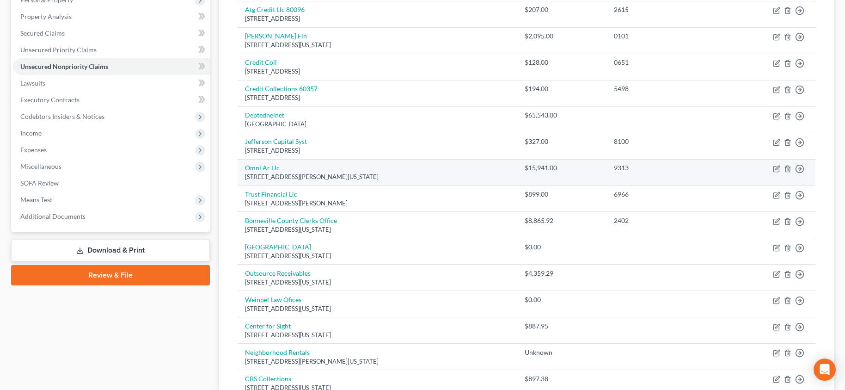
scroll to position [185, 0]
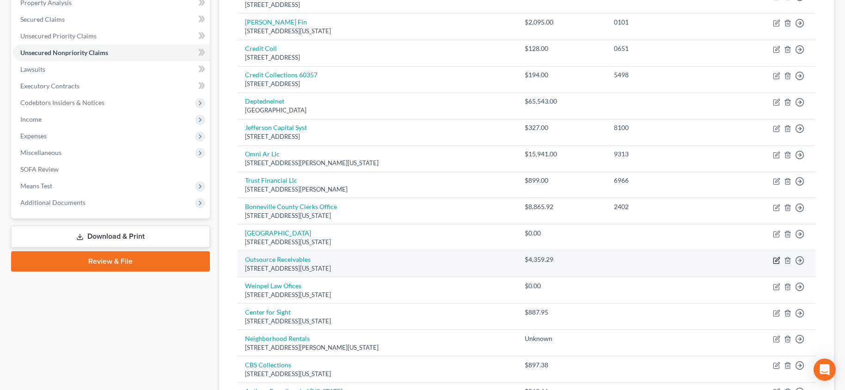
click at [777, 259] on icon "button" at bounding box center [777, 259] width 4 height 4
select select "13"
select select "0"
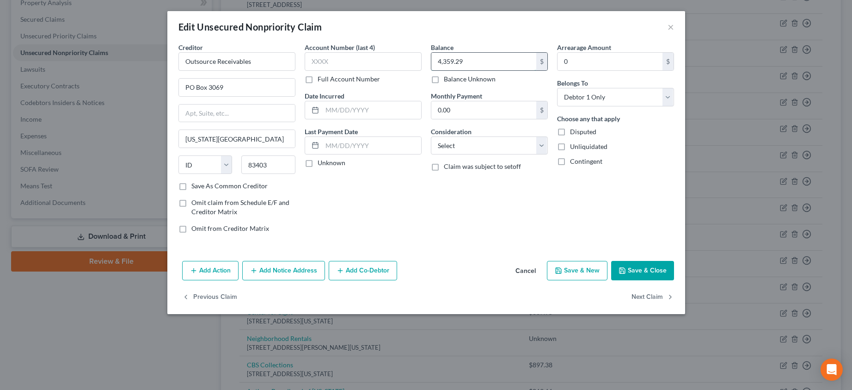
click at [468, 61] on input "4,359.29" at bounding box center [483, 62] width 105 height 18
type input "4,533.11"
click at [645, 272] on button "Save & Close" at bounding box center [642, 270] width 63 height 19
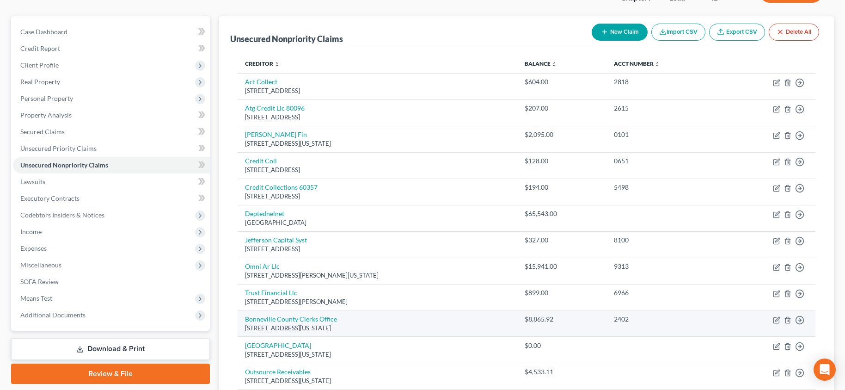
scroll to position [0, 0]
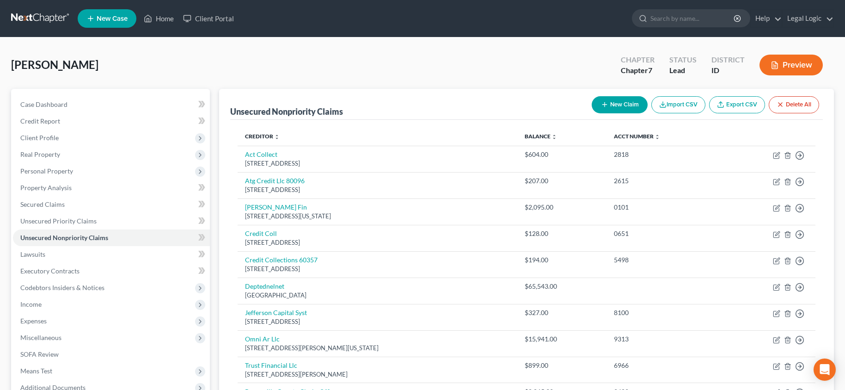
click at [612, 101] on button "New Claim" at bounding box center [620, 104] width 56 height 17
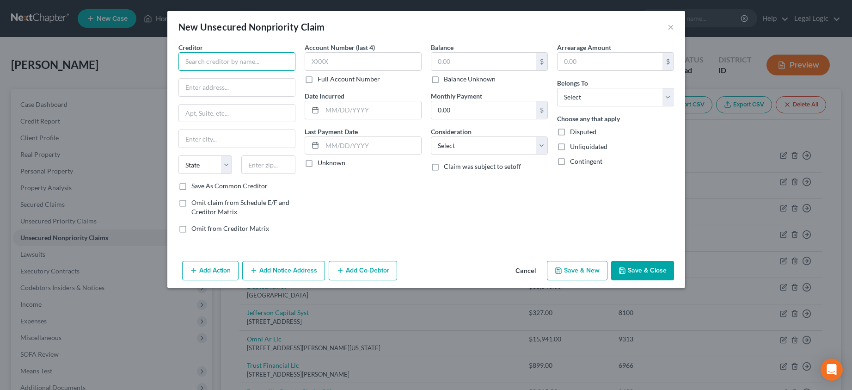
click at [265, 67] on input "text" at bounding box center [236, 61] width 117 height 18
type input "[US_STATE] Allergy"
type input "250 S. Skyline"
type input "[US_STATE][GEOGRAPHIC_DATA]"
type input "83402"
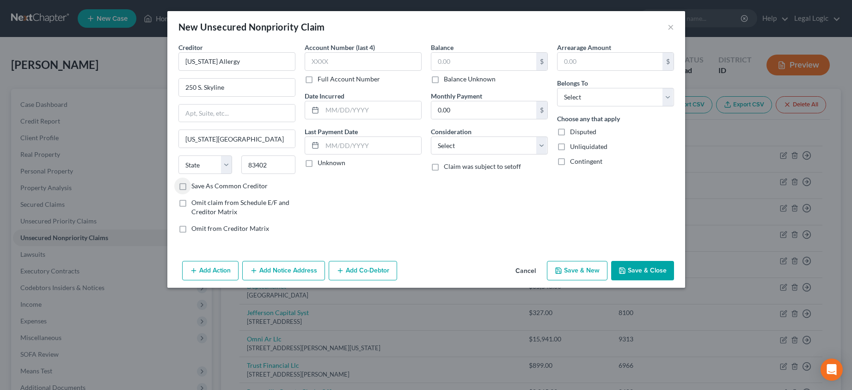
select select "13"
click at [467, 52] on div "$" at bounding box center [489, 61] width 117 height 18
click at [470, 60] on input "text" at bounding box center [483, 62] width 105 height 18
type input "173.82"
click at [669, 92] on select "Select Debtor 1 Only Debtor 2 Only Debtor 1 And Debtor 2 Only At Least One Of T…" at bounding box center [615, 97] width 117 height 18
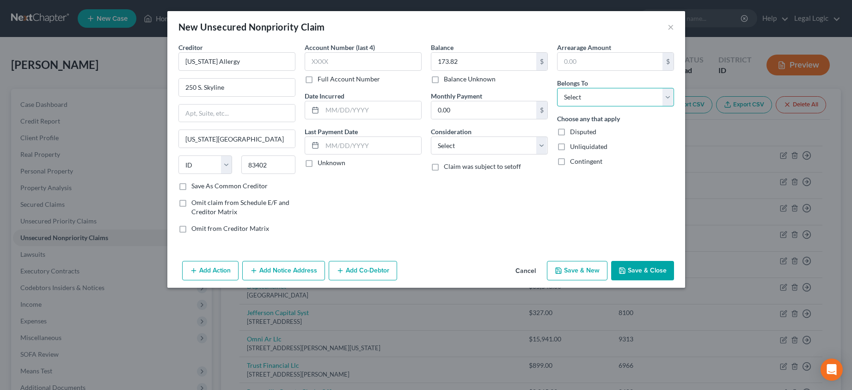
select select "0"
click at [557, 88] on select "Select Debtor 1 Only Debtor 2 Only Debtor 1 And Debtor 2 Only At Least One Of T…" at bounding box center [615, 97] width 117 height 18
click at [652, 269] on button "Save & Close" at bounding box center [642, 270] width 63 height 19
